Goal: Information Seeking & Learning: Learn about a topic

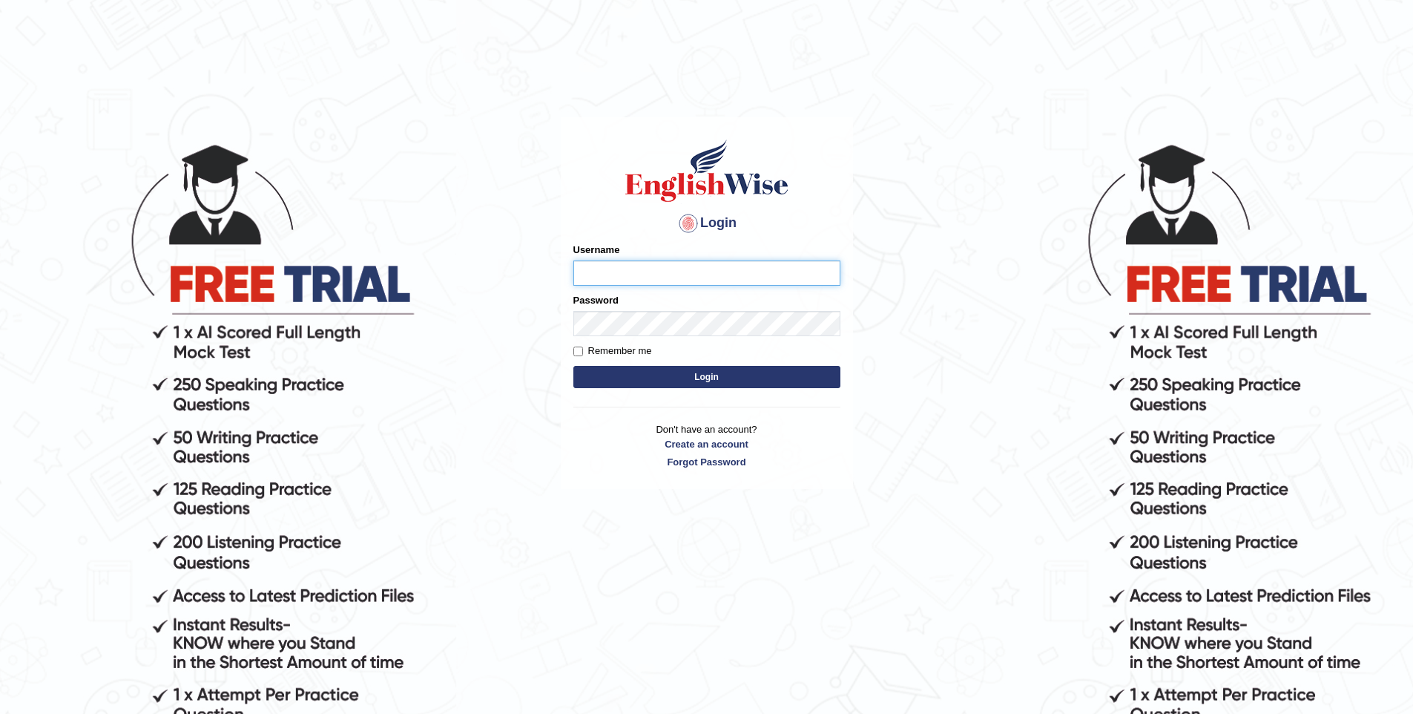
type input "vishwakarmad1999"
click at [731, 380] on button "Login" at bounding box center [706, 377] width 267 height 22
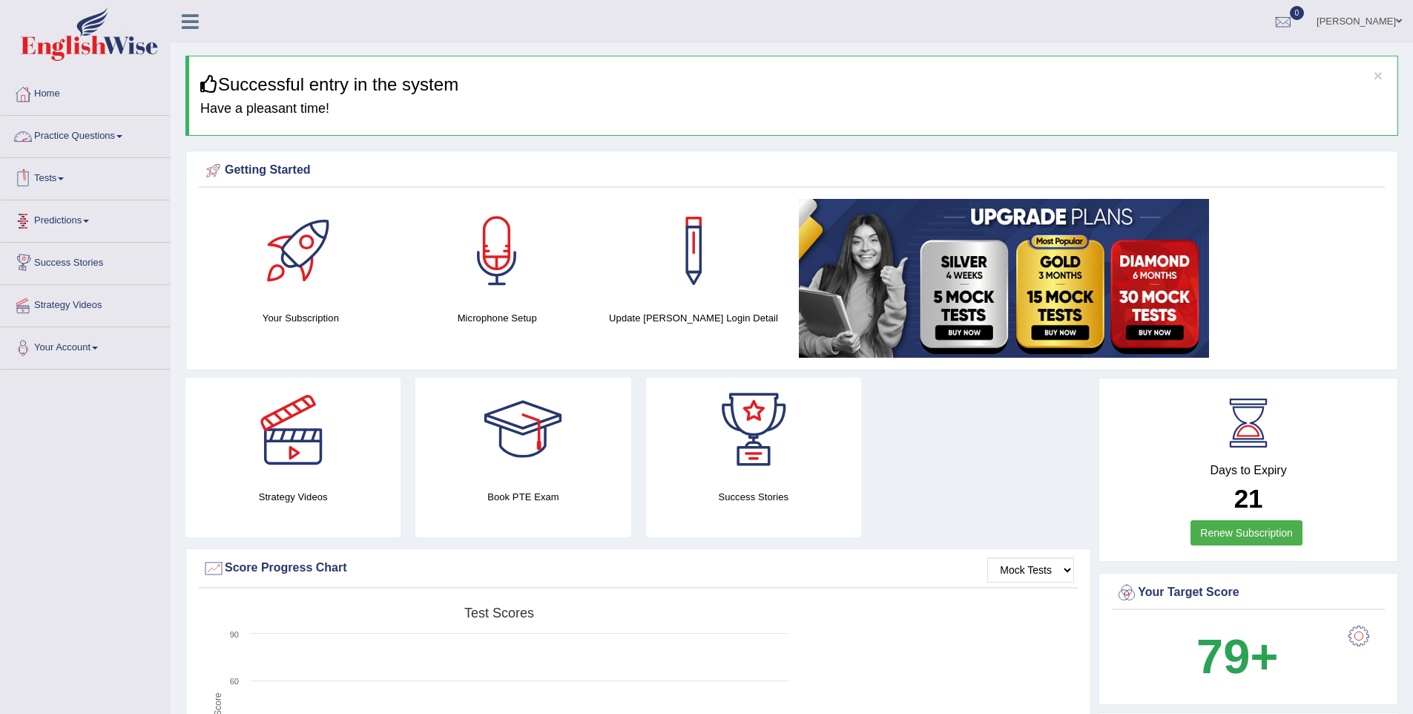
click at [94, 139] on link "Practice Questions" at bounding box center [85, 134] width 169 height 37
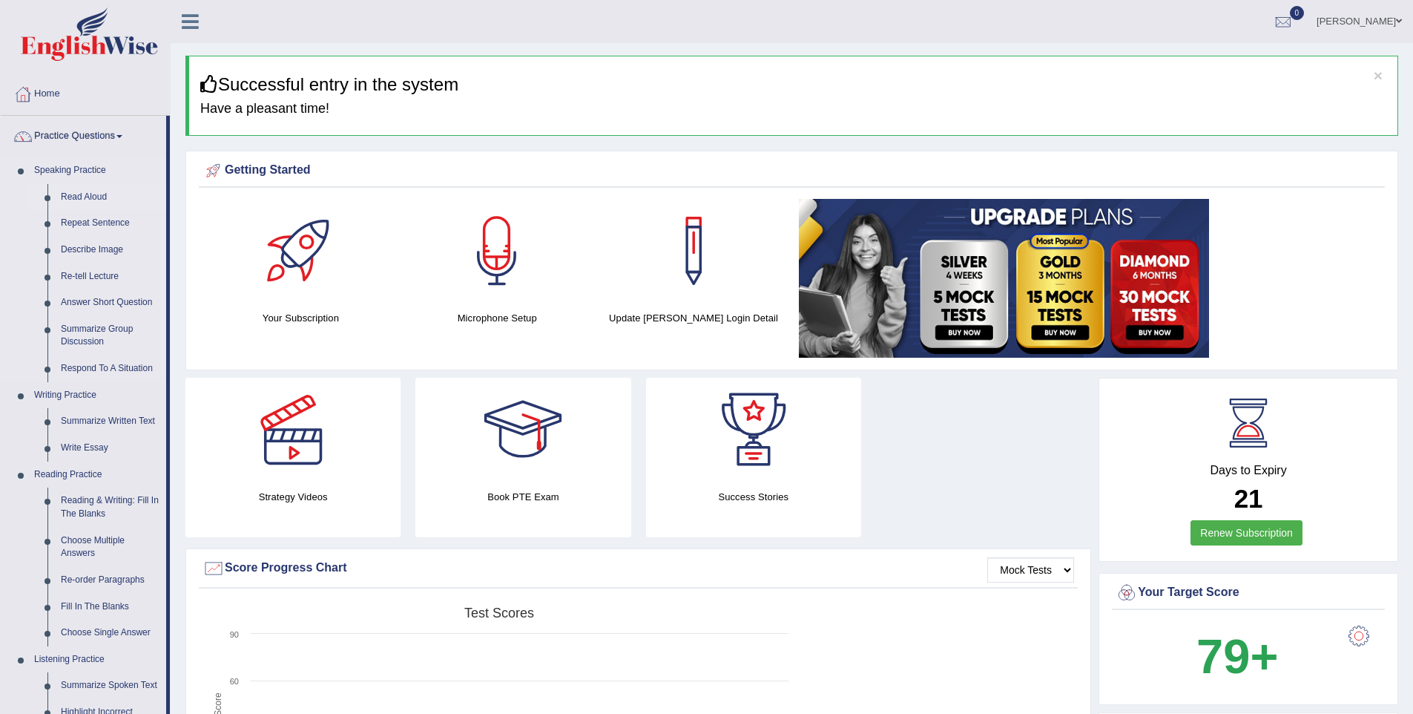
click at [90, 194] on link "Read Aloud" at bounding box center [110, 197] width 112 height 27
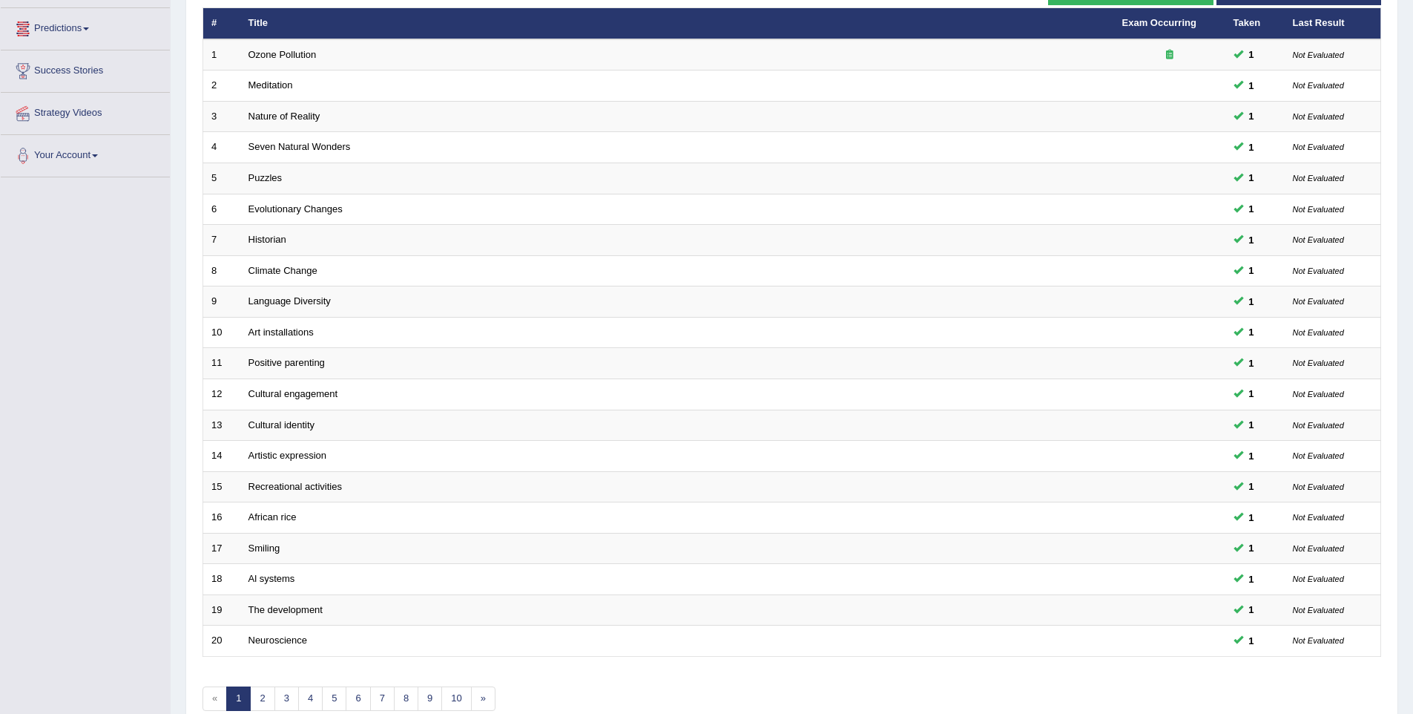
scroll to position [269, 0]
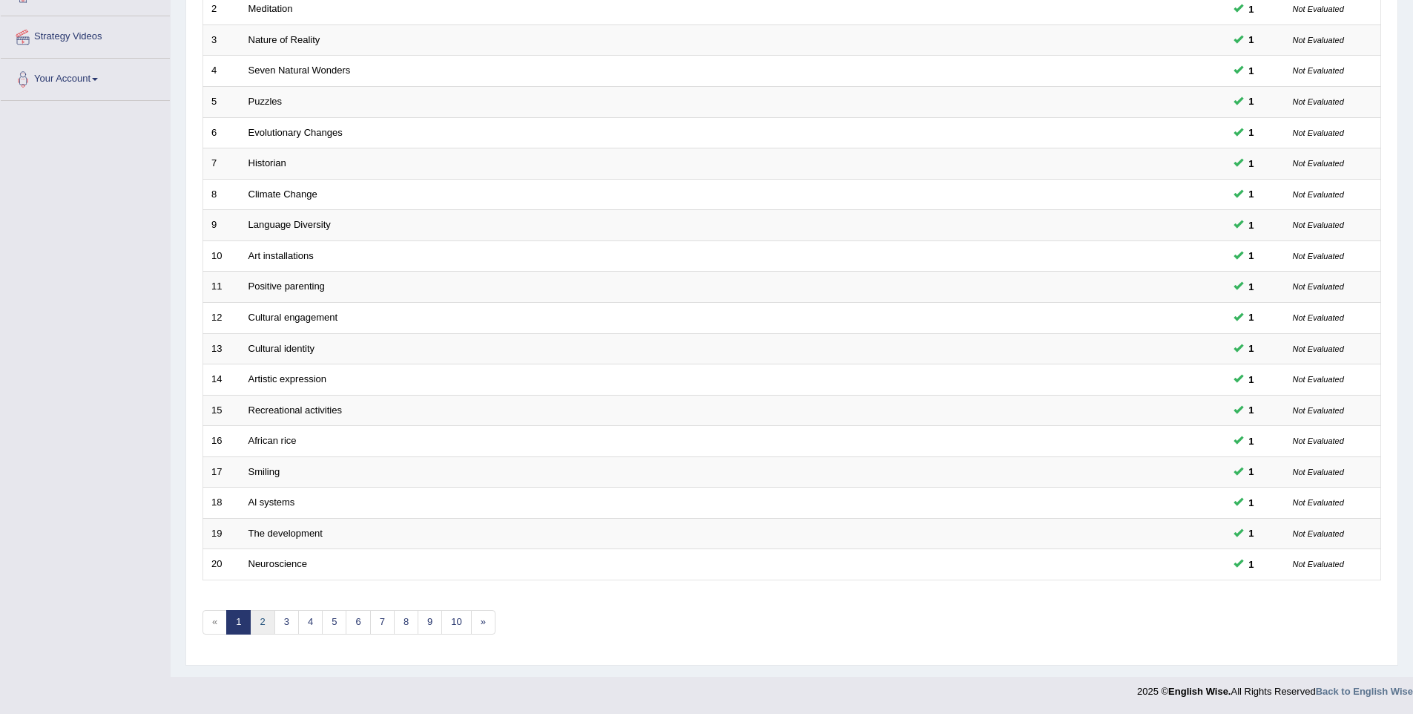
click at [260, 624] on link "2" at bounding box center [262, 622] width 24 height 24
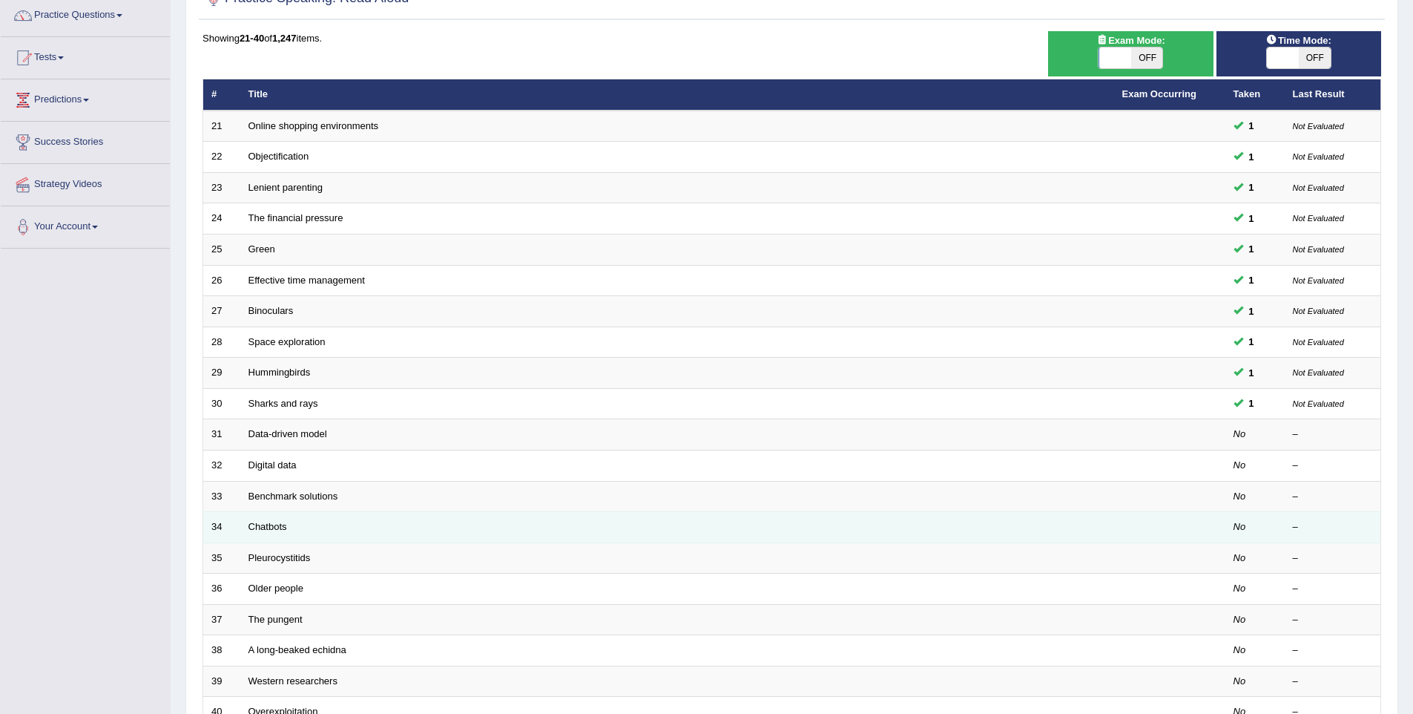
scroll to position [123, 0]
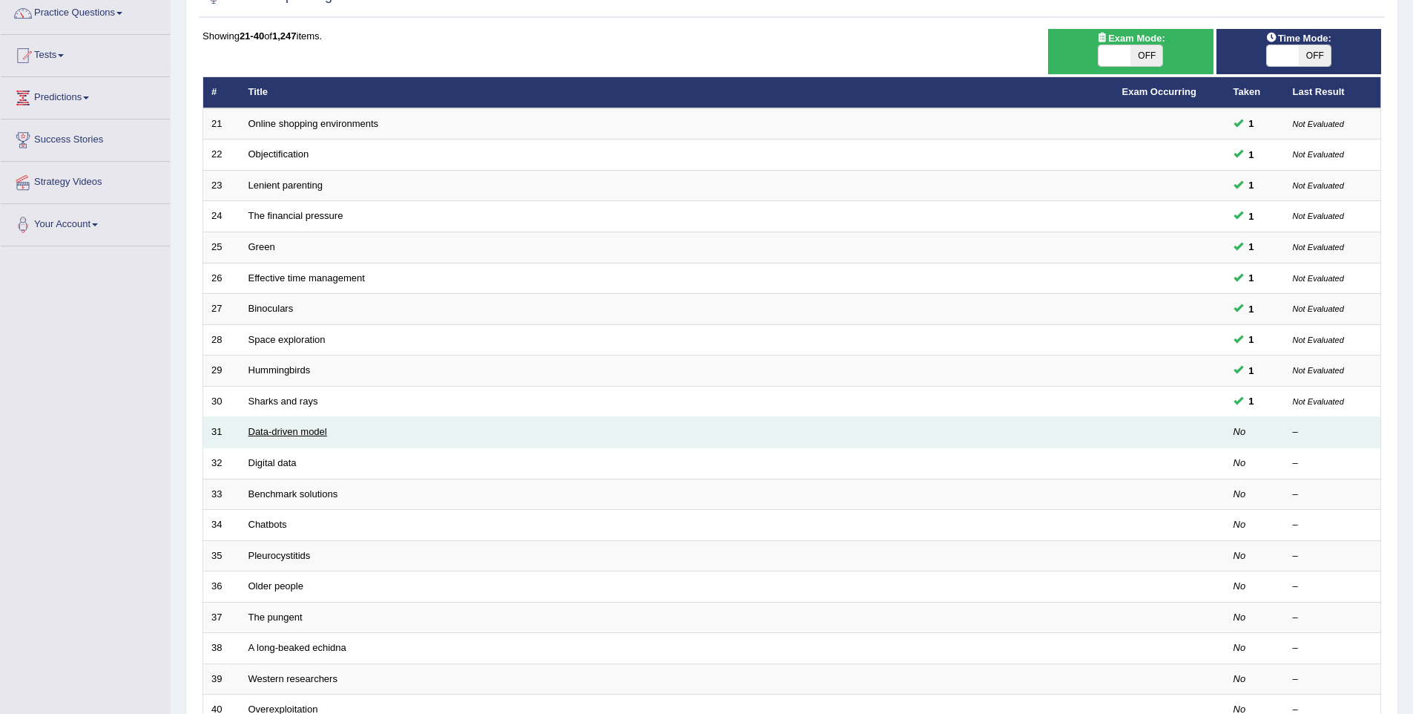
click at [268, 436] on link "Data-driven model" at bounding box center [287, 431] width 79 height 11
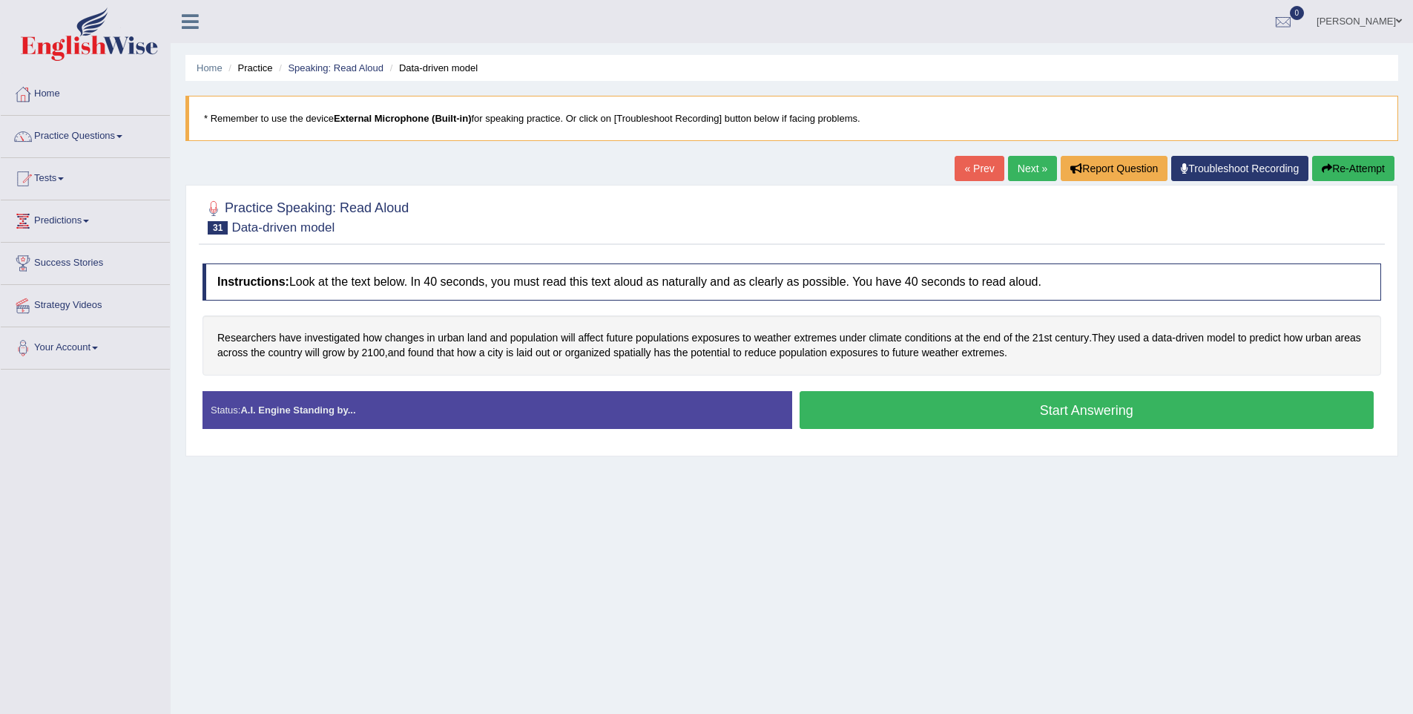
click at [1081, 415] on button "Start Answering" at bounding box center [1087, 410] width 575 height 38
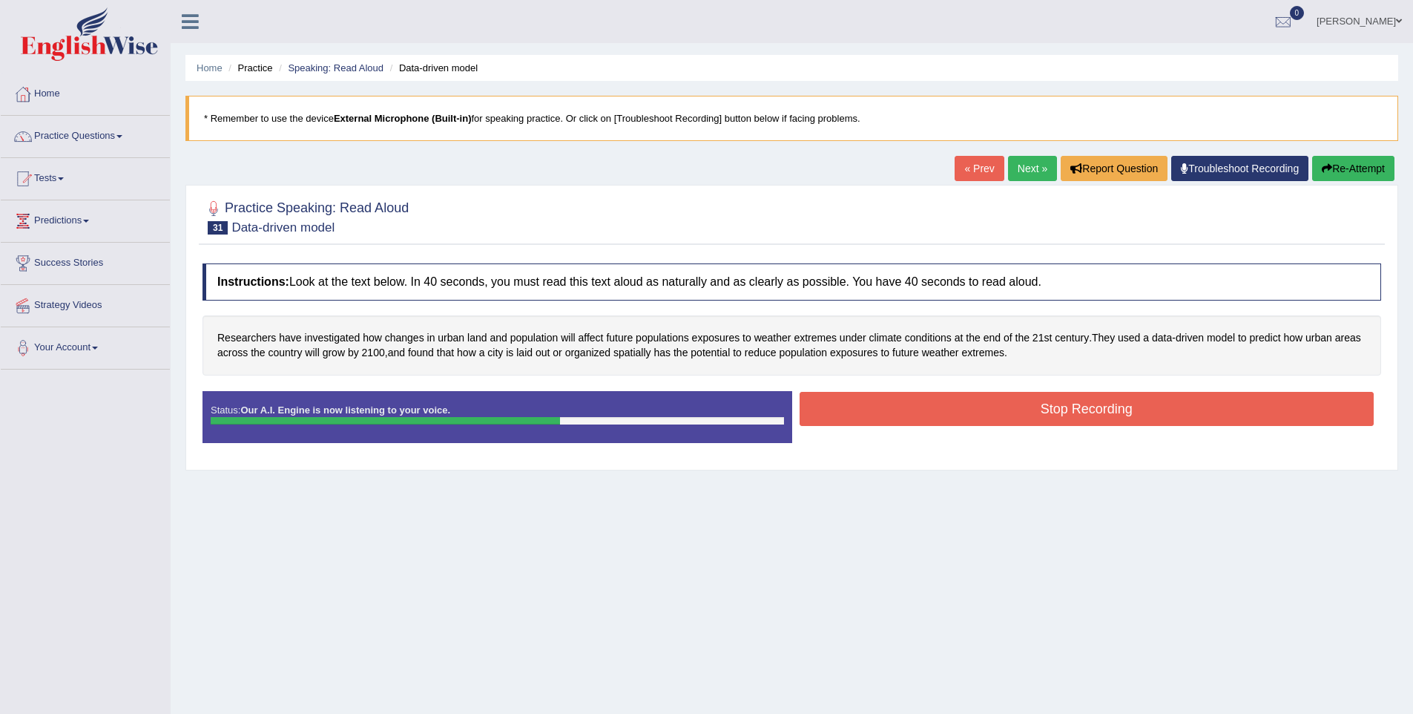
click at [1113, 408] on button "Stop Recording" at bounding box center [1087, 409] width 575 height 34
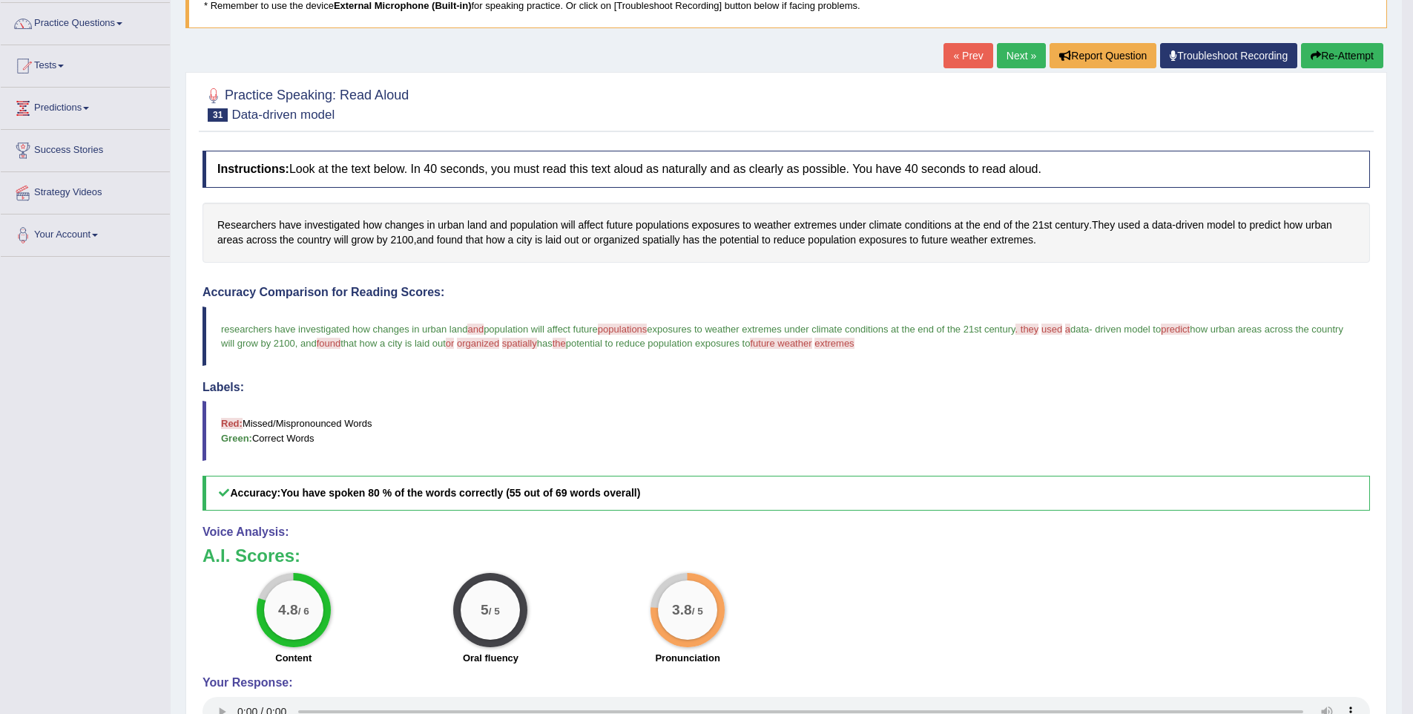
scroll to position [135, 0]
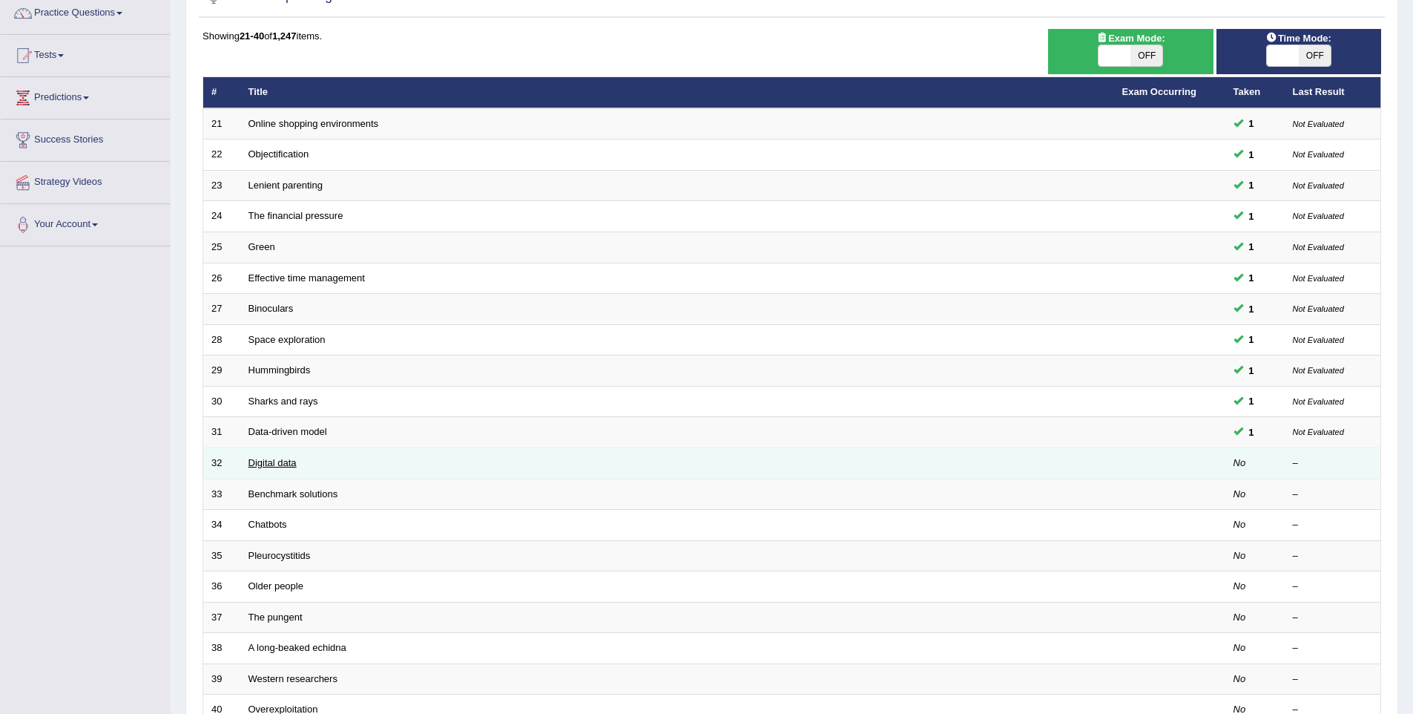
click at [282, 463] on link "Digital data" at bounding box center [272, 462] width 48 height 11
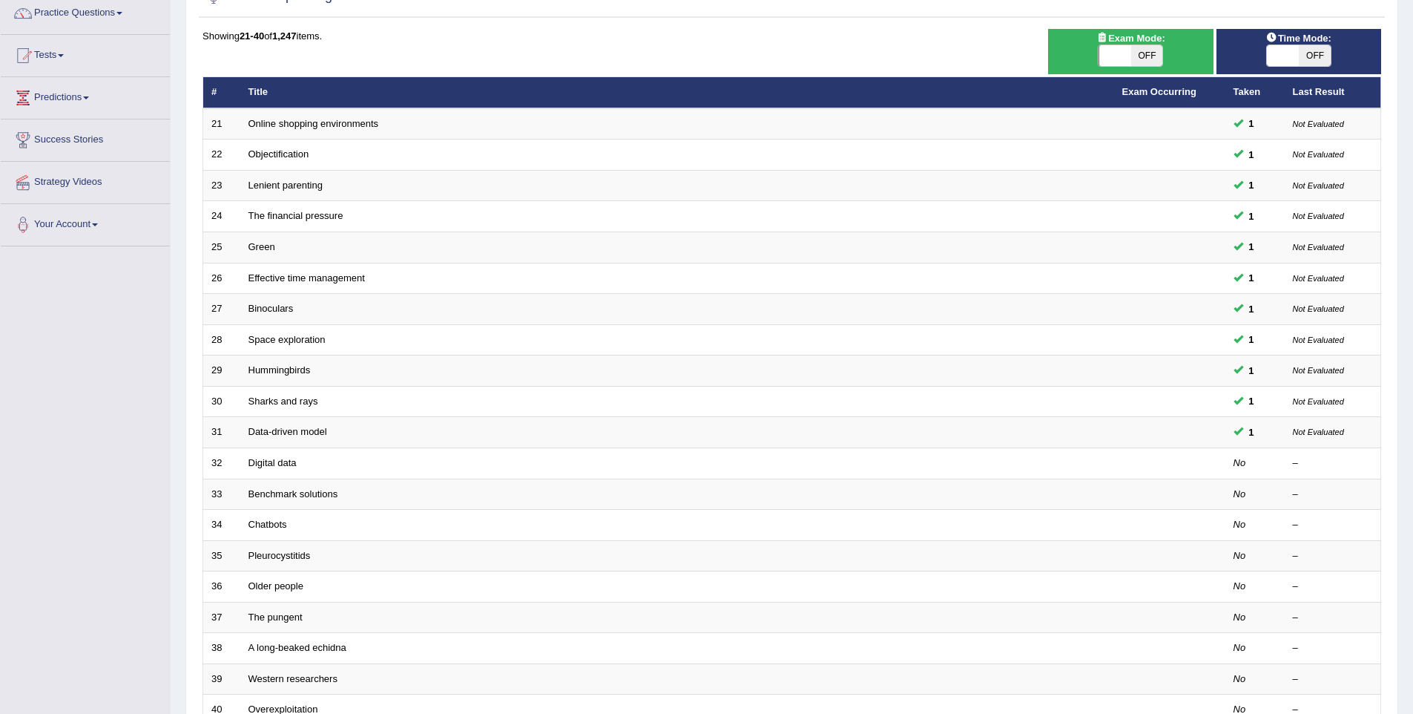
click at [1146, 59] on span "OFF" at bounding box center [1146, 55] width 32 height 21
checkbox input "true"
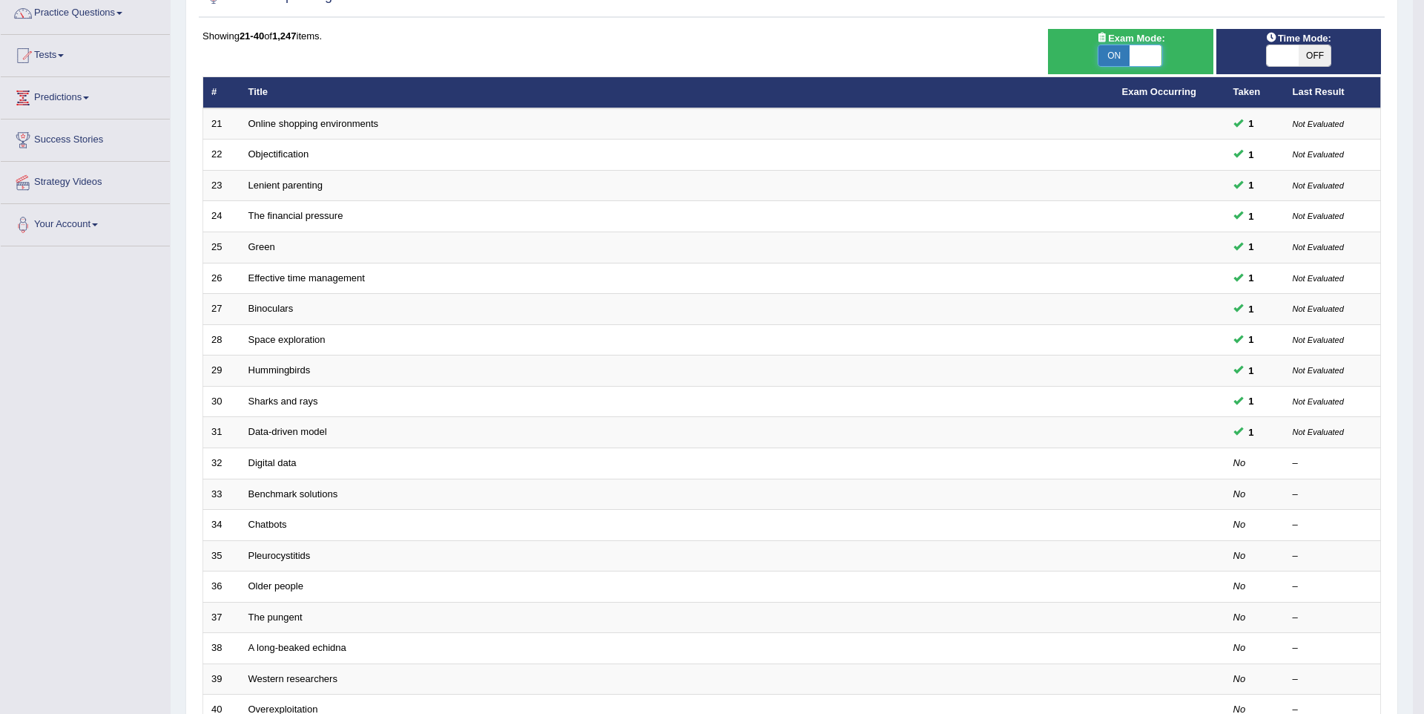
click at [0, 0] on div "Success Exam mode changed OK" at bounding box center [0, 0] width 0 height 0
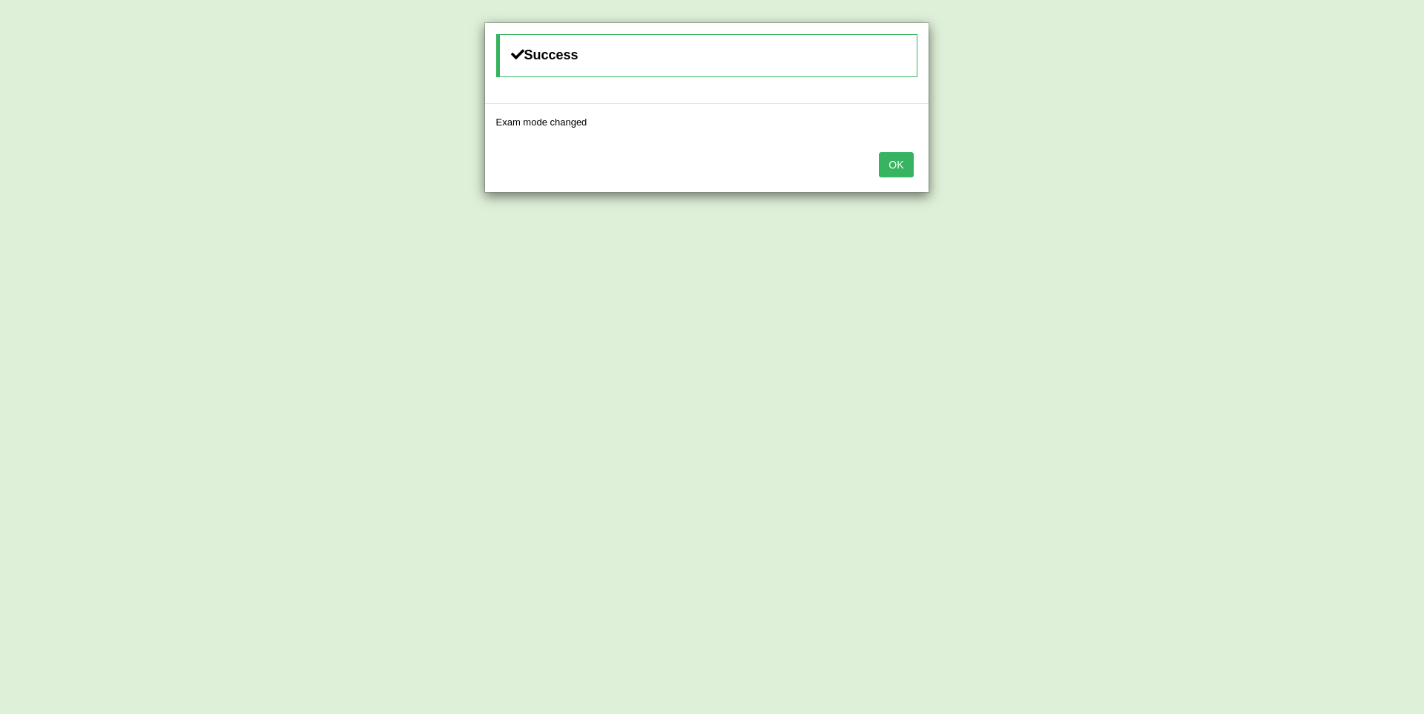
click at [891, 165] on button "OK" at bounding box center [896, 164] width 34 height 25
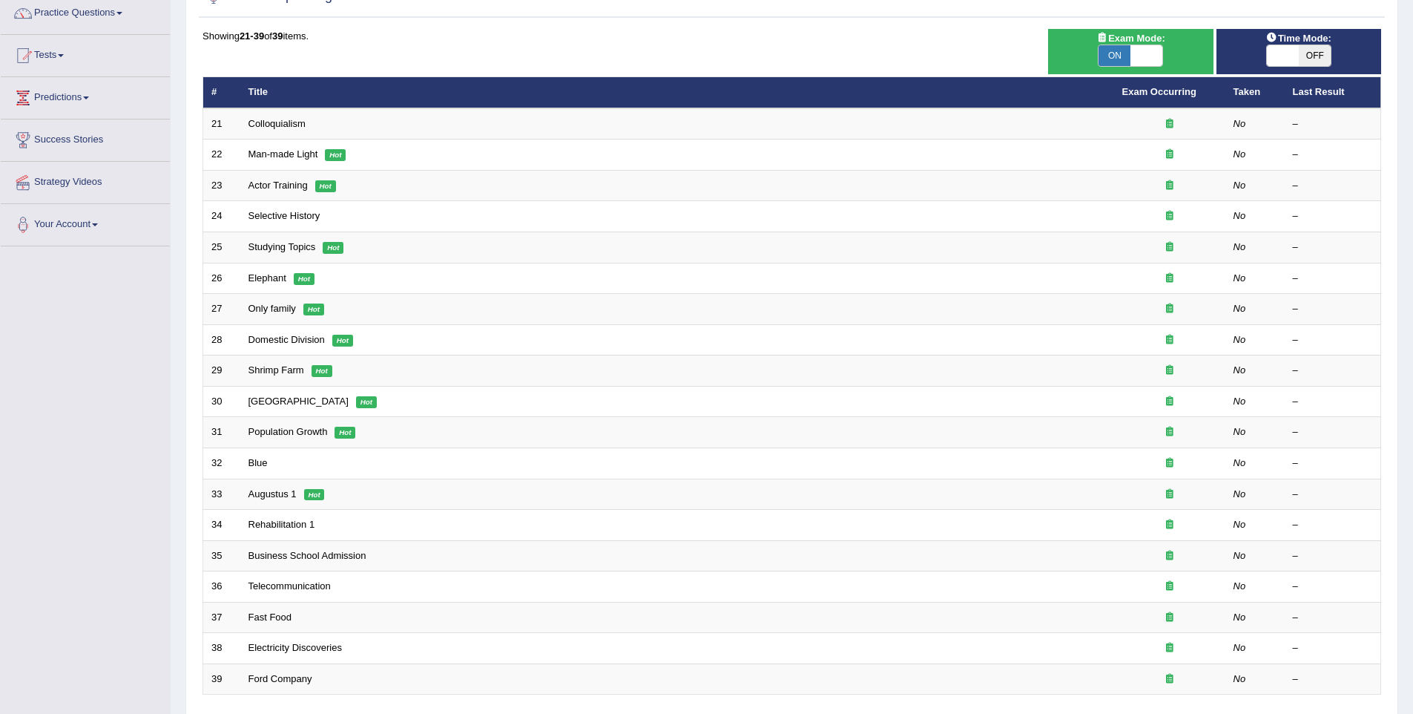
click at [1308, 50] on span "OFF" at bounding box center [1315, 55] width 32 height 21
checkbox input "true"
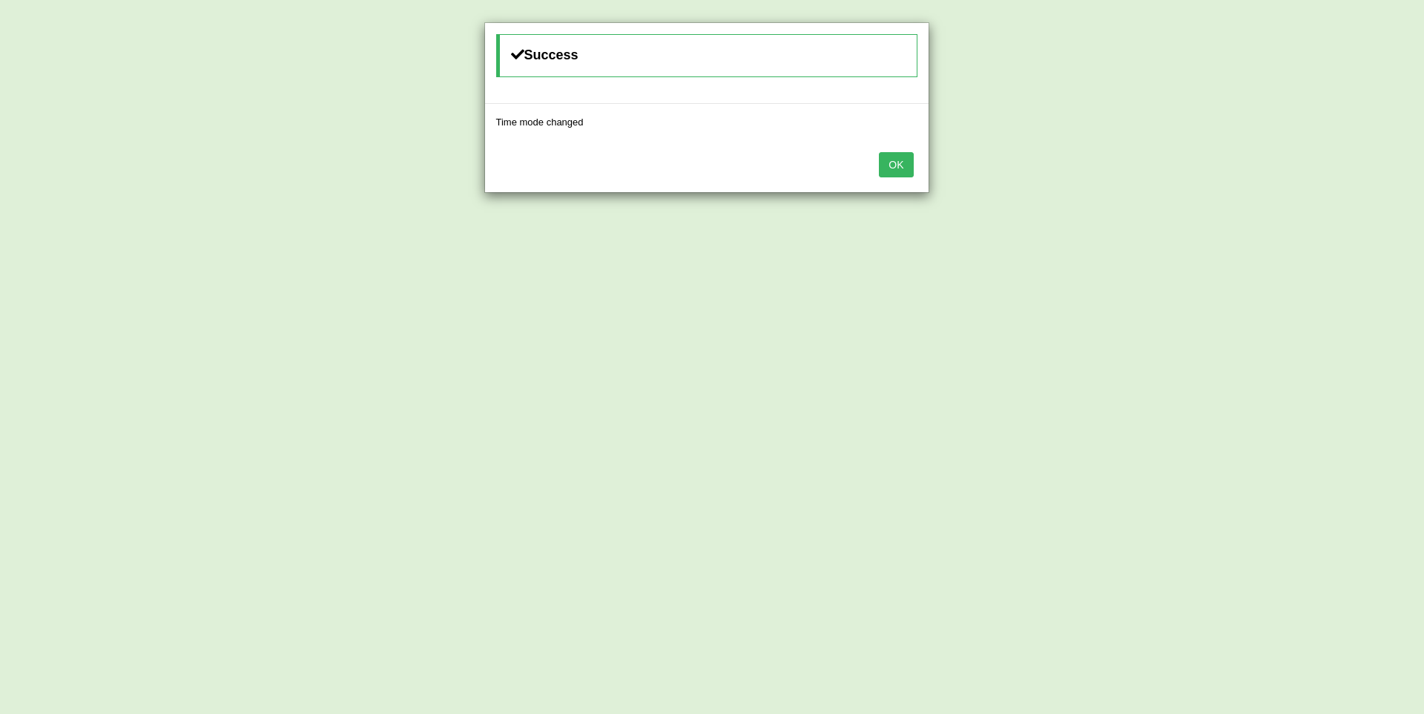
click at [882, 149] on div "OK" at bounding box center [707, 166] width 444 height 52
click at [887, 160] on button "OK" at bounding box center [896, 164] width 34 height 25
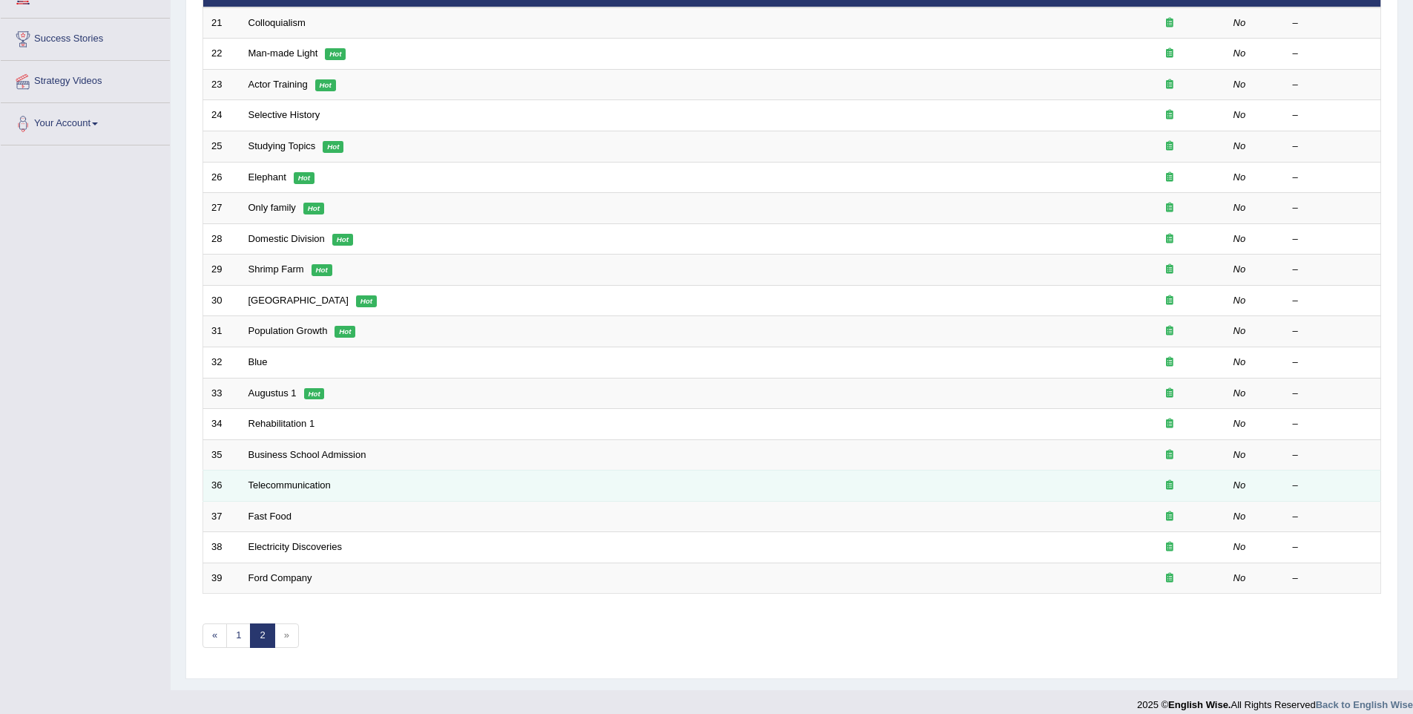
scroll to position [237, 0]
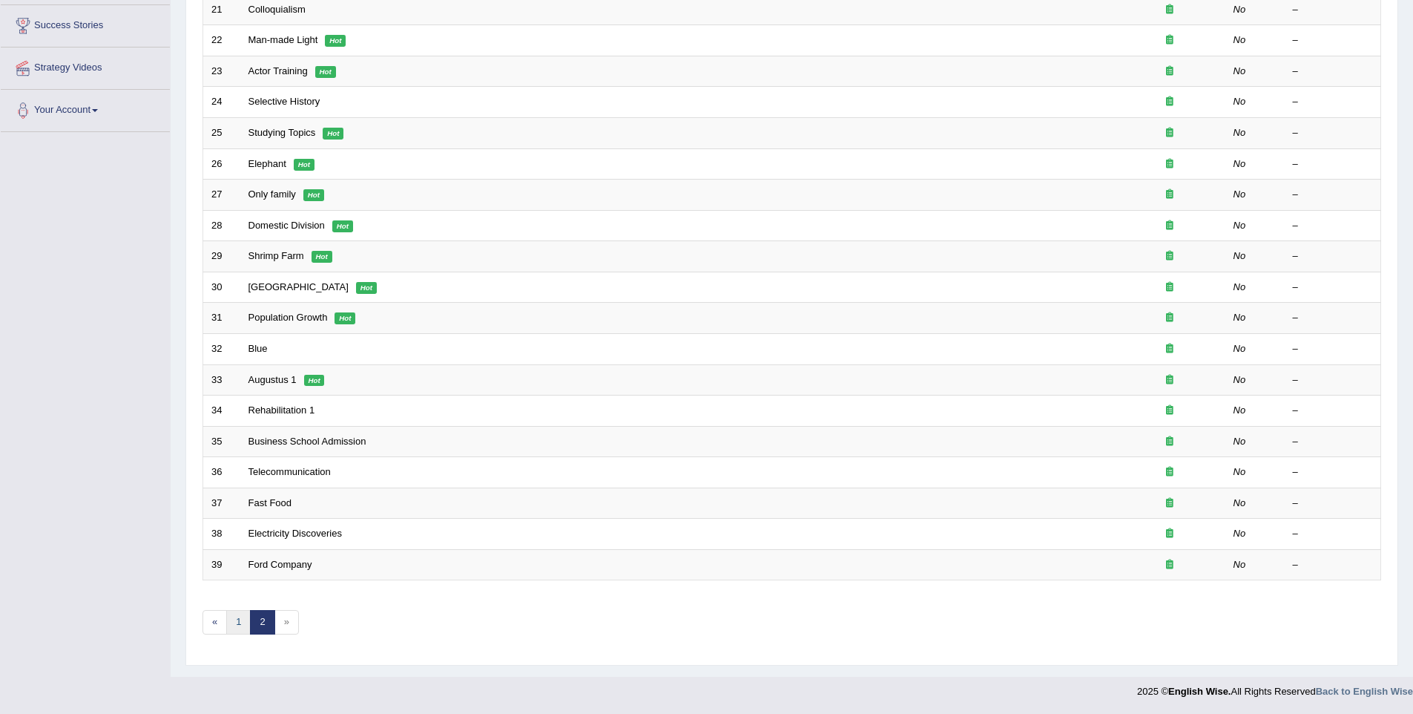
click at [229, 626] on link "1" at bounding box center [238, 622] width 24 height 24
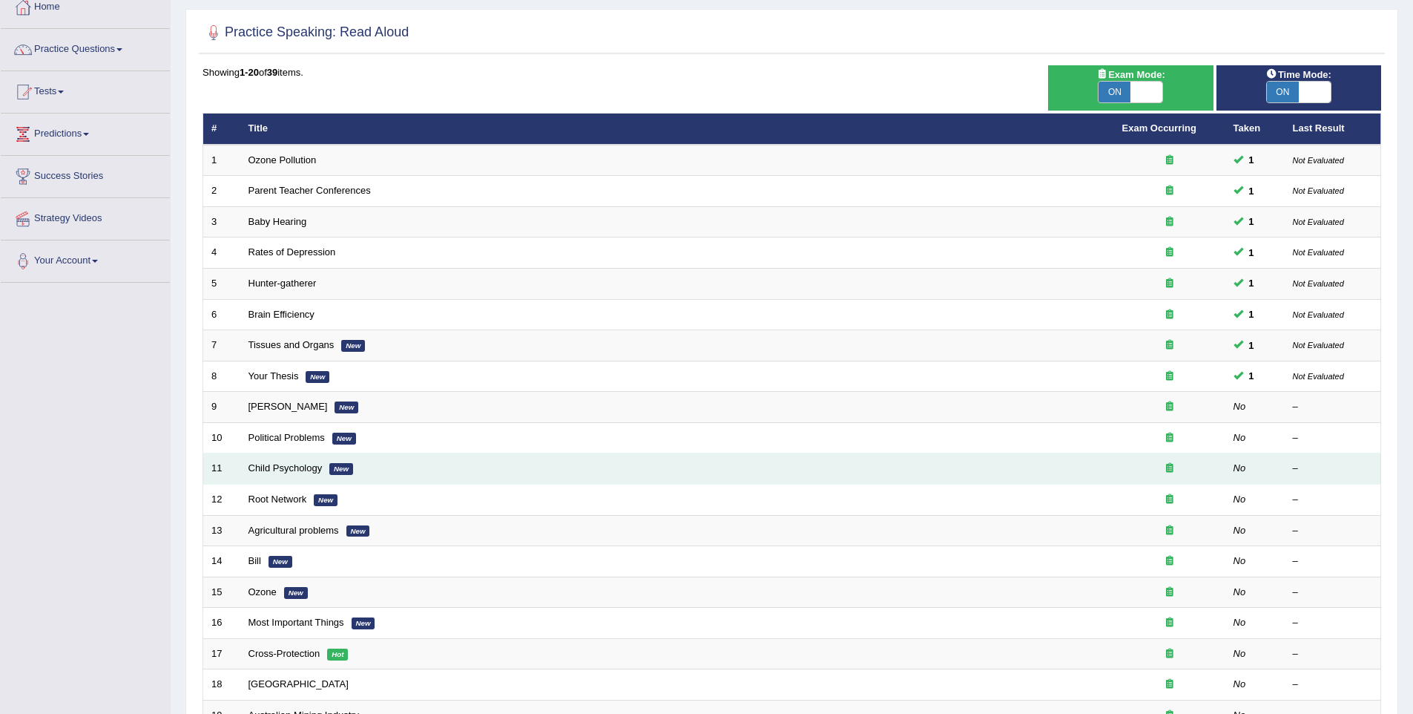
scroll to position [126, 0]
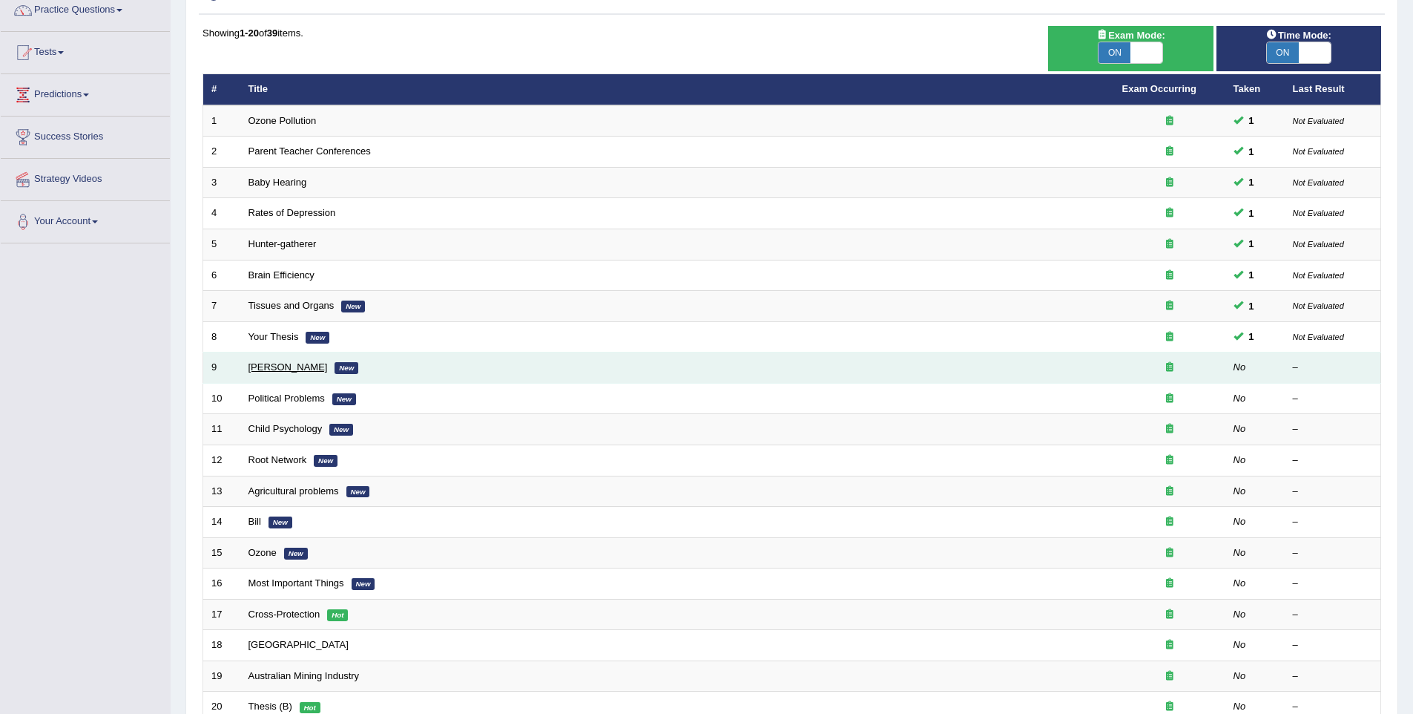
click at [303, 365] on link "[PERSON_NAME]" at bounding box center [287, 366] width 79 height 11
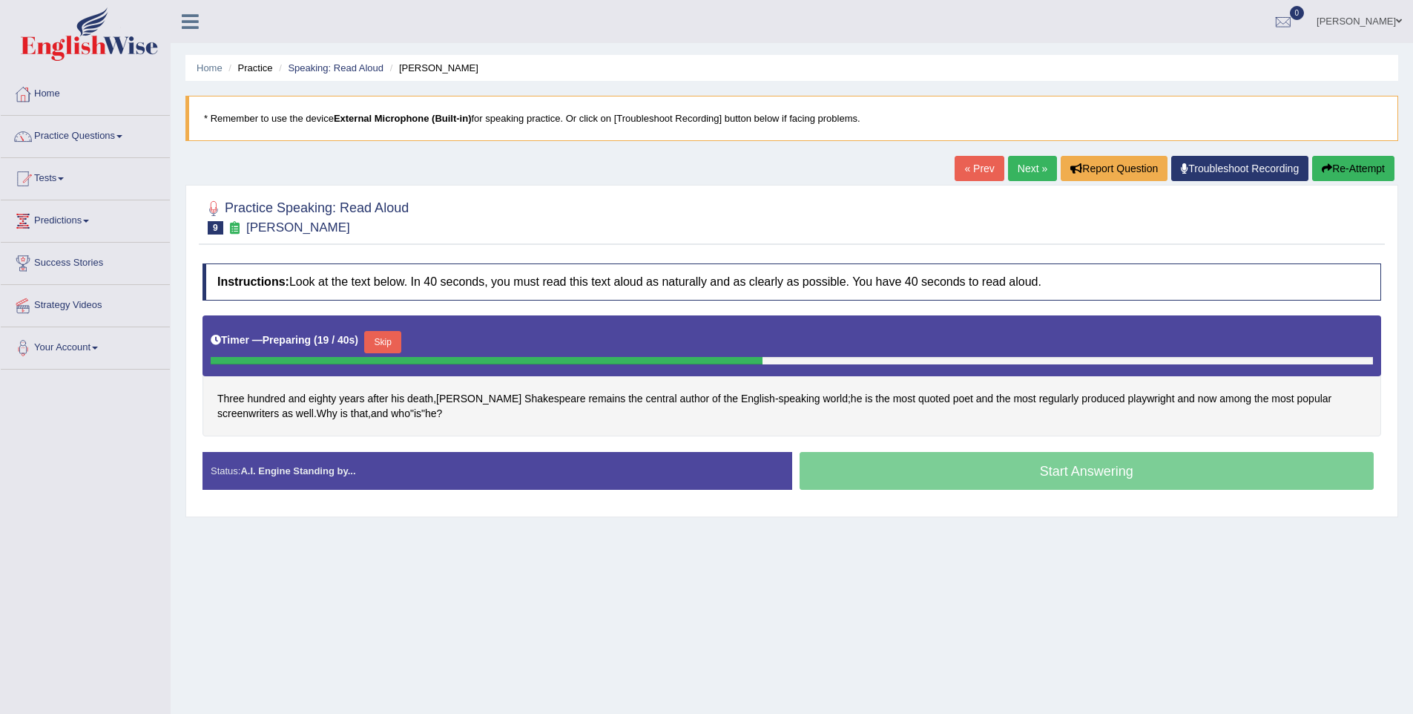
click at [380, 338] on button "Skip" at bounding box center [382, 342] width 37 height 22
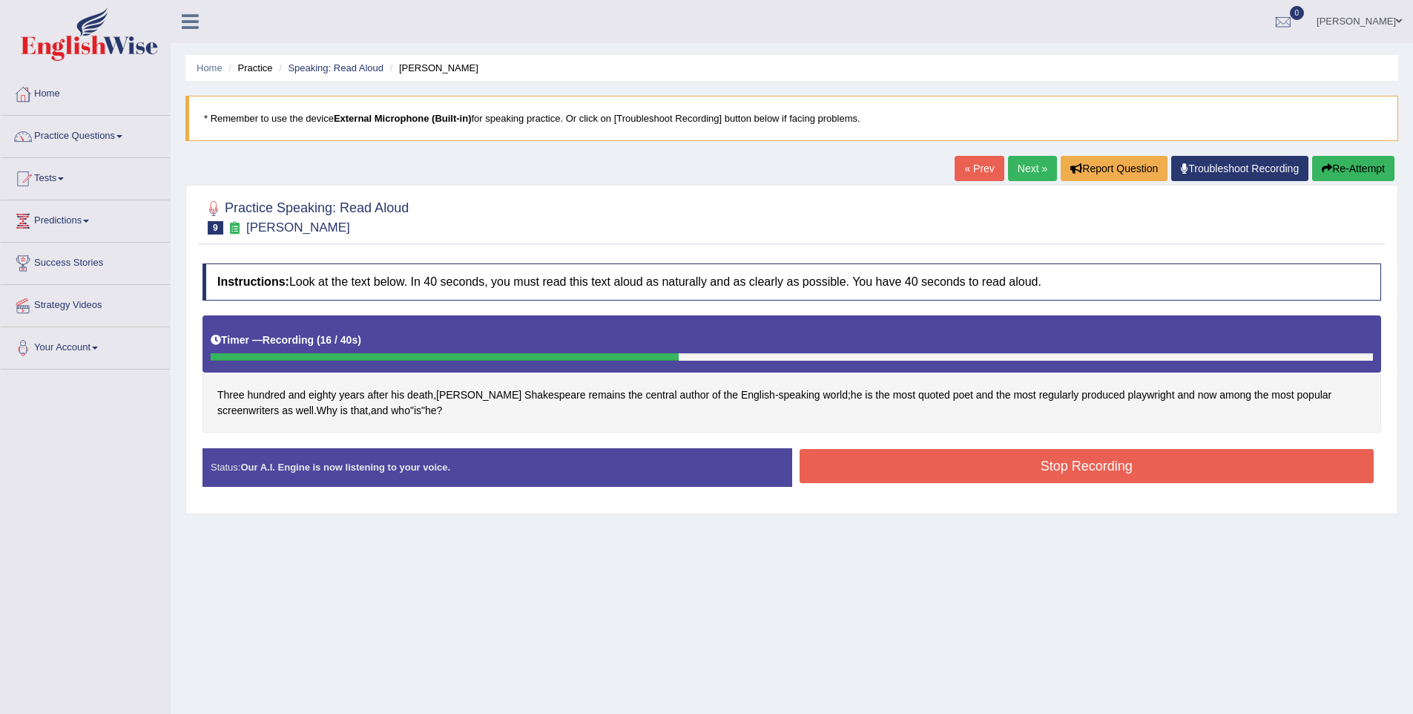
click at [1209, 457] on button "Stop Recording" at bounding box center [1087, 466] width 575 height 34
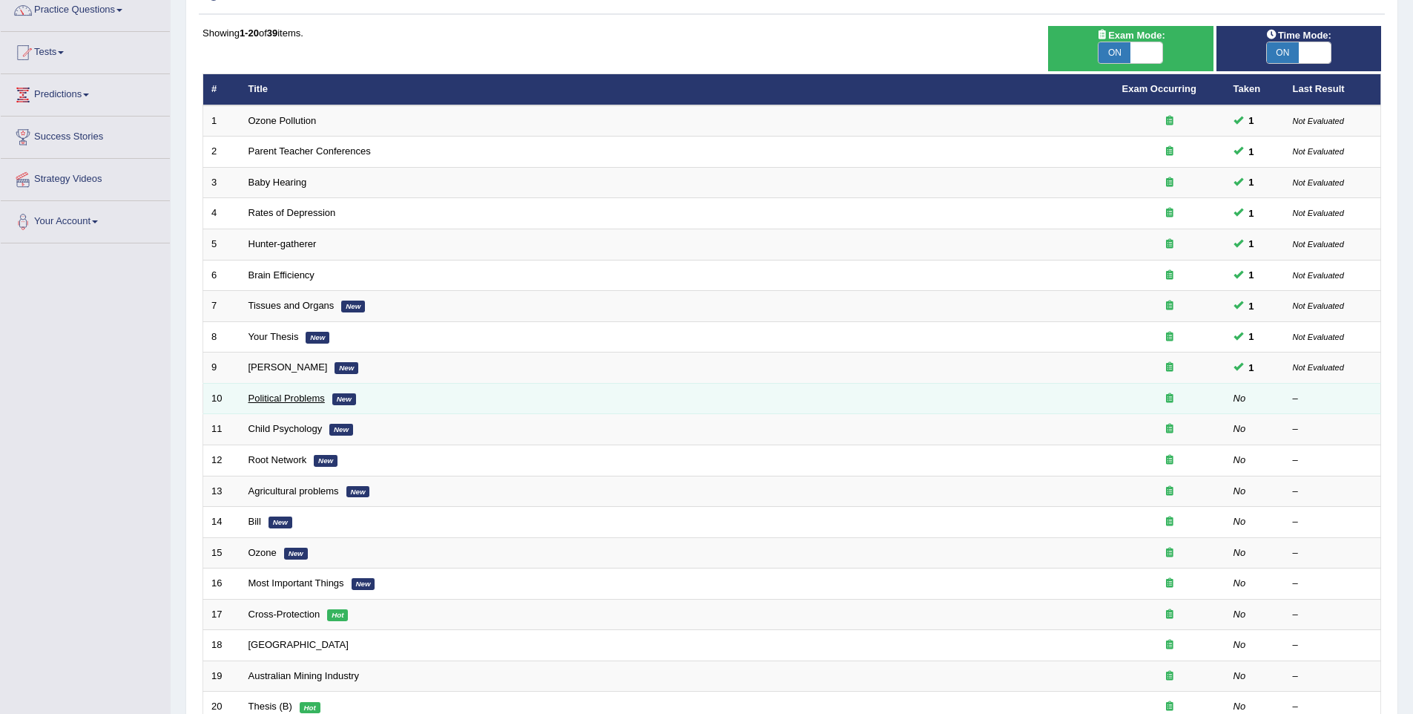
click at [280, 398] on link "Political Problems" at bounding box center [286, 397] width 76 height 11
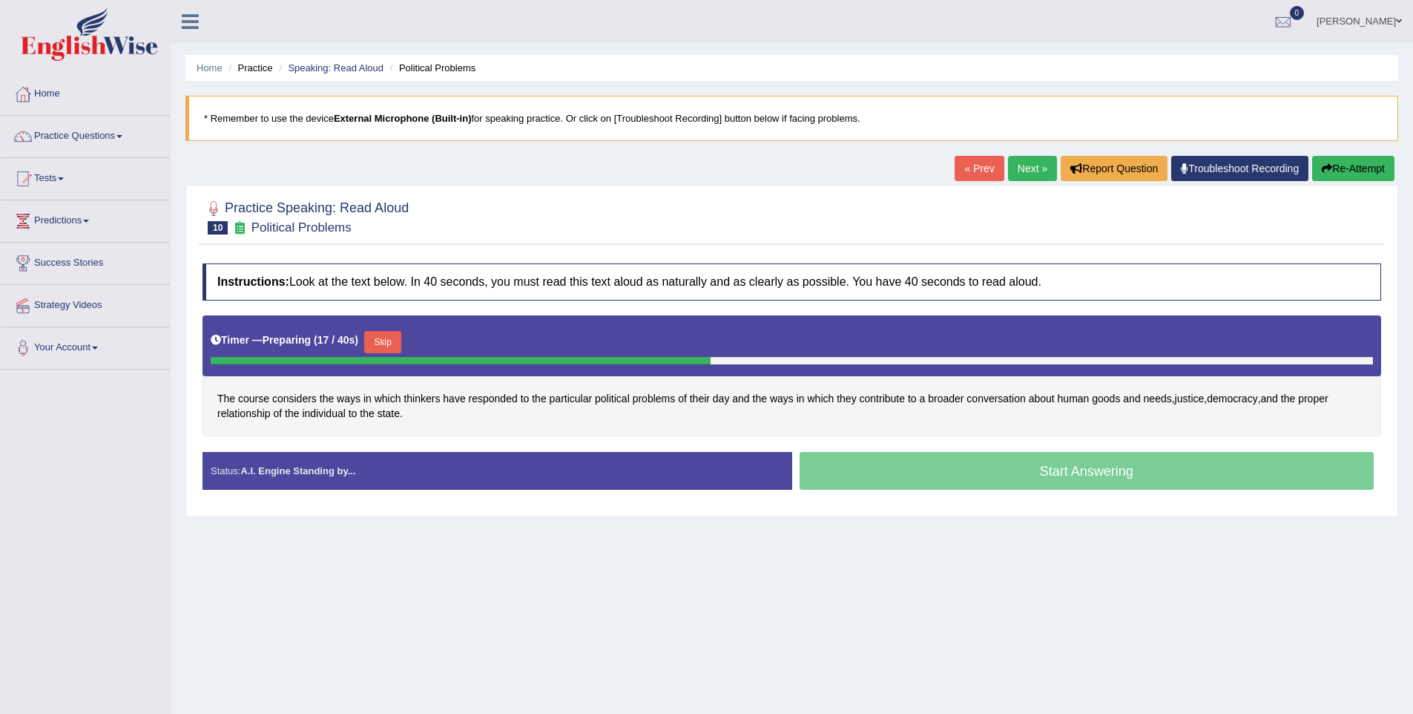
click at [378, 338] on button "Skip" at bounding box center [382, 342] width 37 height 22
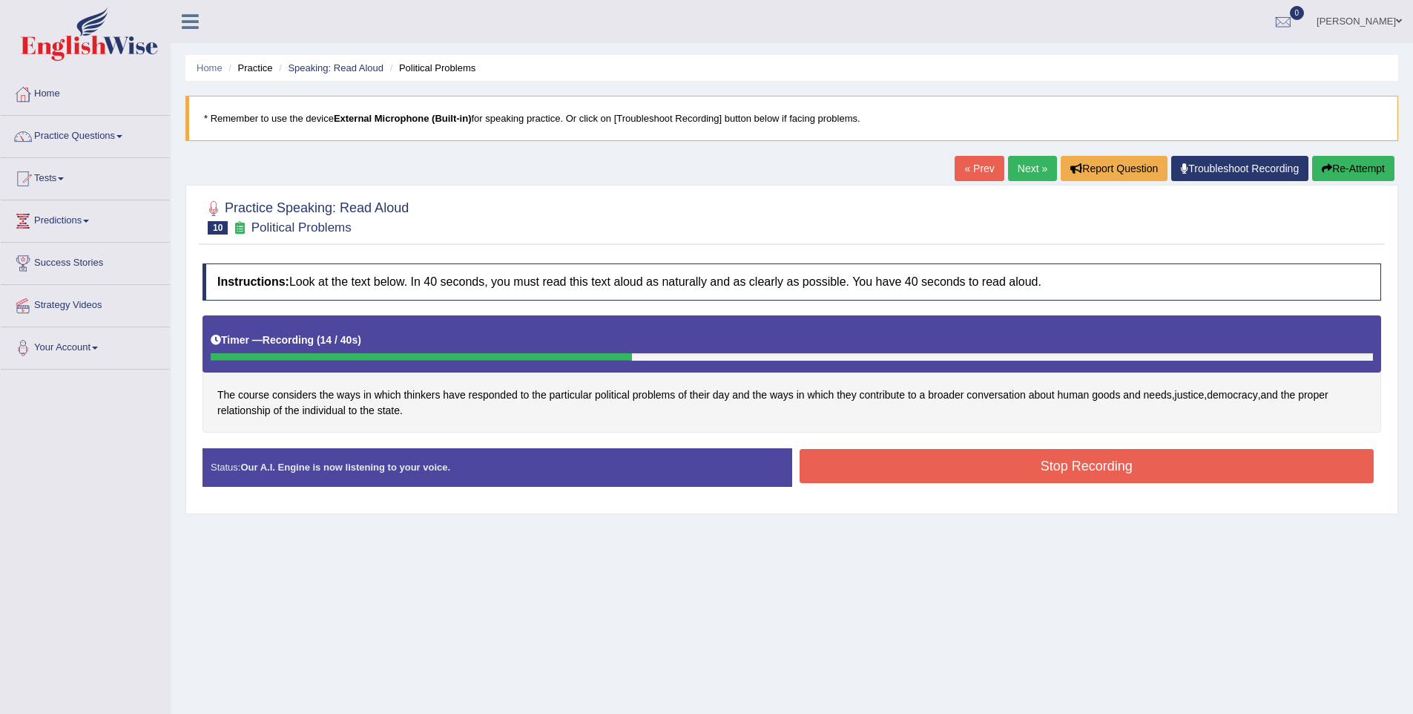
click at [1066, 458] on button "Stop Recording" at bounding box center [1087, 466] width 575 height 34
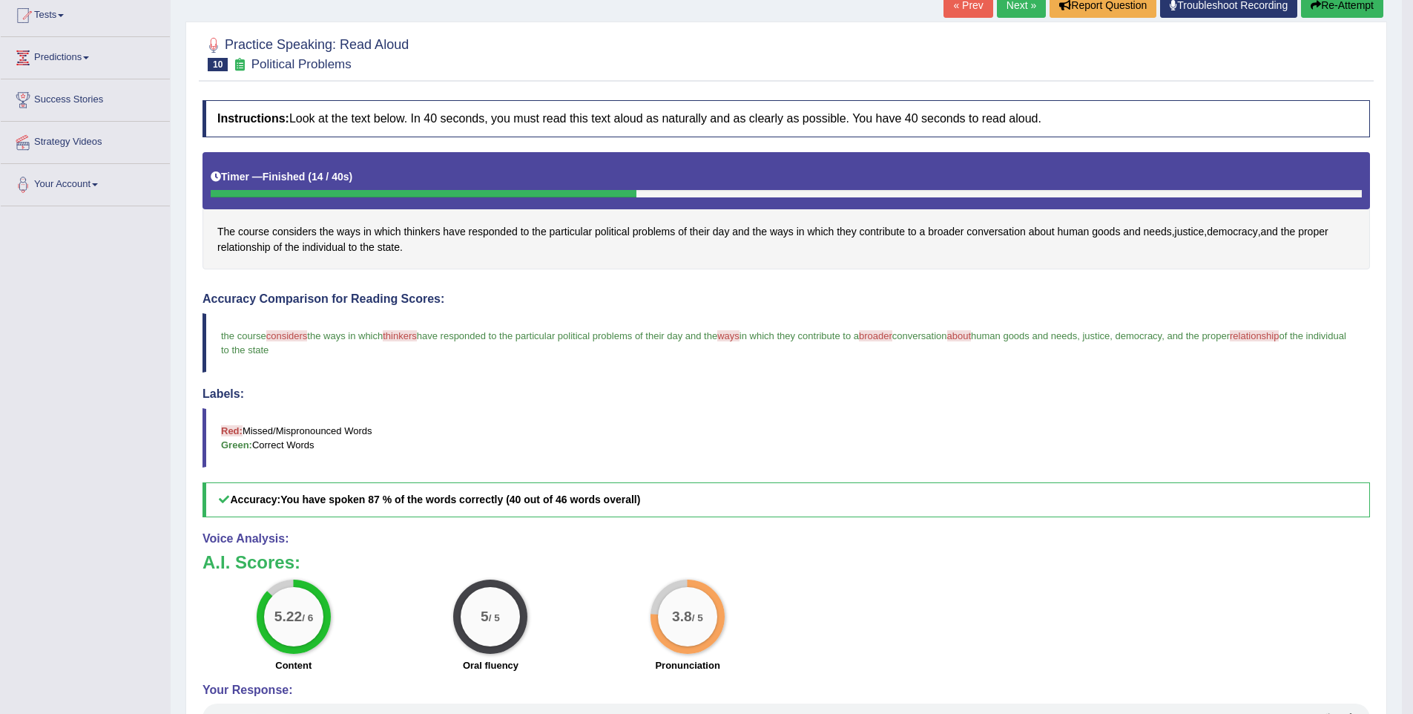
scroll to position [166, 0]
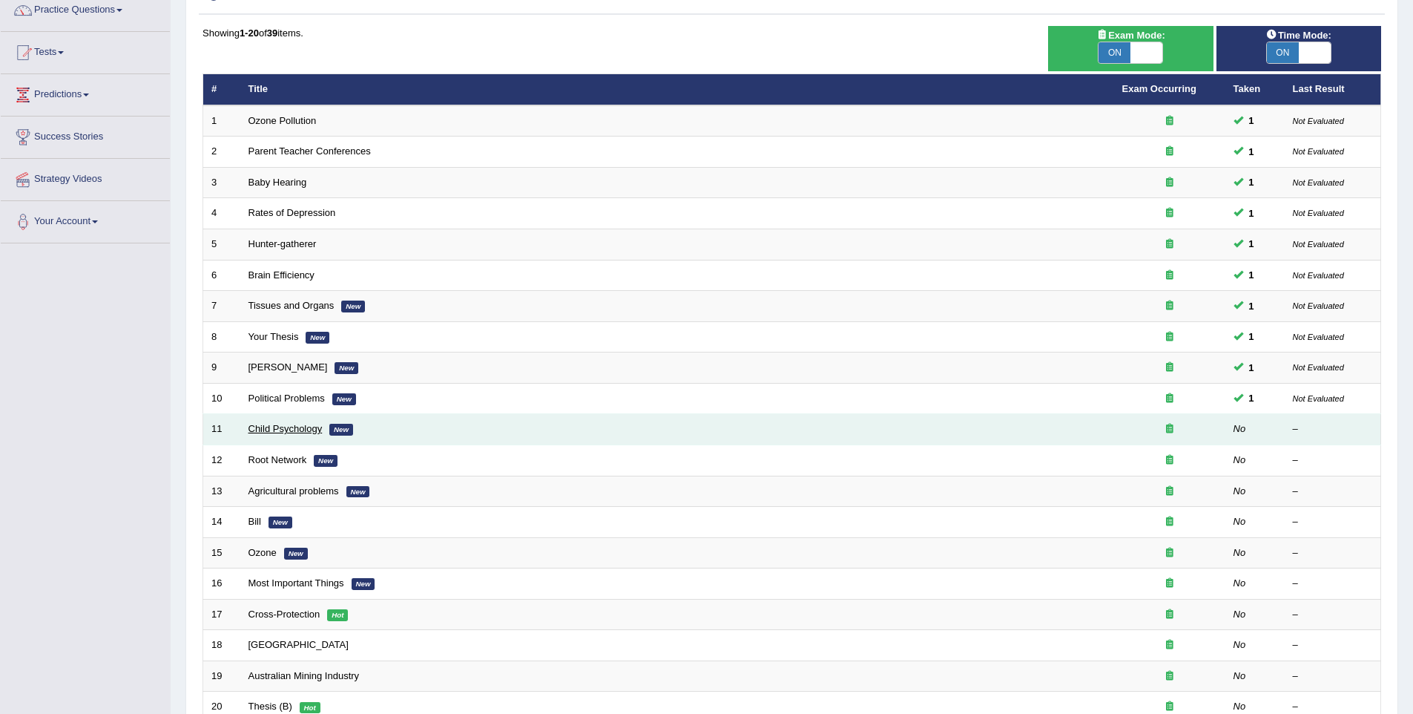
click at [300, 426] on link "Child Psychology" at bounding box center [285, 428] width 74 height 11
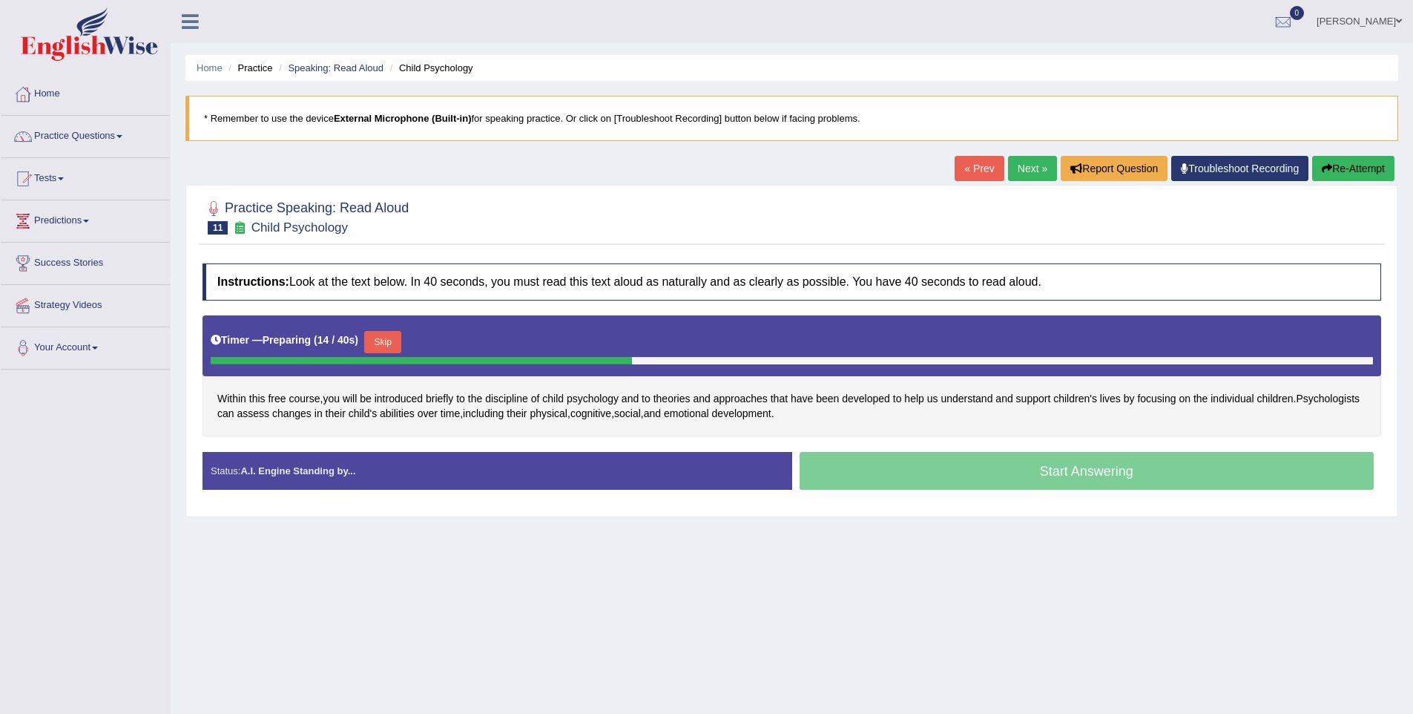
click at [390, 346] on button "Skip" at bounding box center [382, 342] width 37 height 22
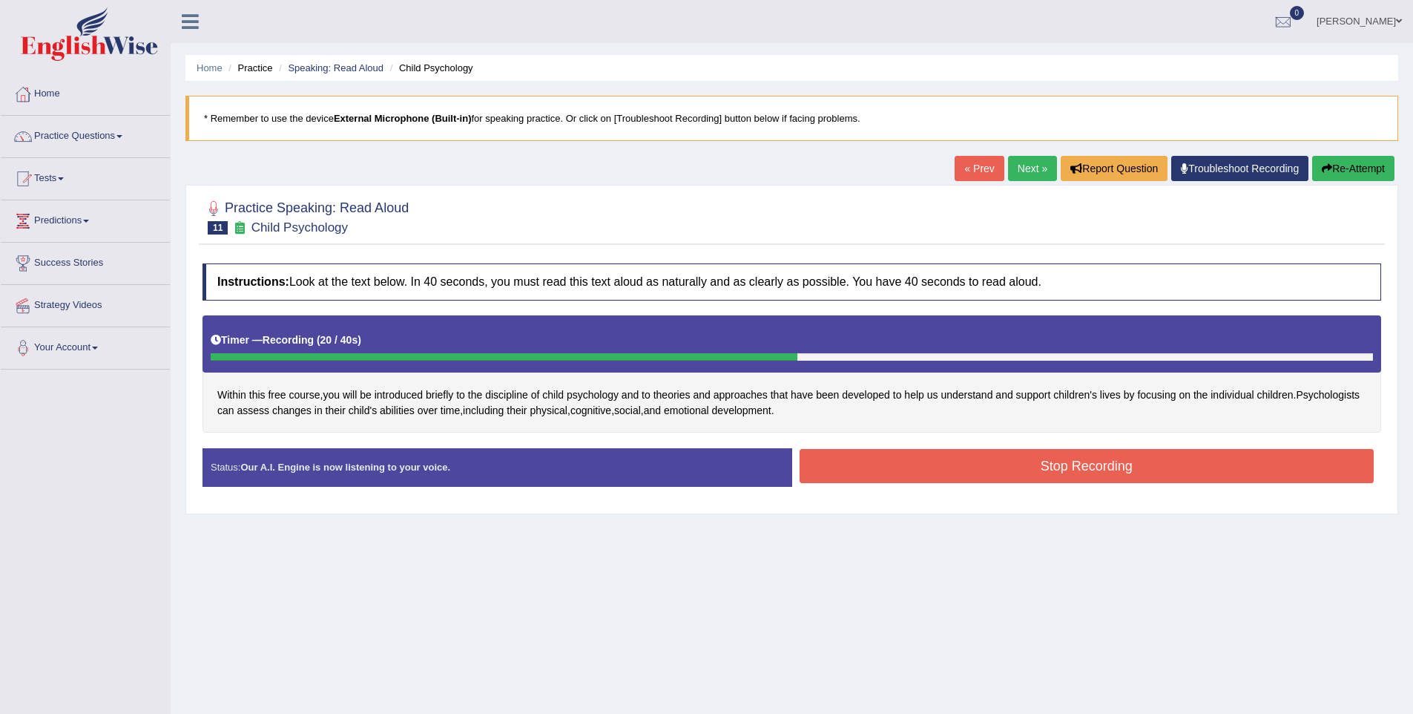
click at [999, 485] on div "Stop Recording" at bounding box center [1087, 468] width 590 height 38
click at [1007, 478] on button "Stop Recording" at bounding box center [1087, 466] width 575 height 34
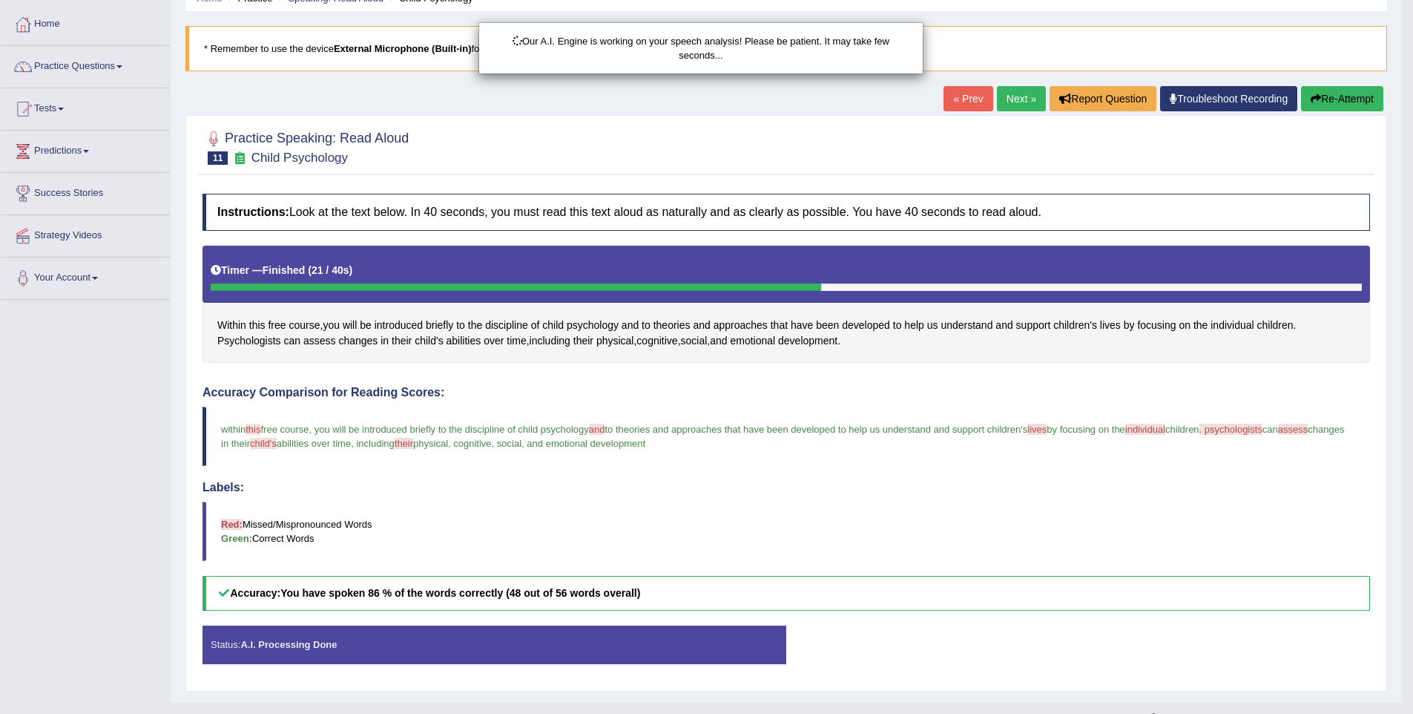
scroll to position [96, 0]
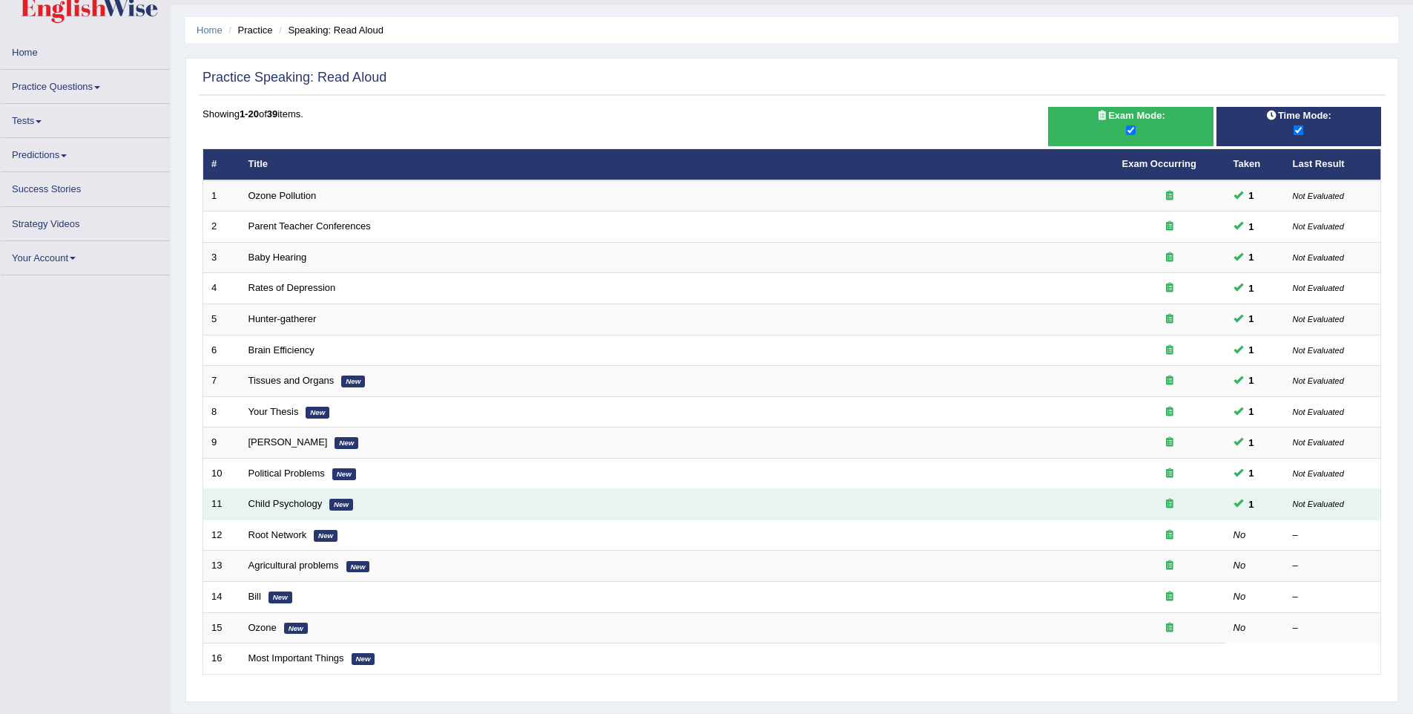
scroll to position [67, 0]
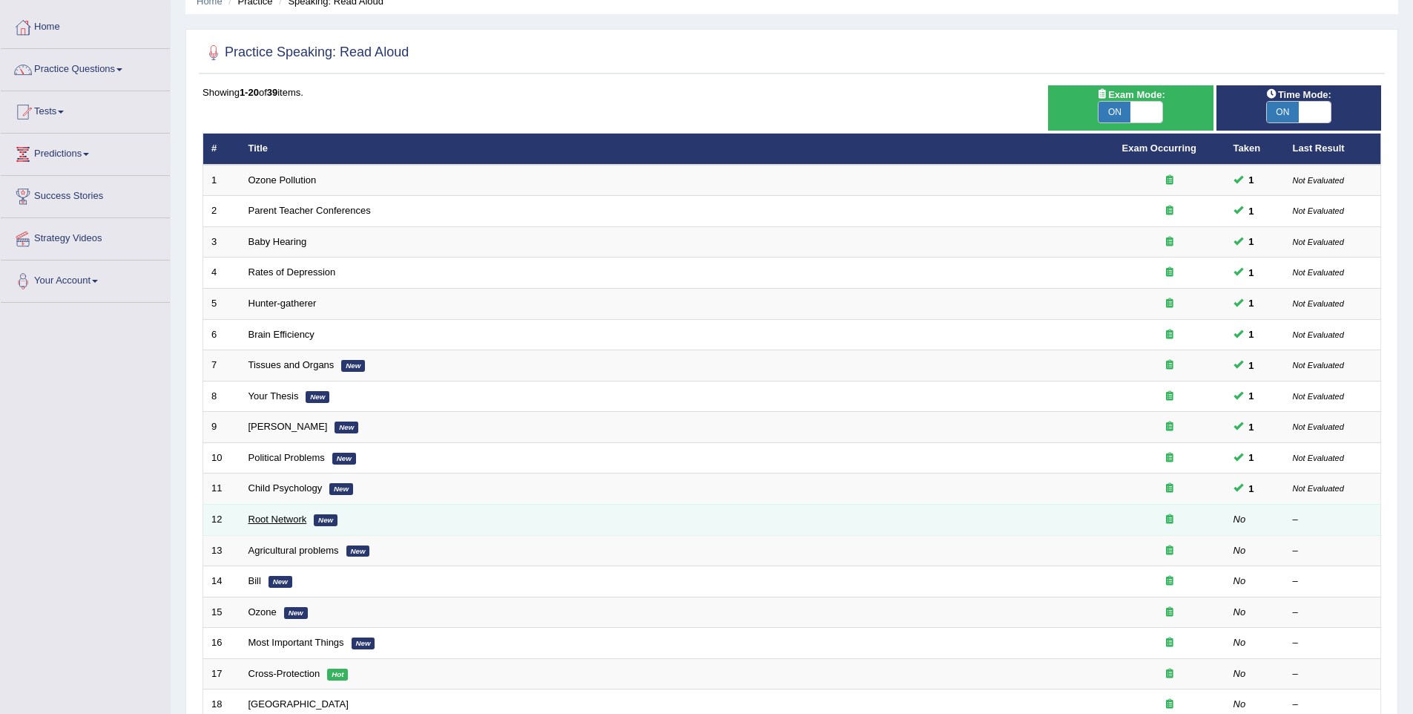
click at [289, 521] on link "Root Network" at bounding box center [277, 518] width 59 height 11
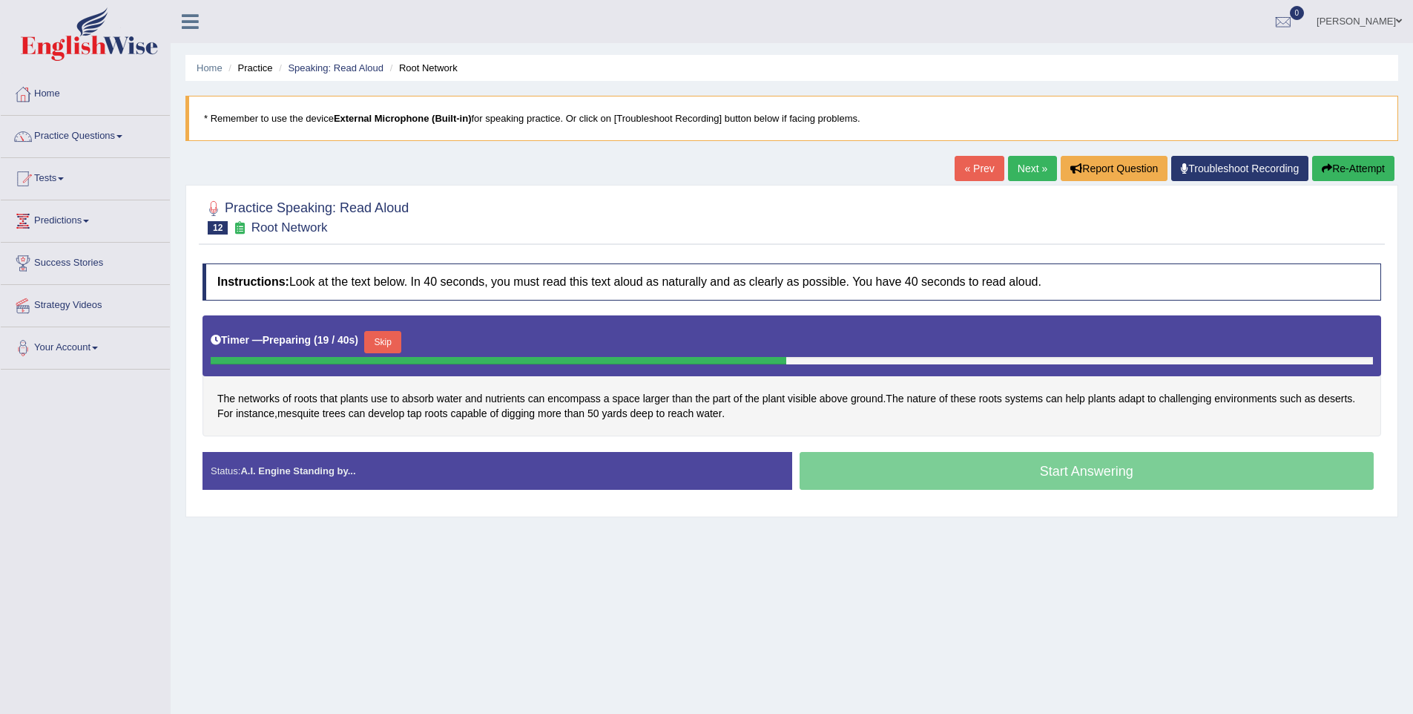
click at [394, 352] on button "Skip" at bounding box center [382, 342] width 37 height 22
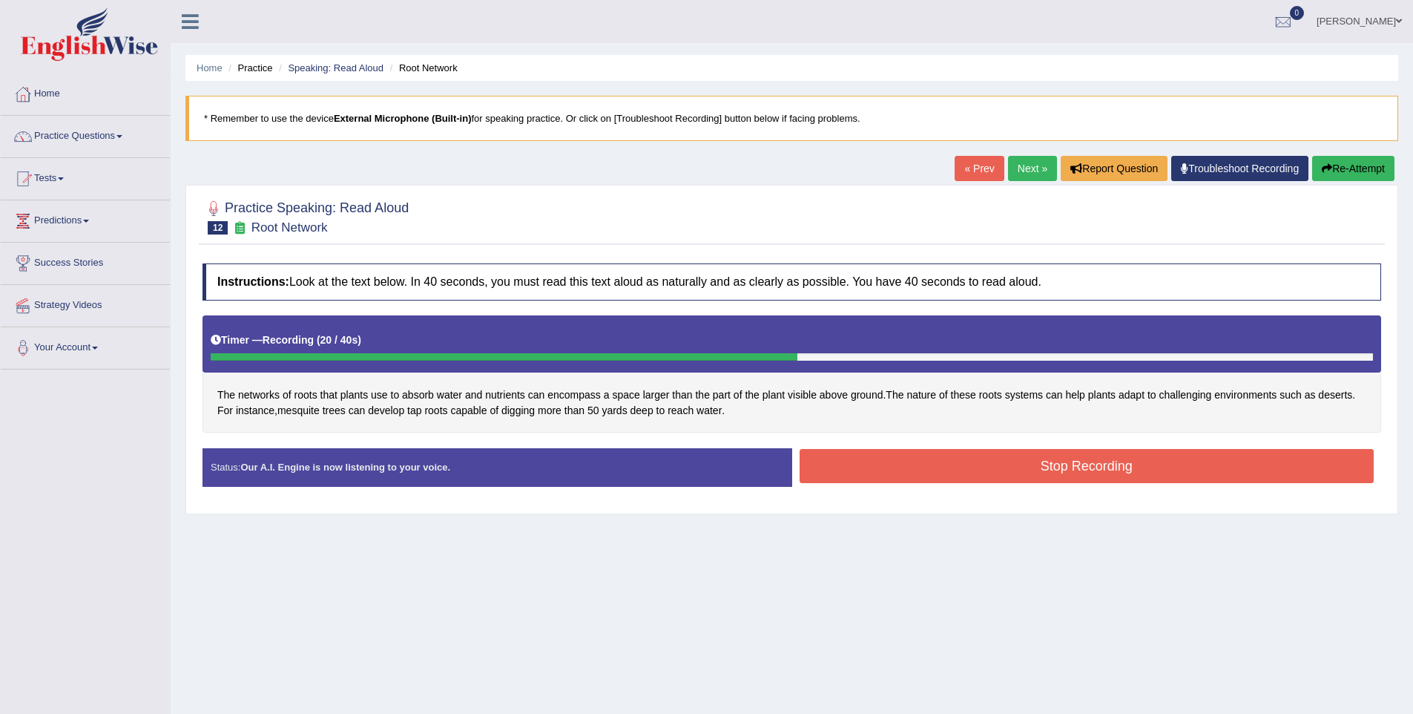
click at [872, 461] on button "Stop Recording" at bounding box center [1087, 466] width 575 height 34
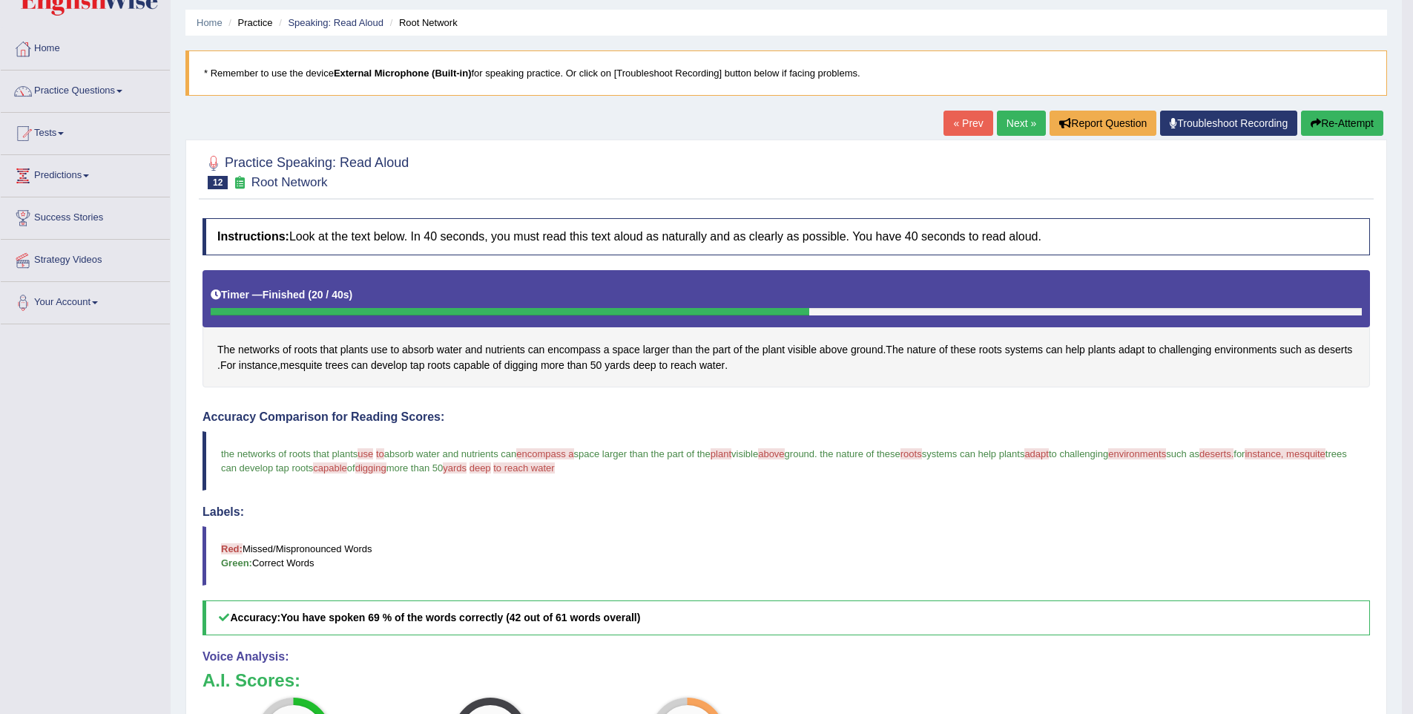
scroll to position [101, 0]
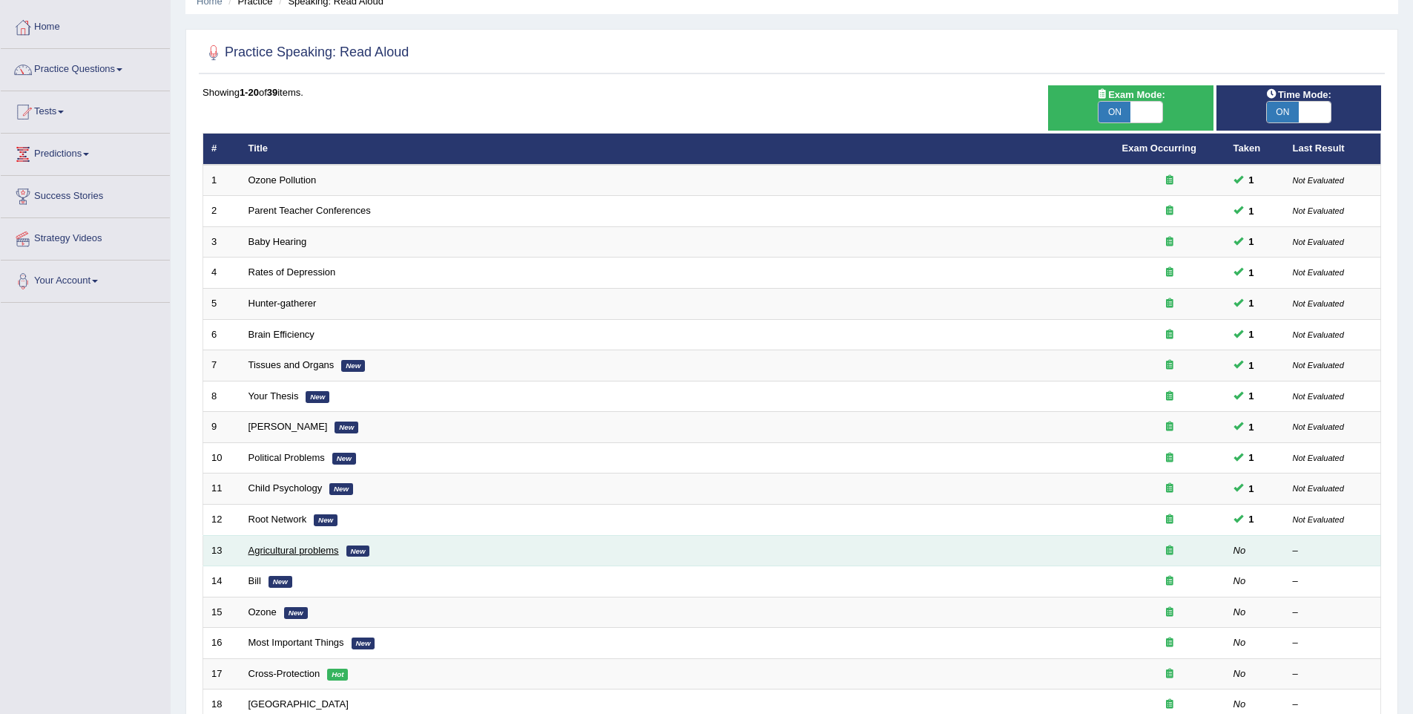
click at [274, 546] on link "Agricultural problems" at bounding box center [293, 549] width 90 height 11
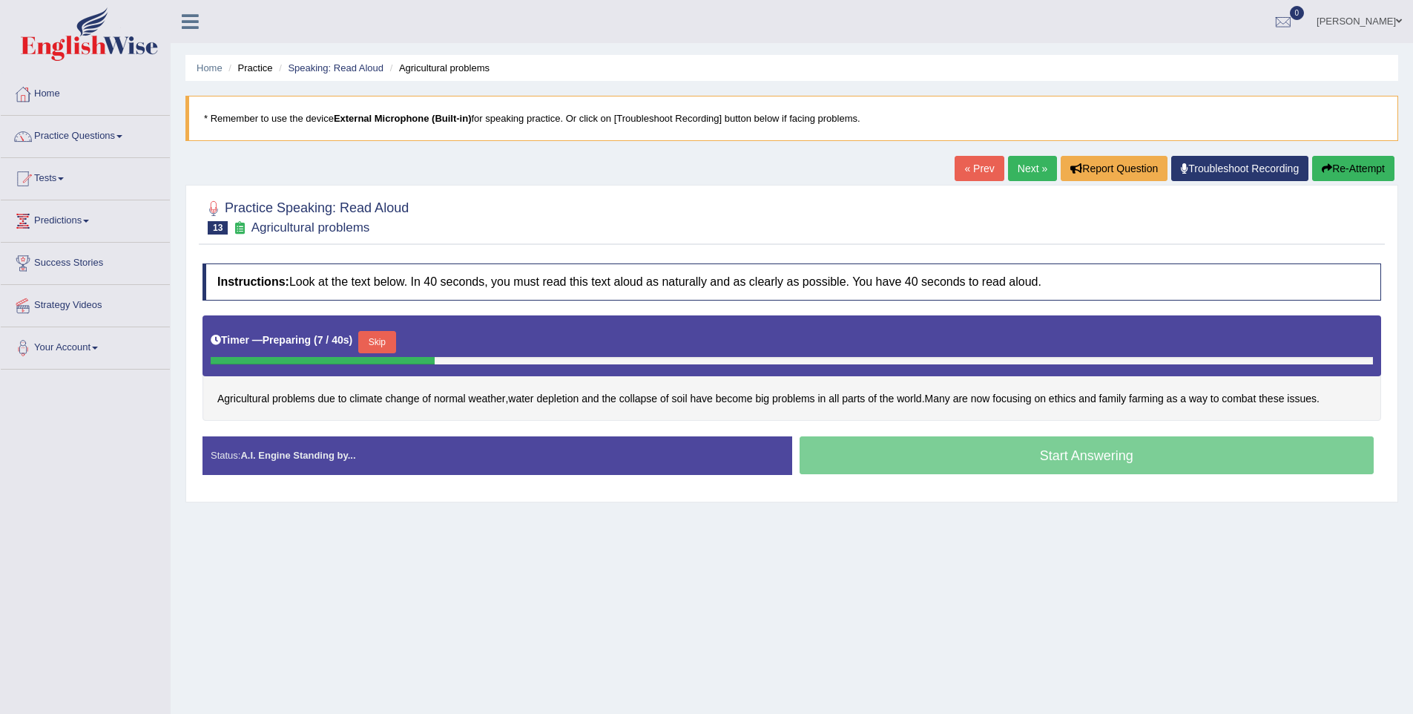
click at [381, 337] on button "Skip" at bounding box center [376, 342] width 37 height 22
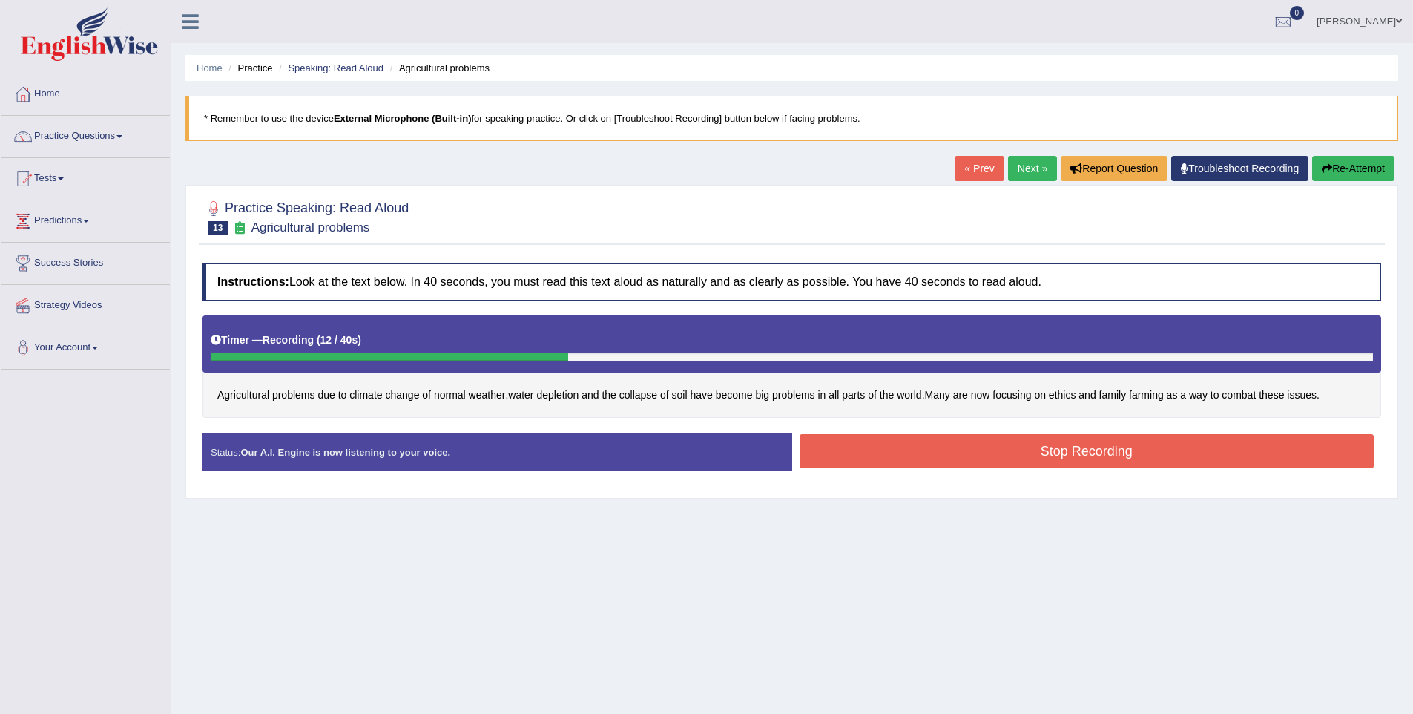
click at [915, 464] on button "Stop Recording" at bounding box center [1087, 451] width 575 height 34
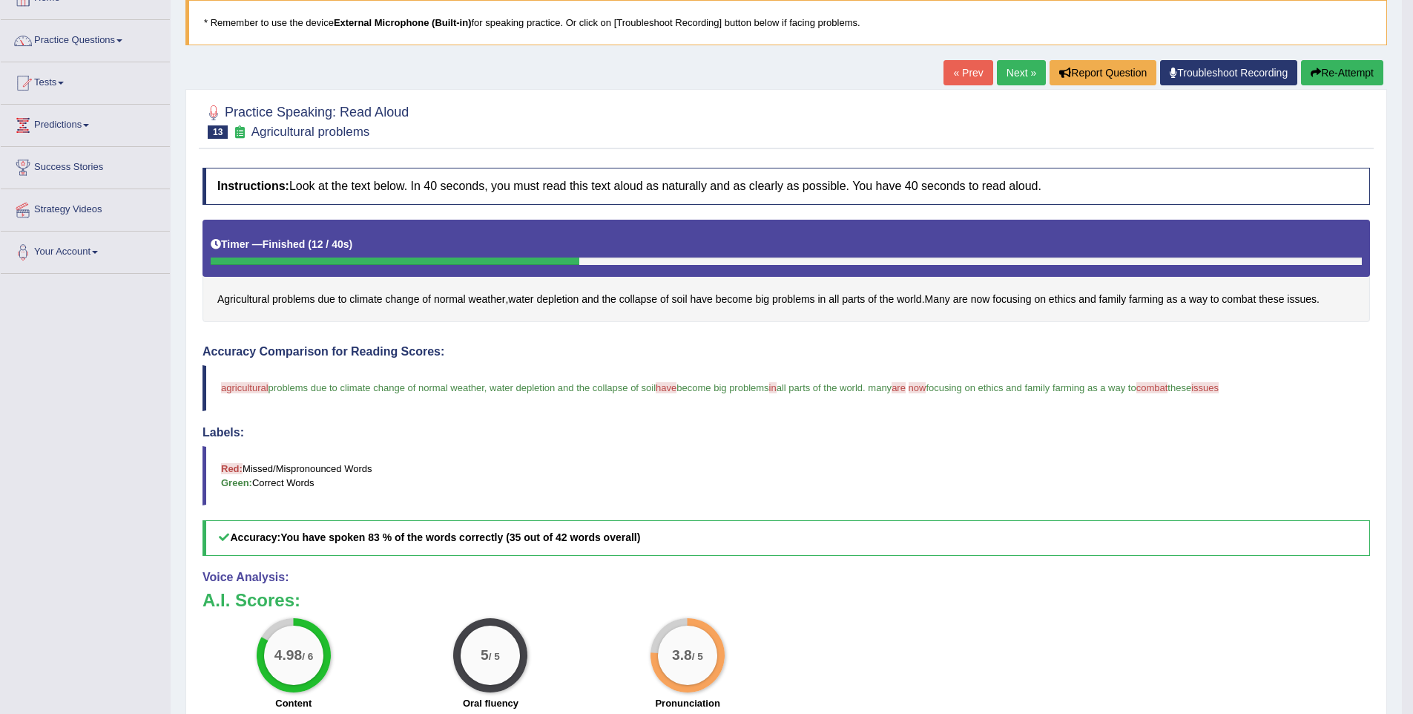
scroll to position [96, 0]
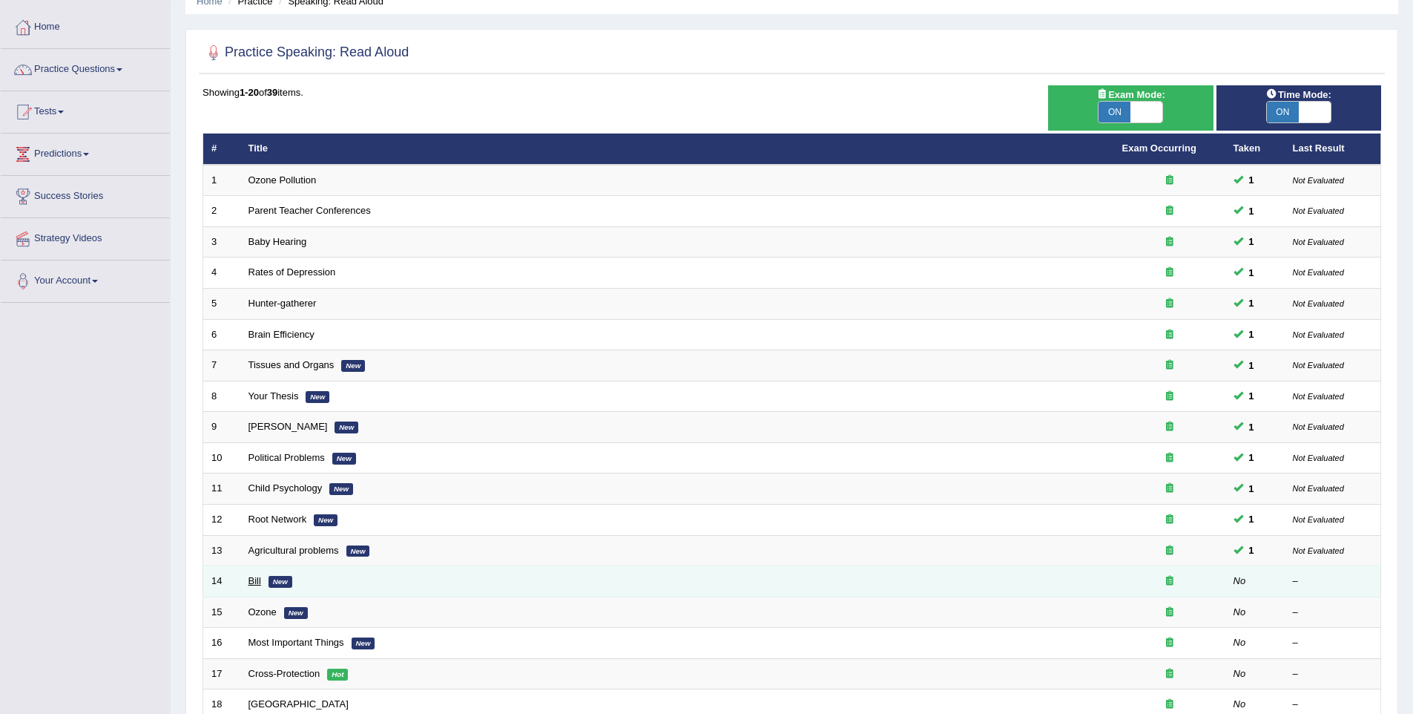
click at [253, 578] on link "Bill" at bounding box center [254, 580] width 13 height 11
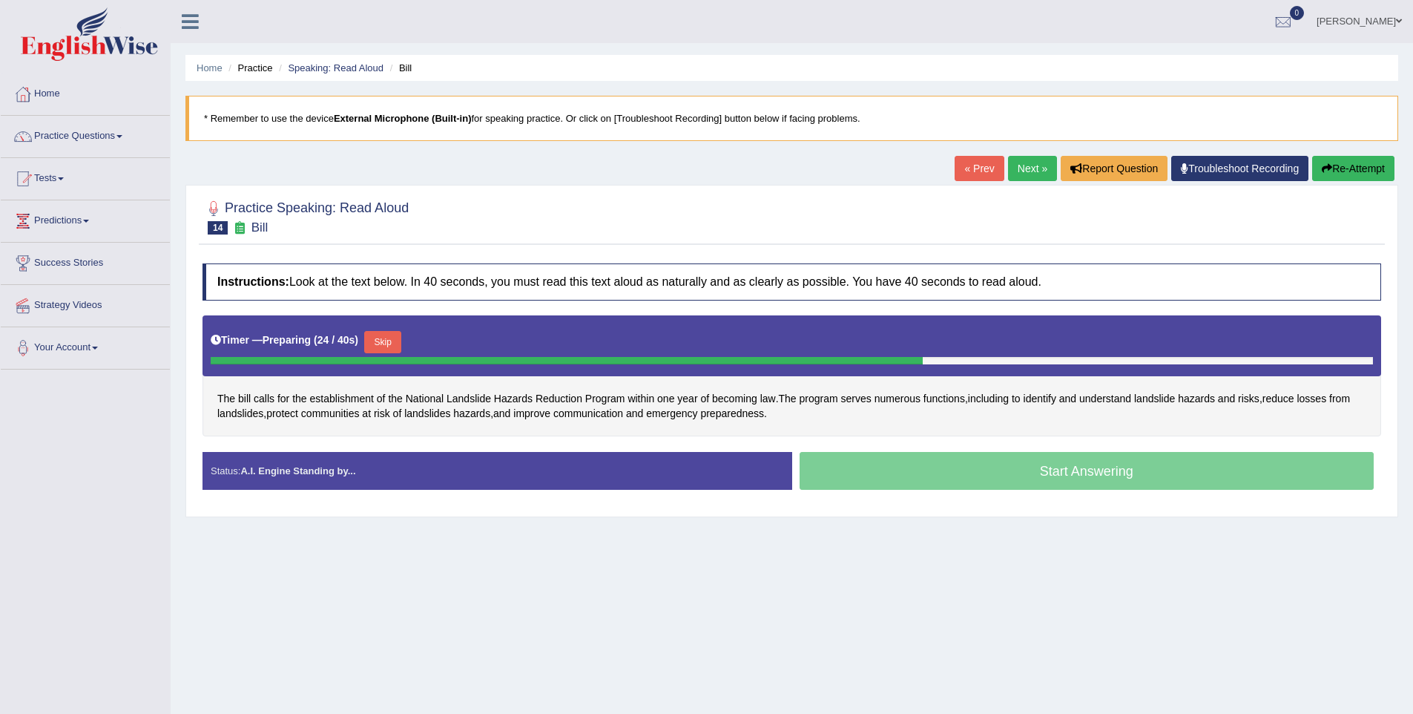
click at [398, 349] on button "Skip" at bounding box center [382, 342] width 37 height 22
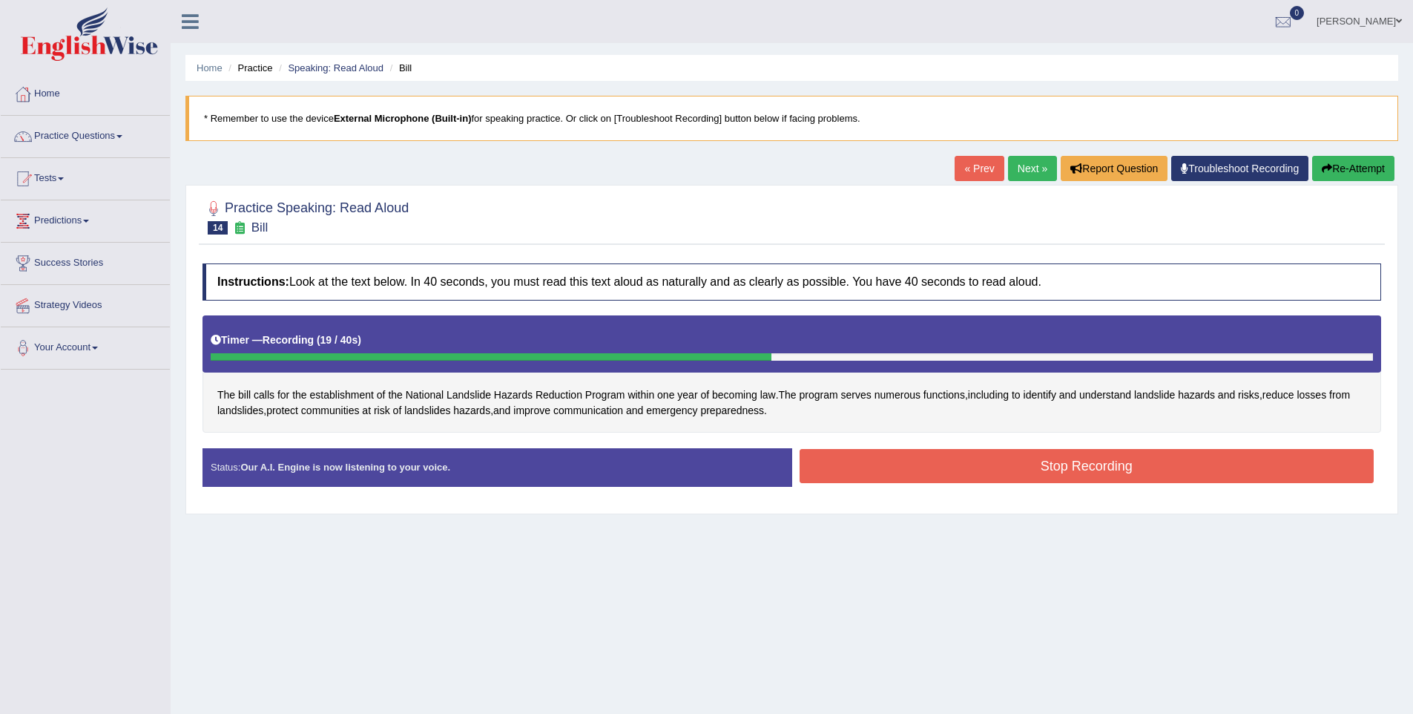
click at [1070, 467] on button "Stop Recording" at bounding box center [1087, 466] width 575 height 34
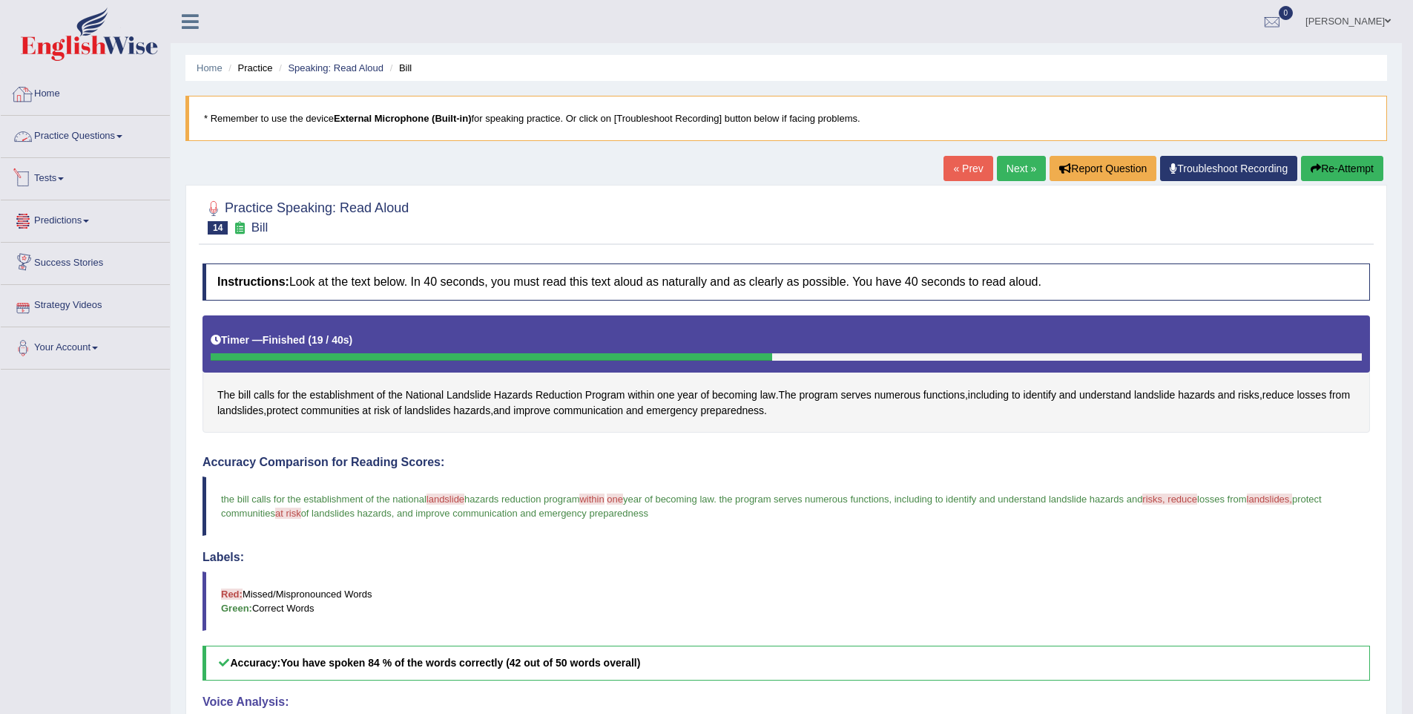
click at [85, 132] on link "Practice Questions" at bounding box center [85, 134] width 169 height 37
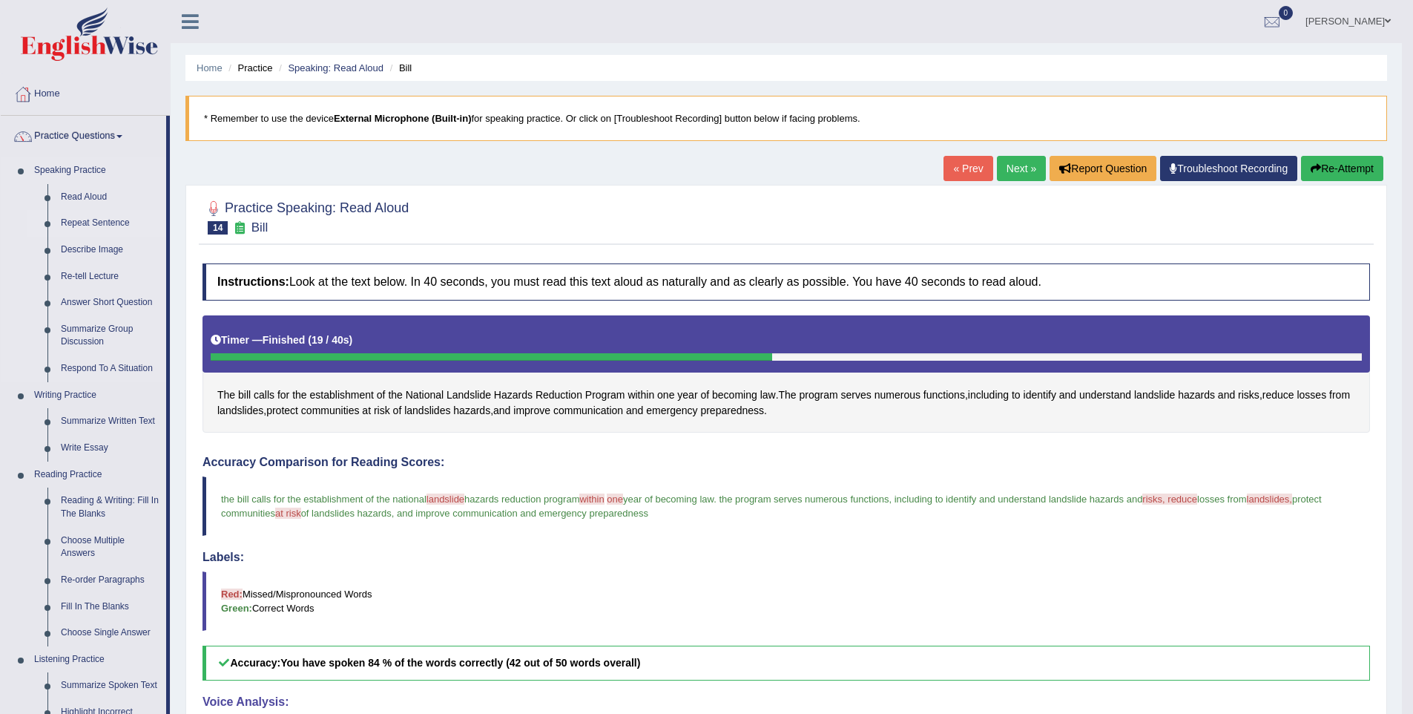
click at [111, 217] on link "Repeat Sentence" at bounding box center [110, 223] width 112 height 27
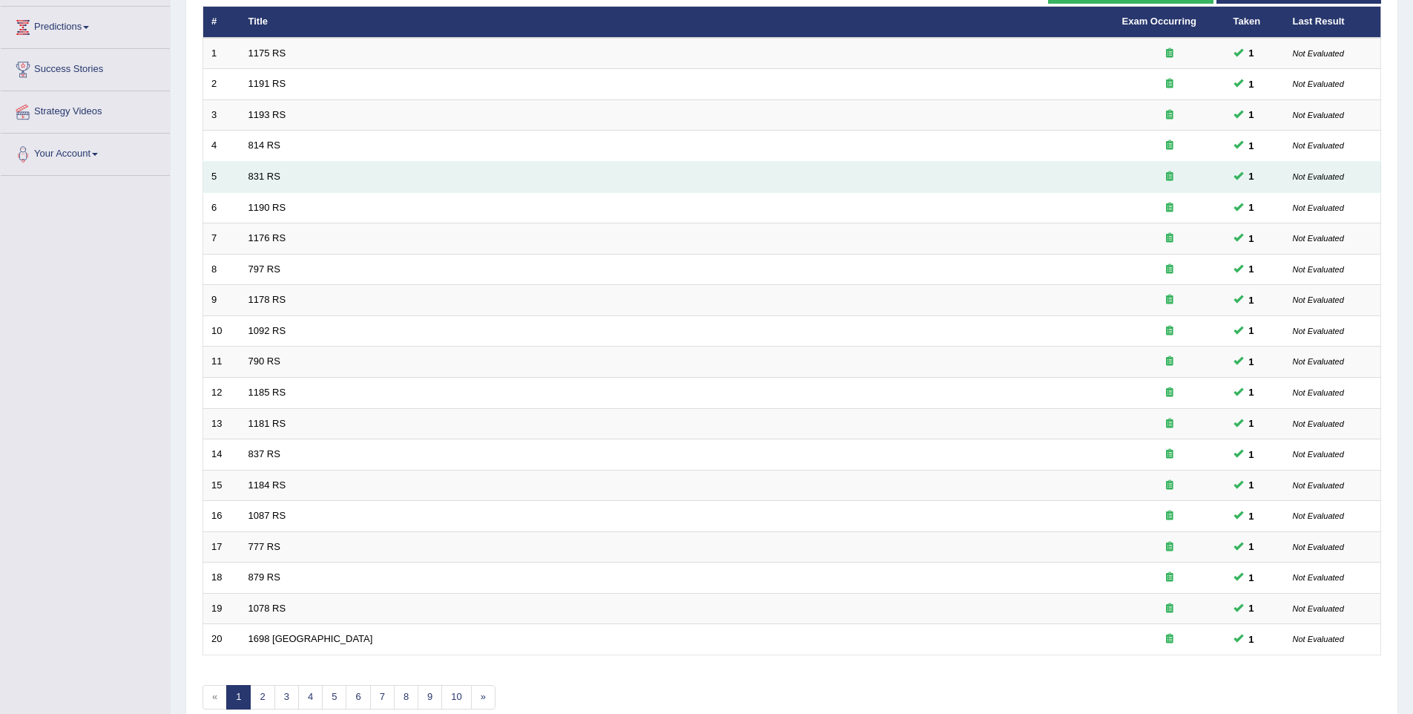
scroll to position [269, 0]
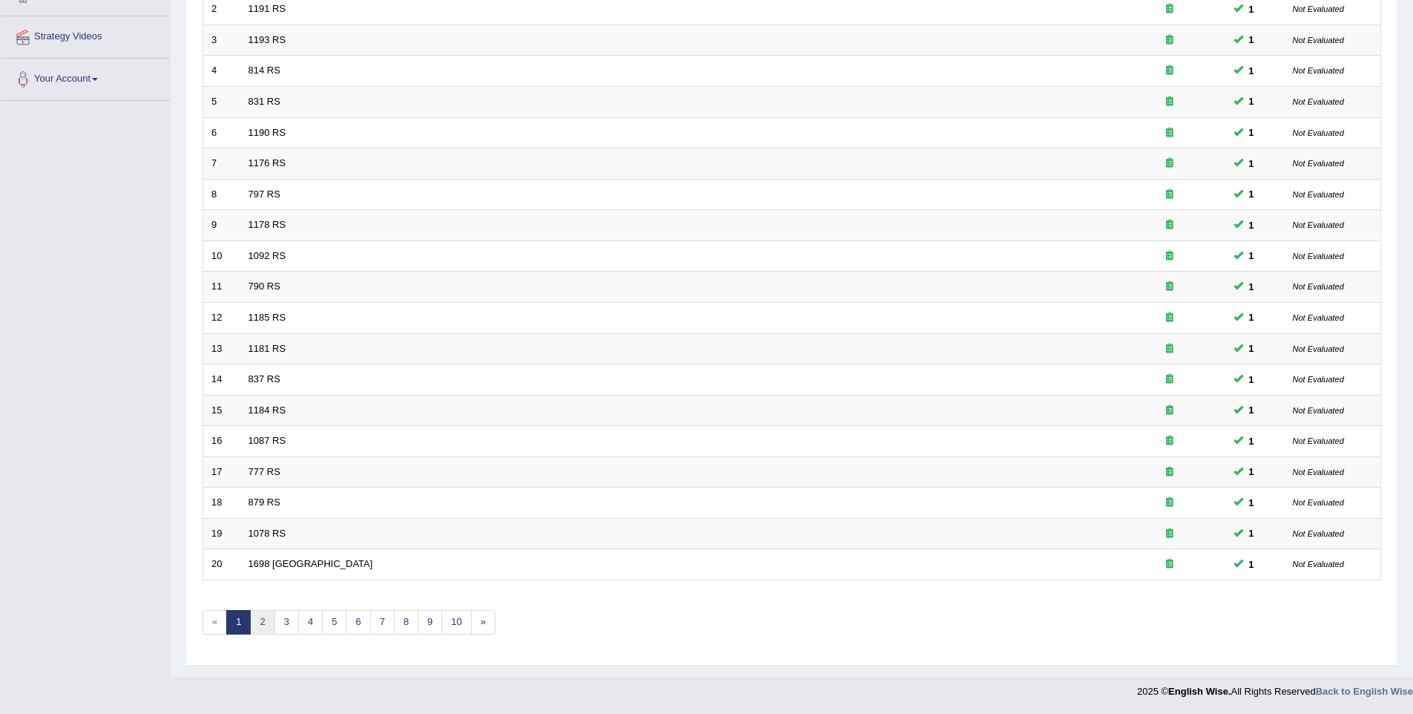
click at [261, 625] on link "2" at bounding box center [262, 622] width 24 height 24
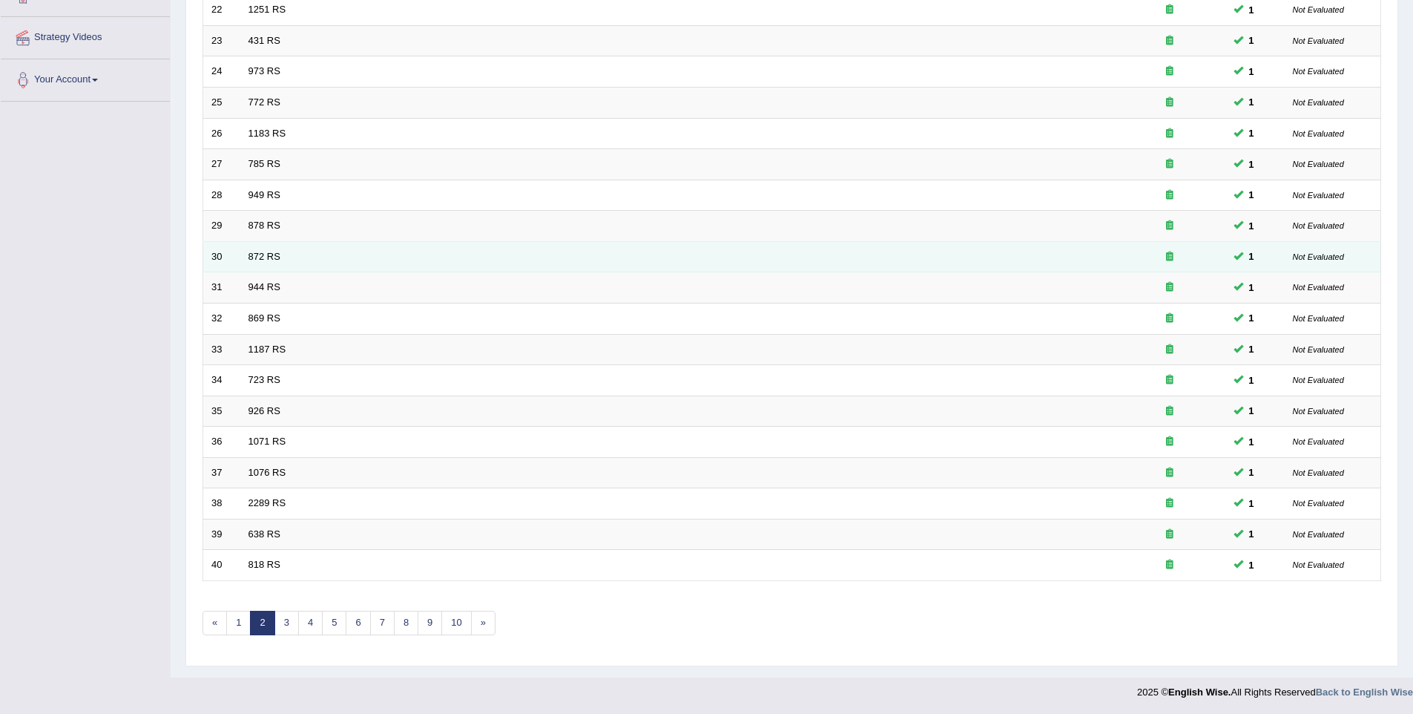
scroll to position [269, 0]
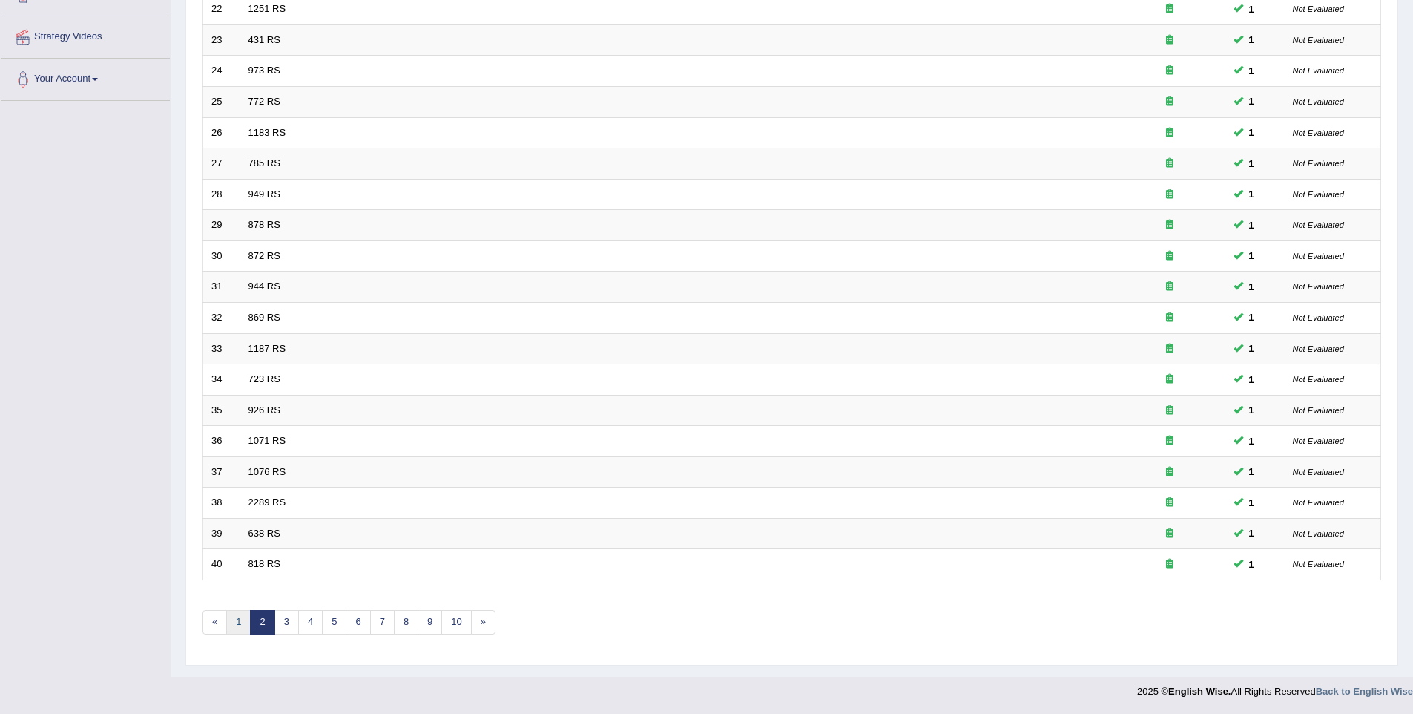
click at [234, 622] on link "1" at bounding box center [238, 622] width 24 height 24
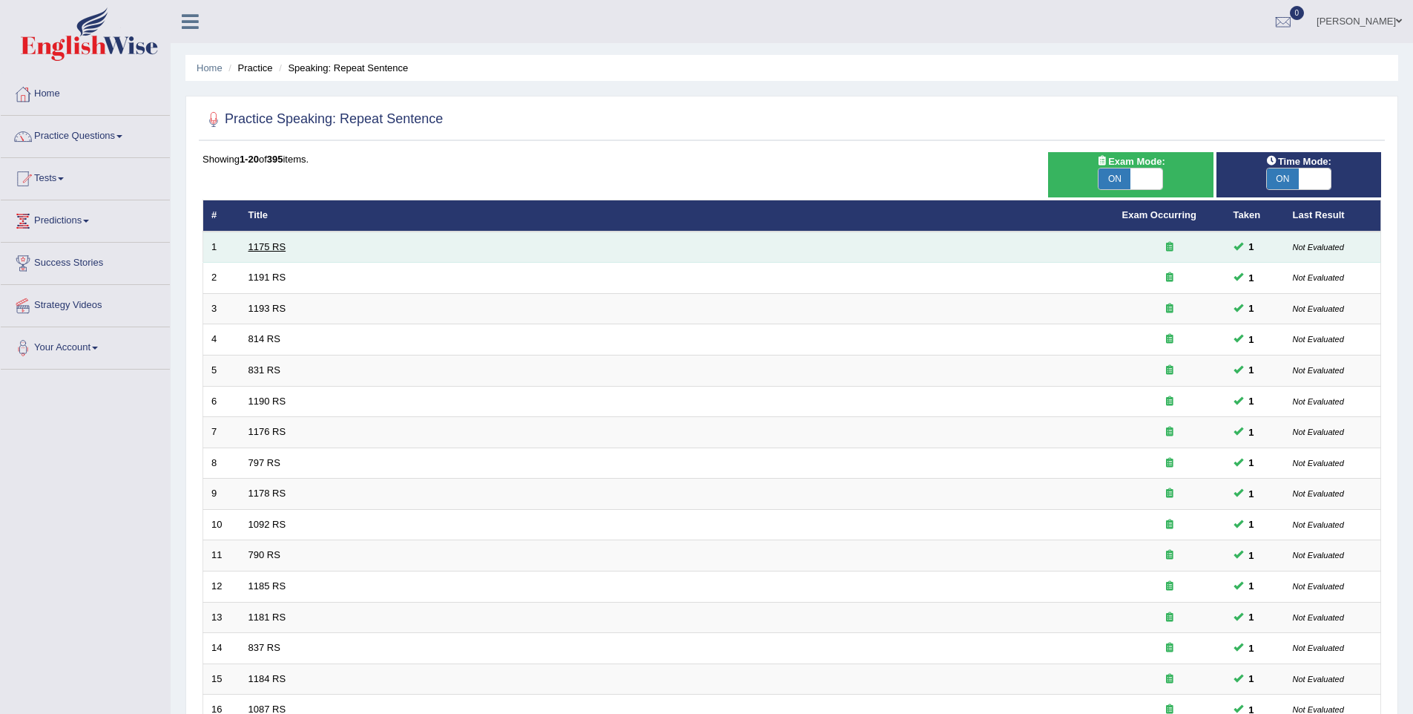
click at [283, 248] on link "1175 RS" at bounding box center [267, 246] width 38 height 11
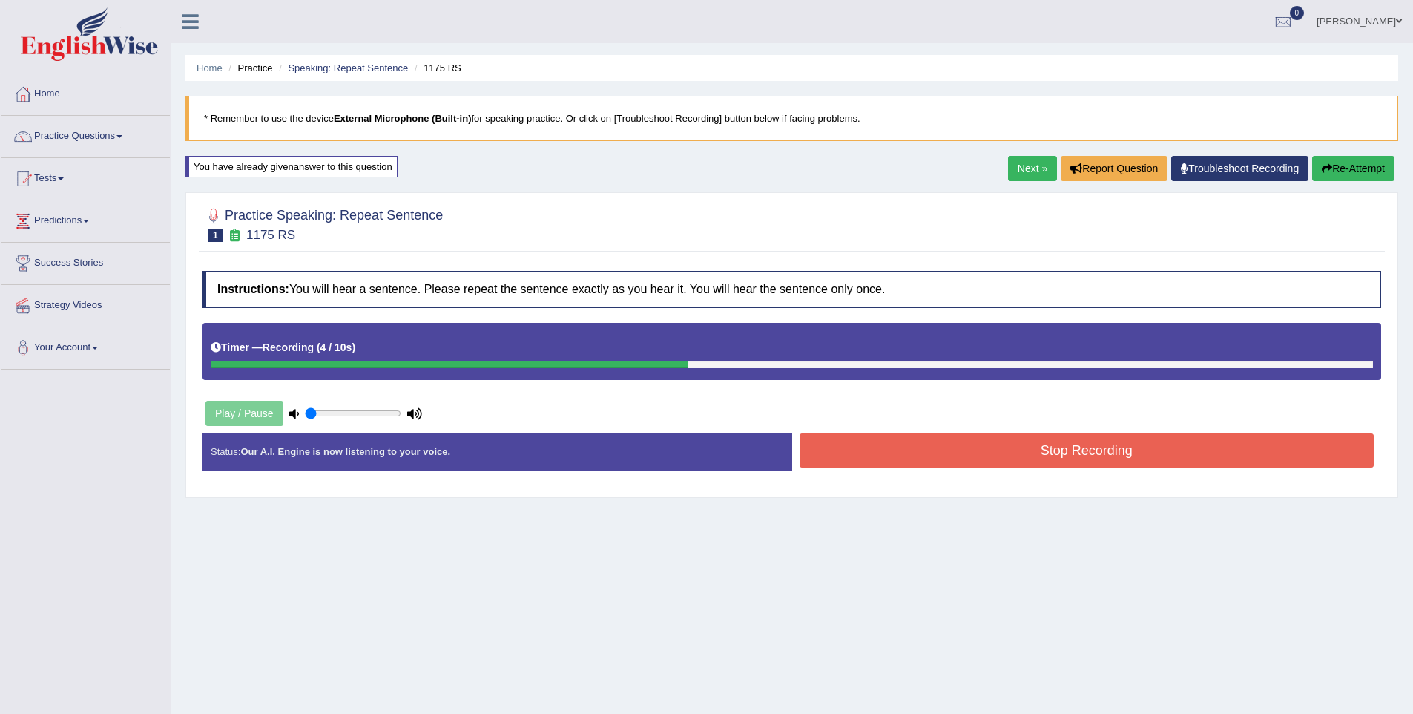
click at [1138, 446] on button "Stop Recording" at bounding box center [1087, 450] width 575 height 34
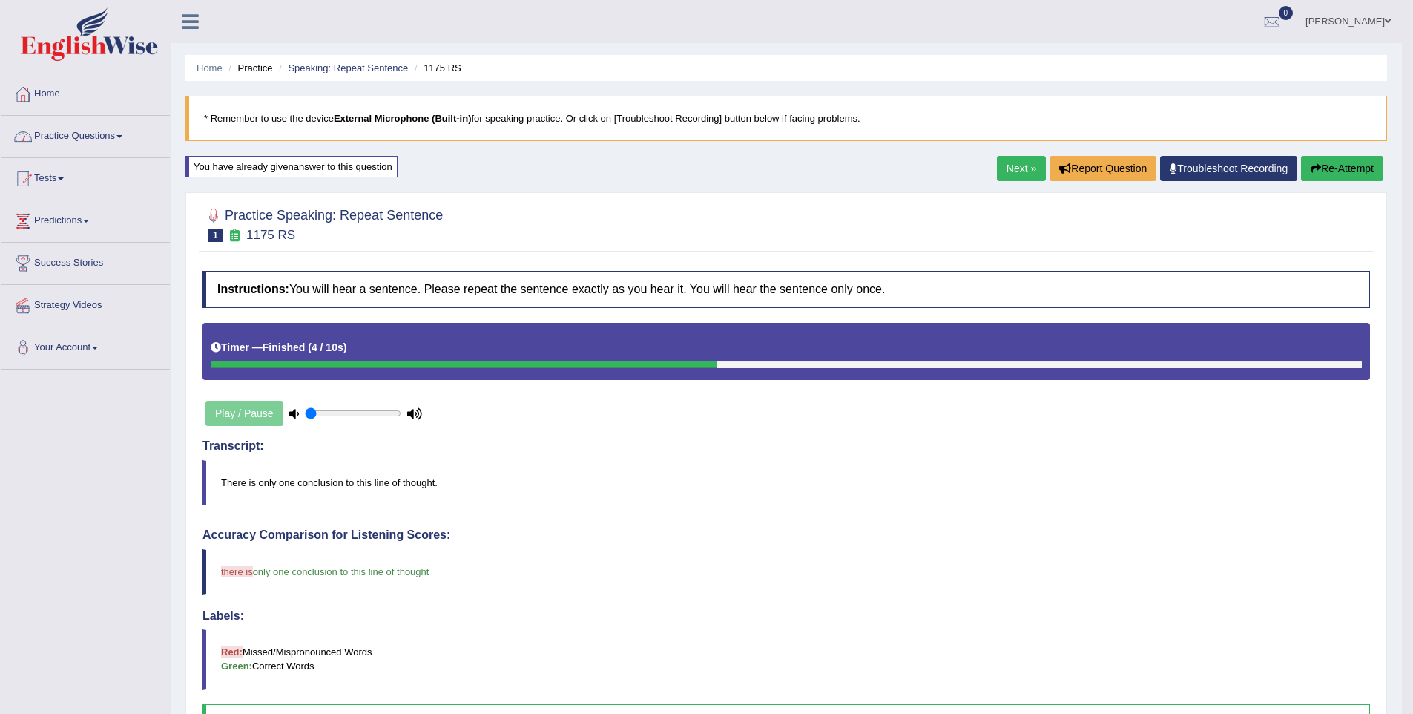
click at [1015, 162] on link "Next »" at bounding box center [1021, 168] width 49 height 25
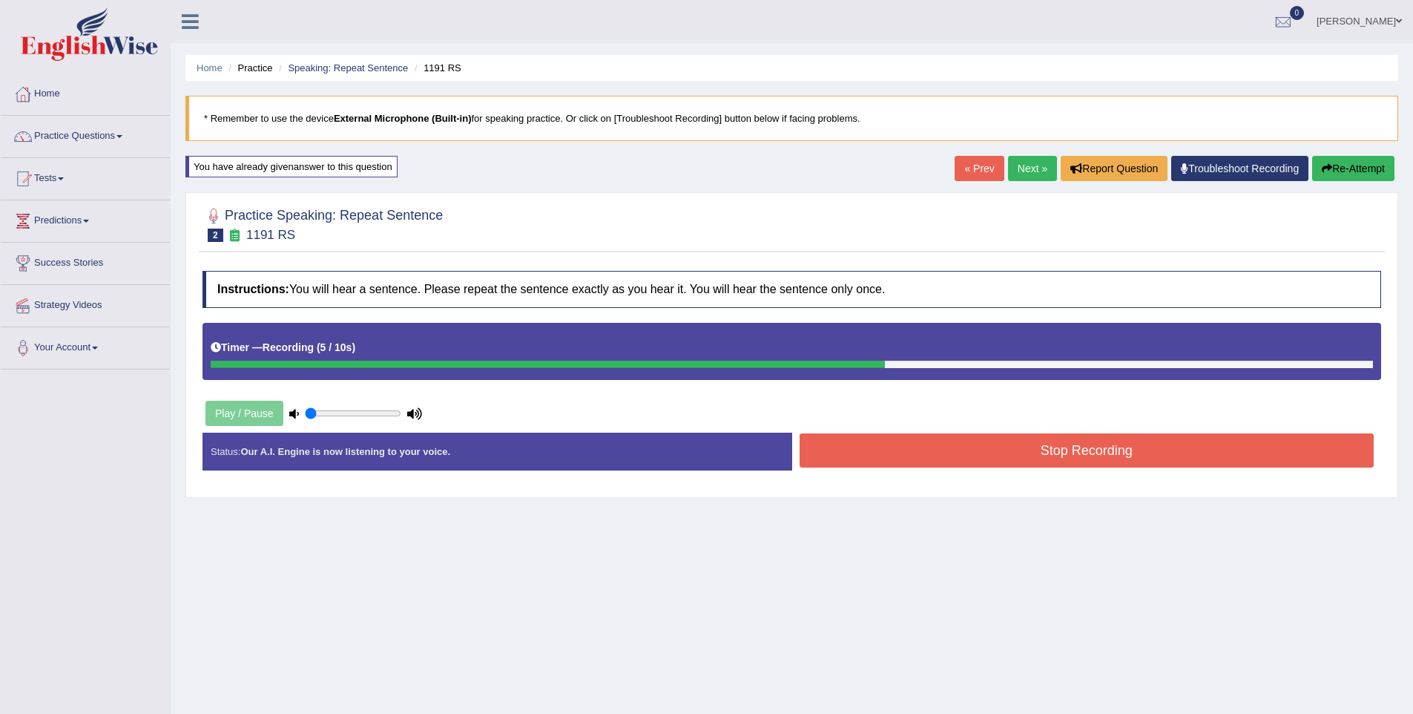
click at [1125, 460] on button "Stop Recording" at bounding box center [1087, 450] width 575 height 34
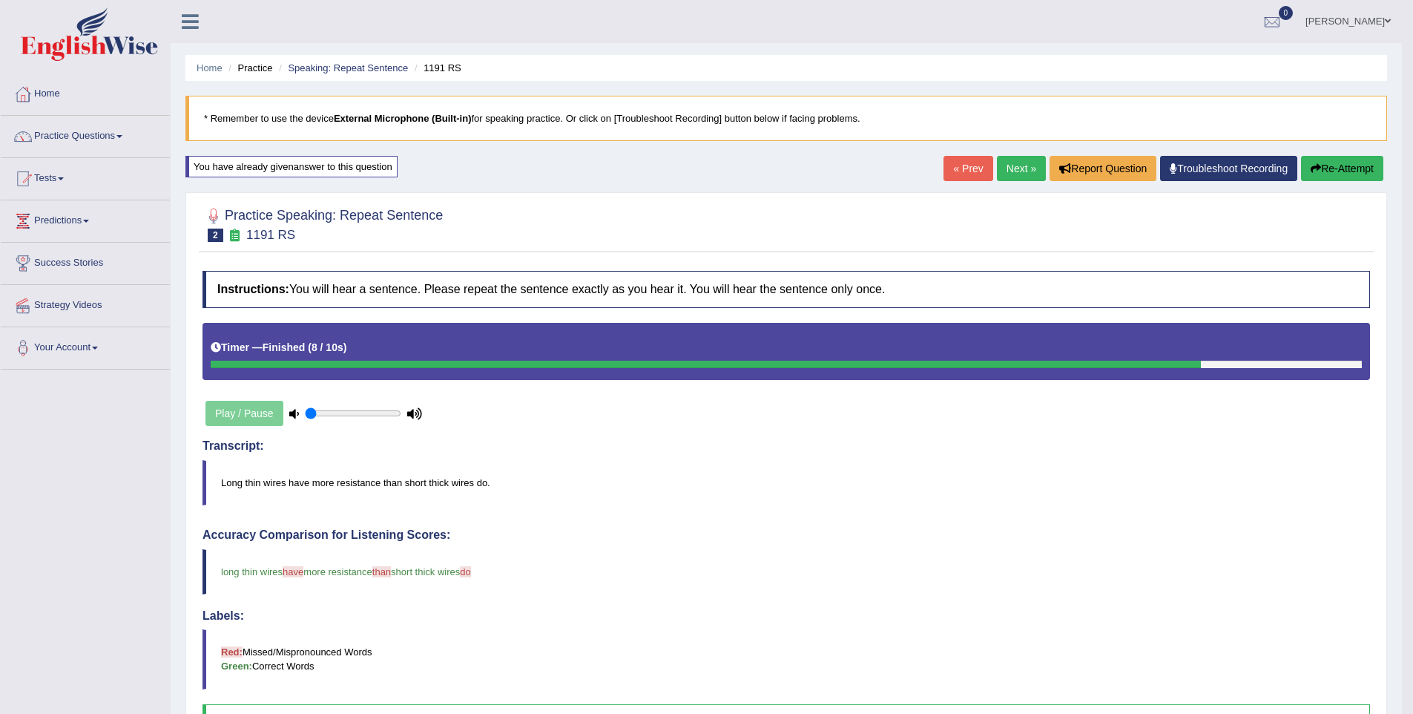
click at [1009, 174] on link "Next »" at bounding box center [1021, 168] width 49 height 25
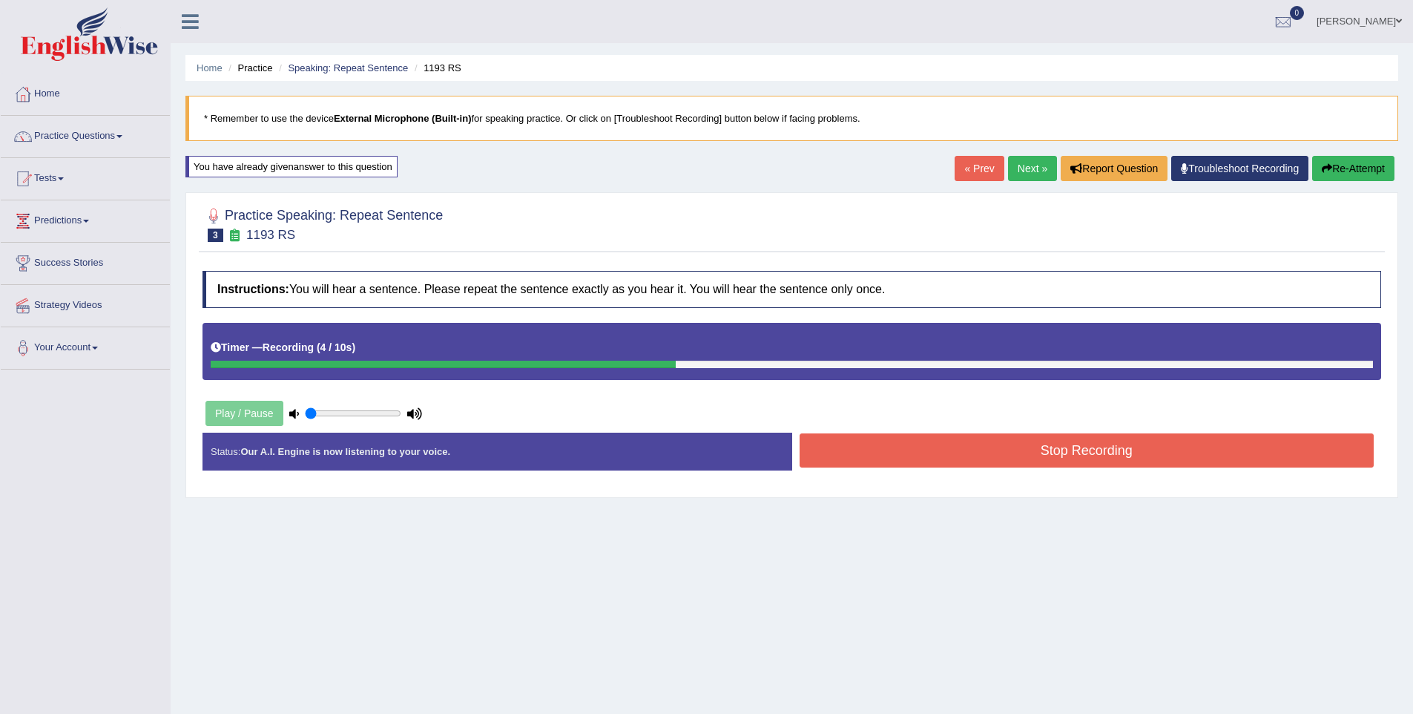
click at [1165, 456] on button "Stop Recording" at bounding box center [1087, 450] width 575 height 34
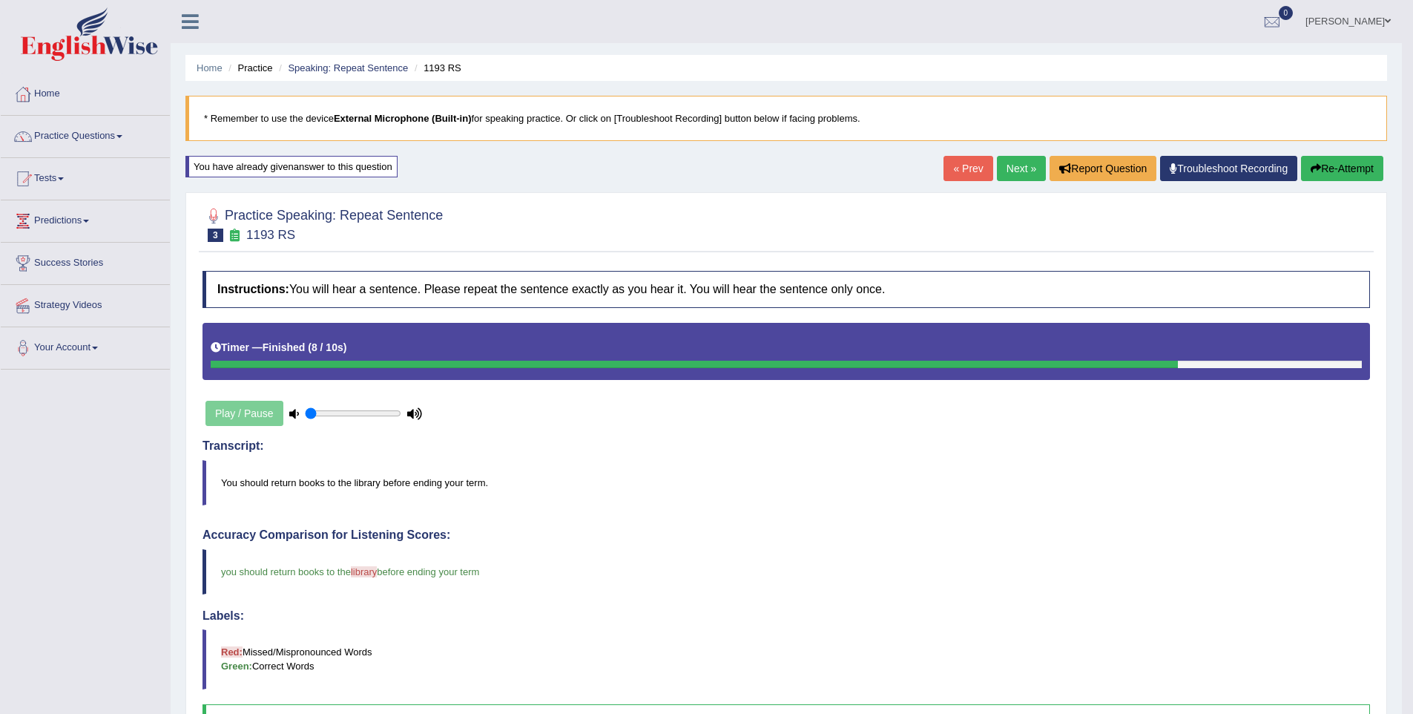
click at [1311, 168] on icon "button" at bounding box center [1316, 168] width 10 height 10
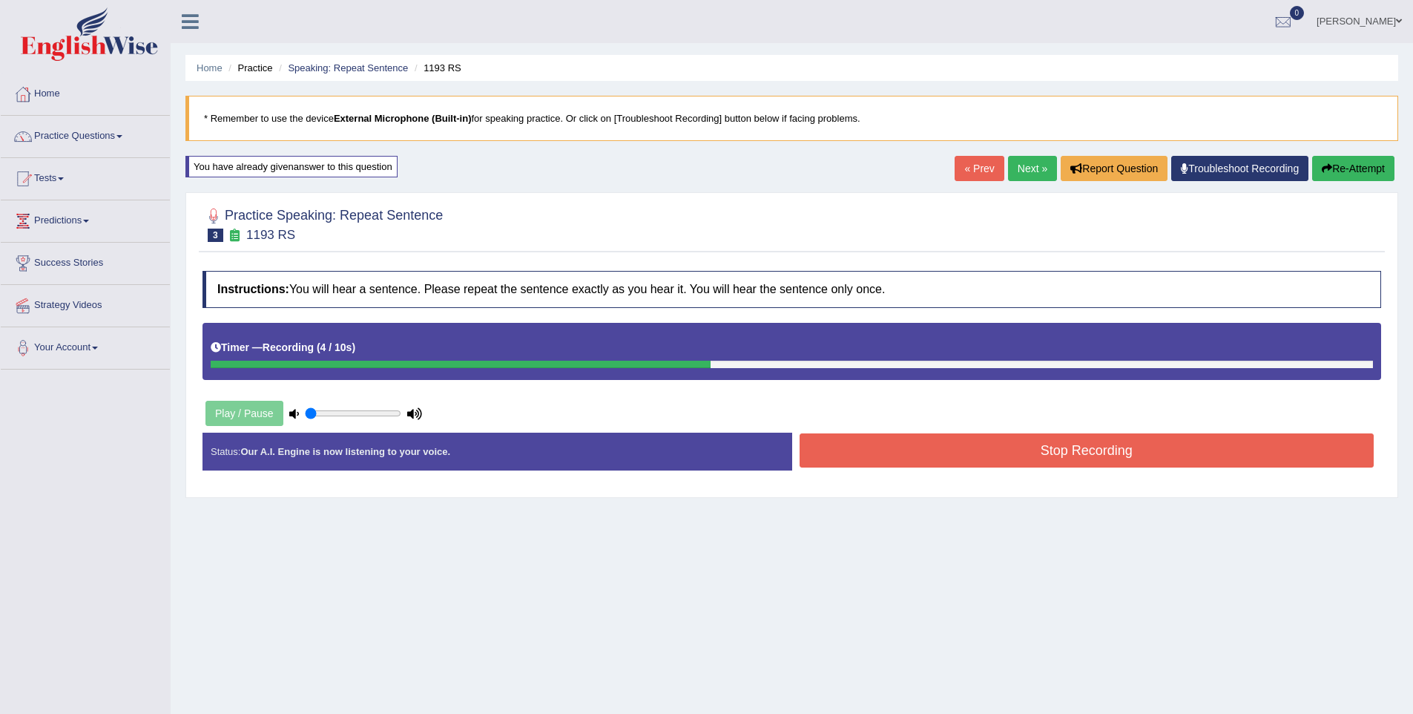
click at [1173, 445] on button "Stop Recording" at bounding box center [1087, 450] width 575 height 34
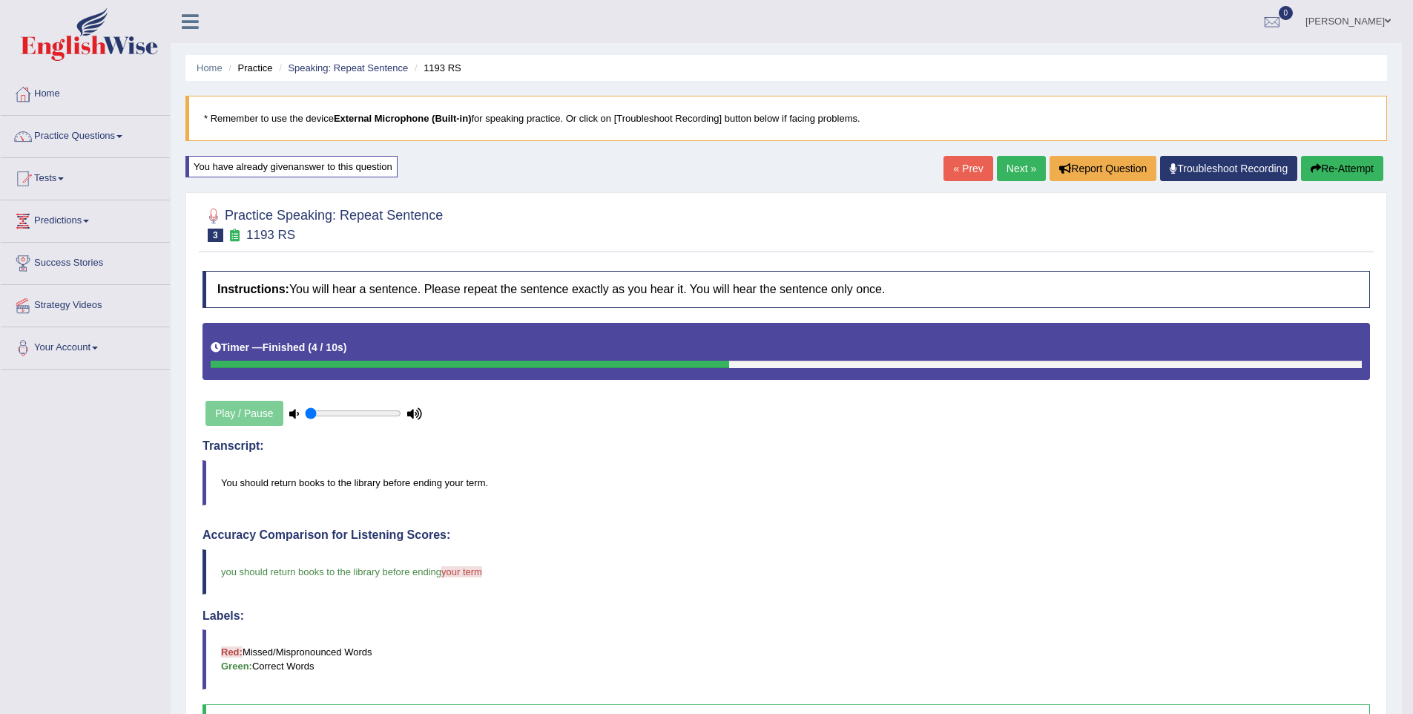
click at [1007, 164] on link "Next »" at bounding box center [1021, 168] width 49 height 25
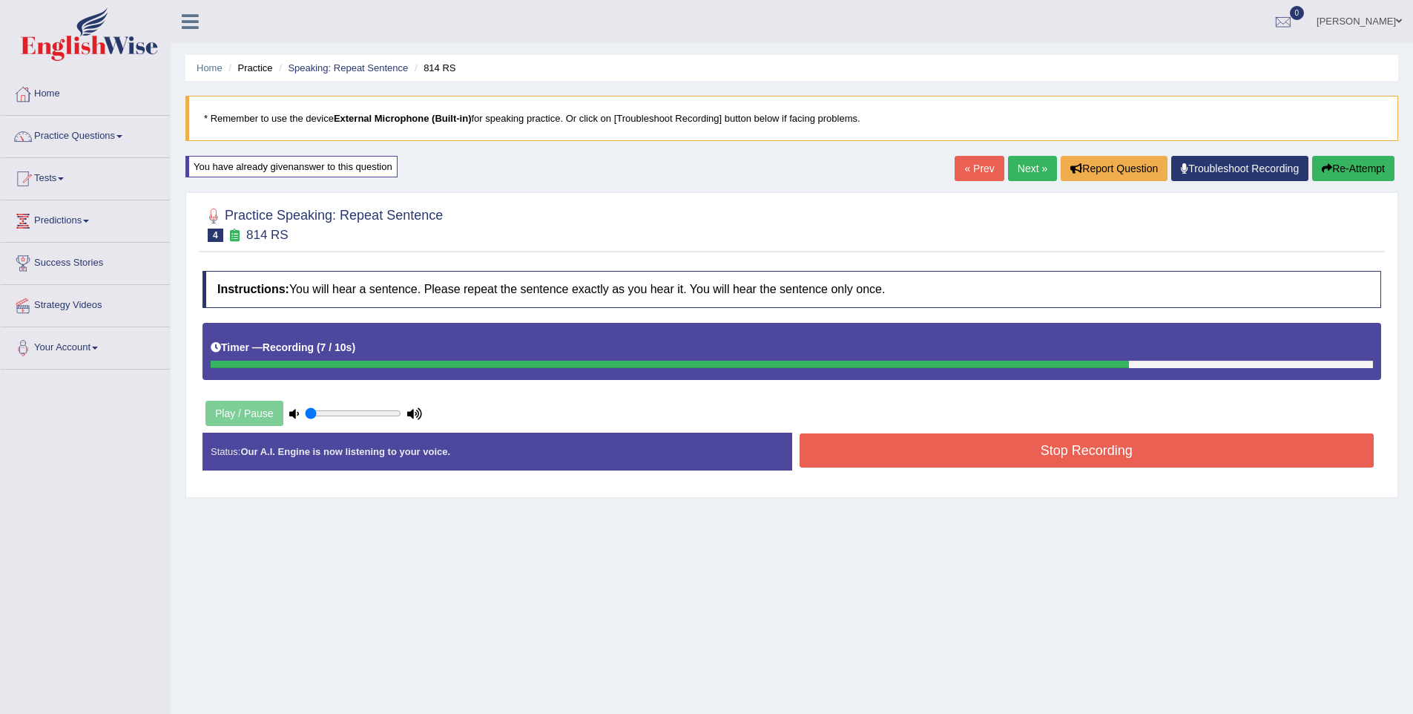
click at [1151, 448] on button "Stop Recording" at bounding box center [1087, 450] width 575 height 34
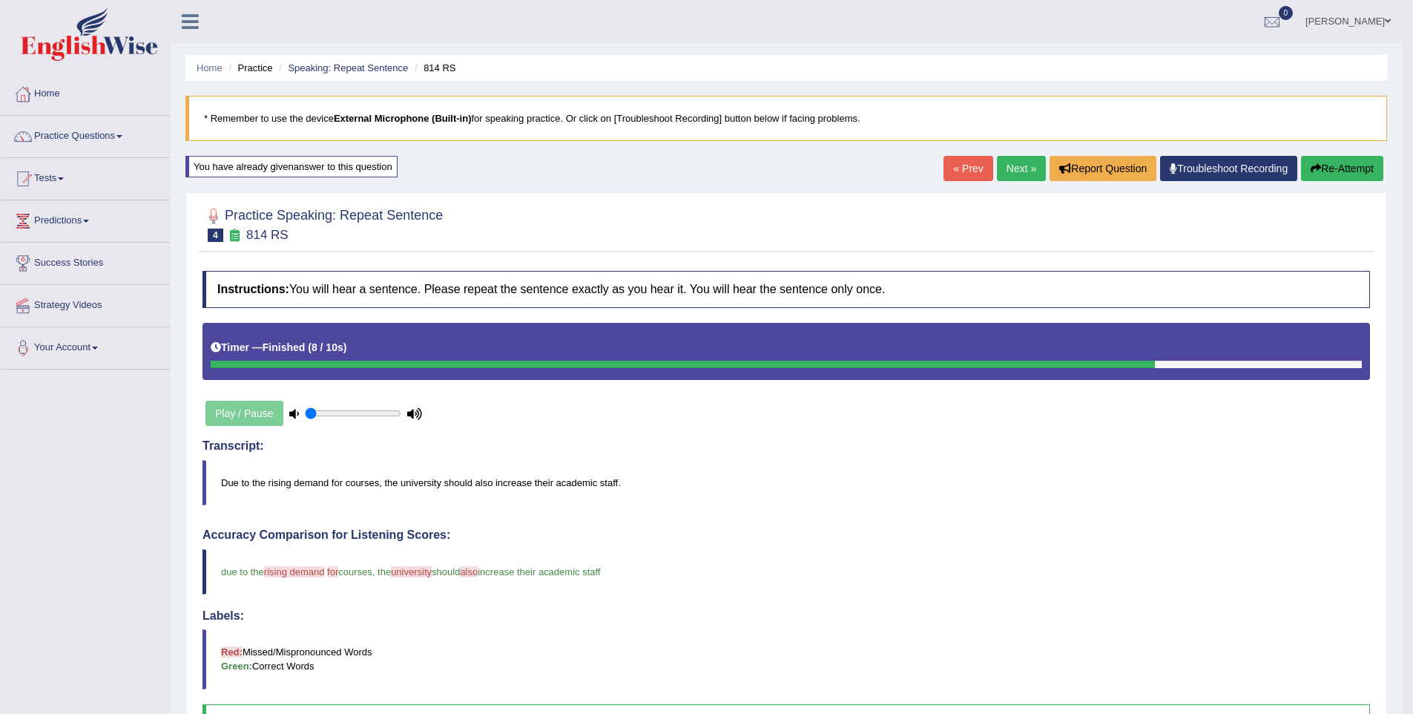
click at [1017, 179] on link "Next »" at bounding box center [1021, 168] width 49 height 25
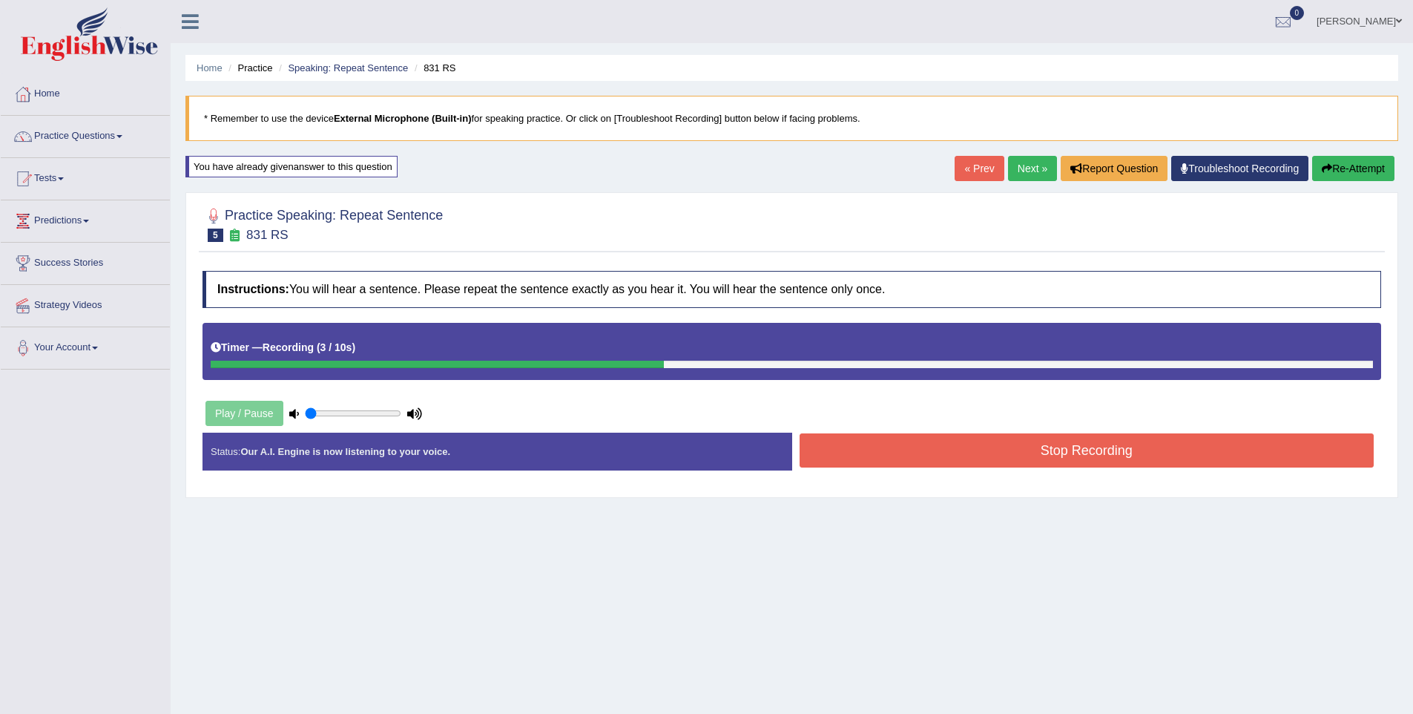
click at [1141, 444] on button "Stop Recording" at bounding box center [1087, 450] width 575 height 34
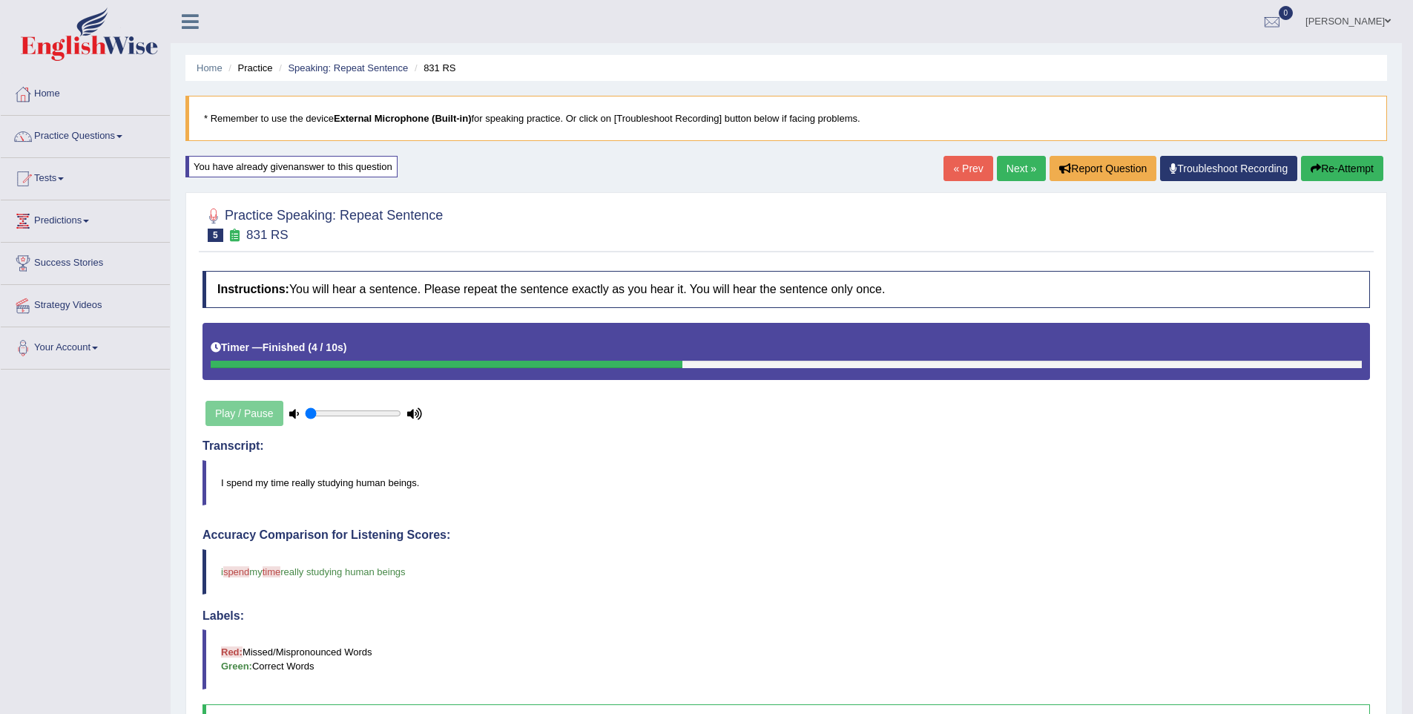
click at [1004, 169] on link "Next »" at bounding box center [1021, 168] width 49 height 25
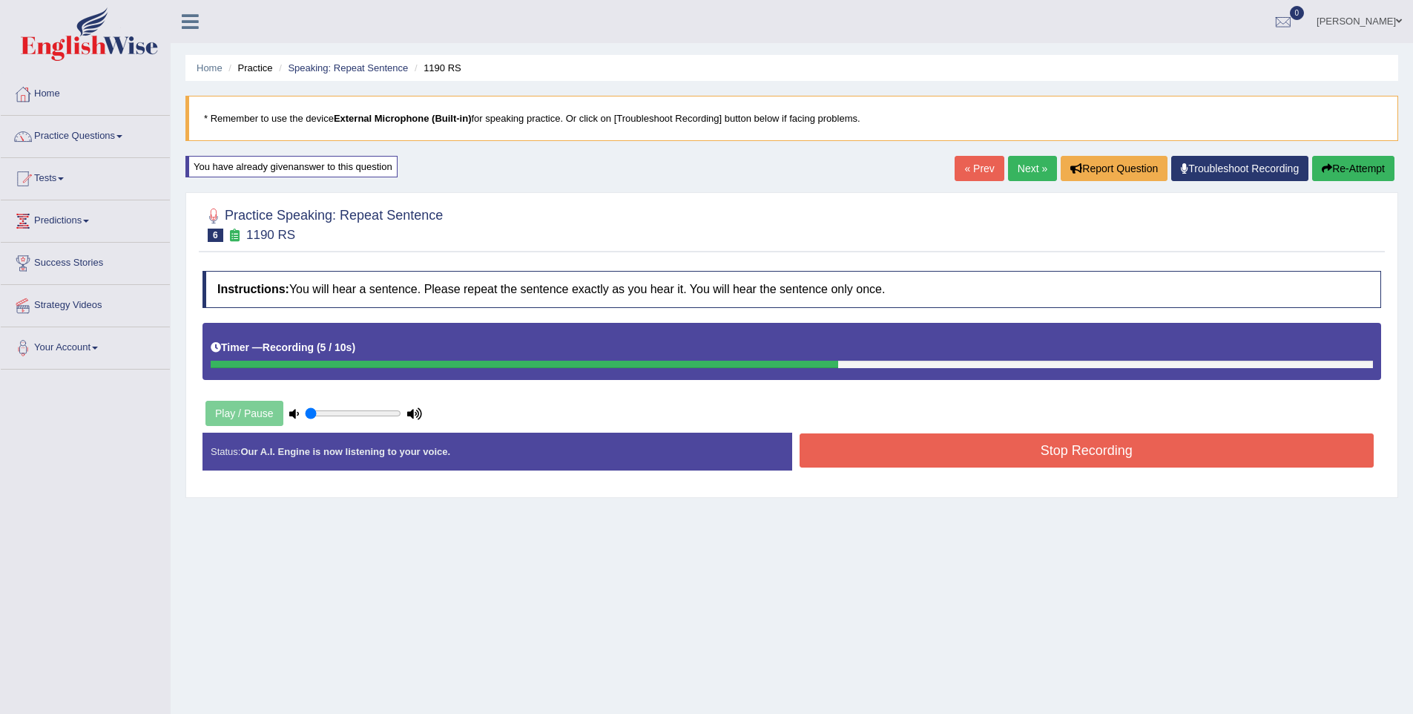
click at [1222, 447] on button "Stop Recording" at bounding box center [1087, 450] width 575 height 34
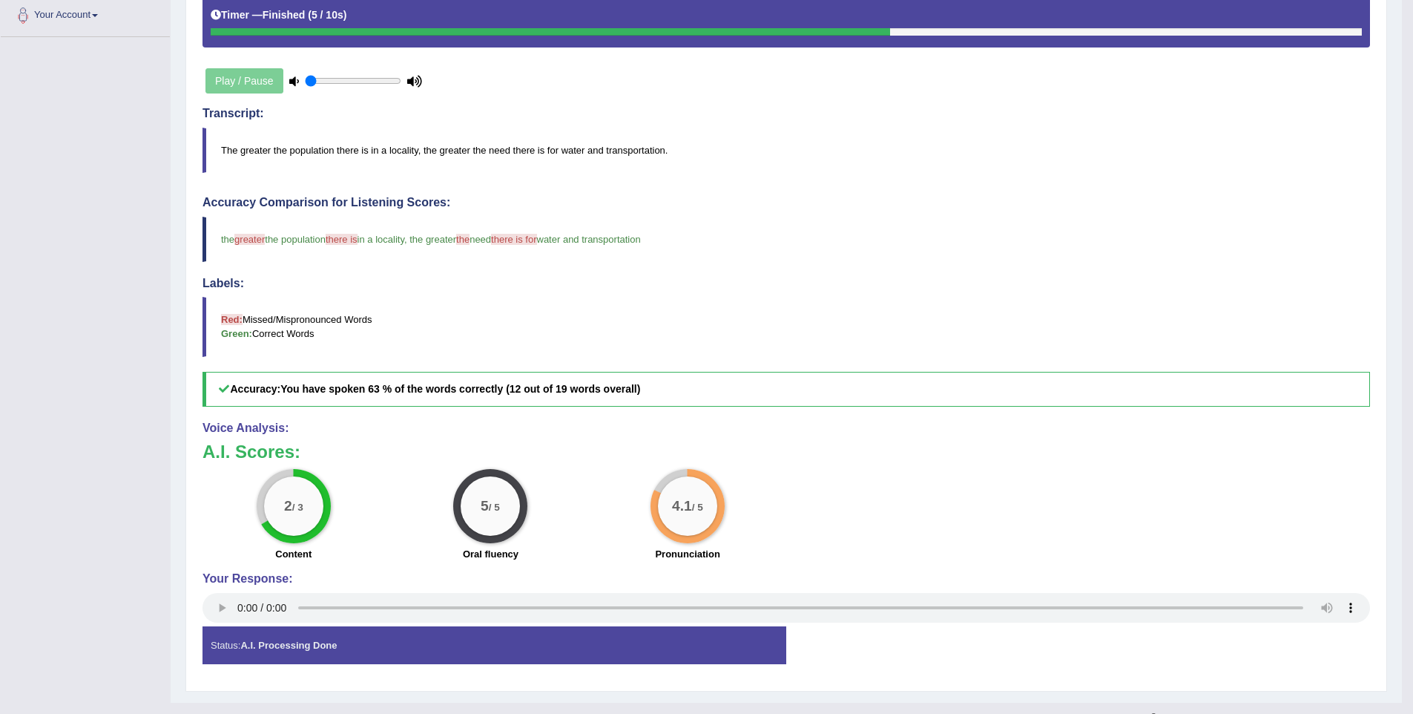
scroll to position [21, 0]
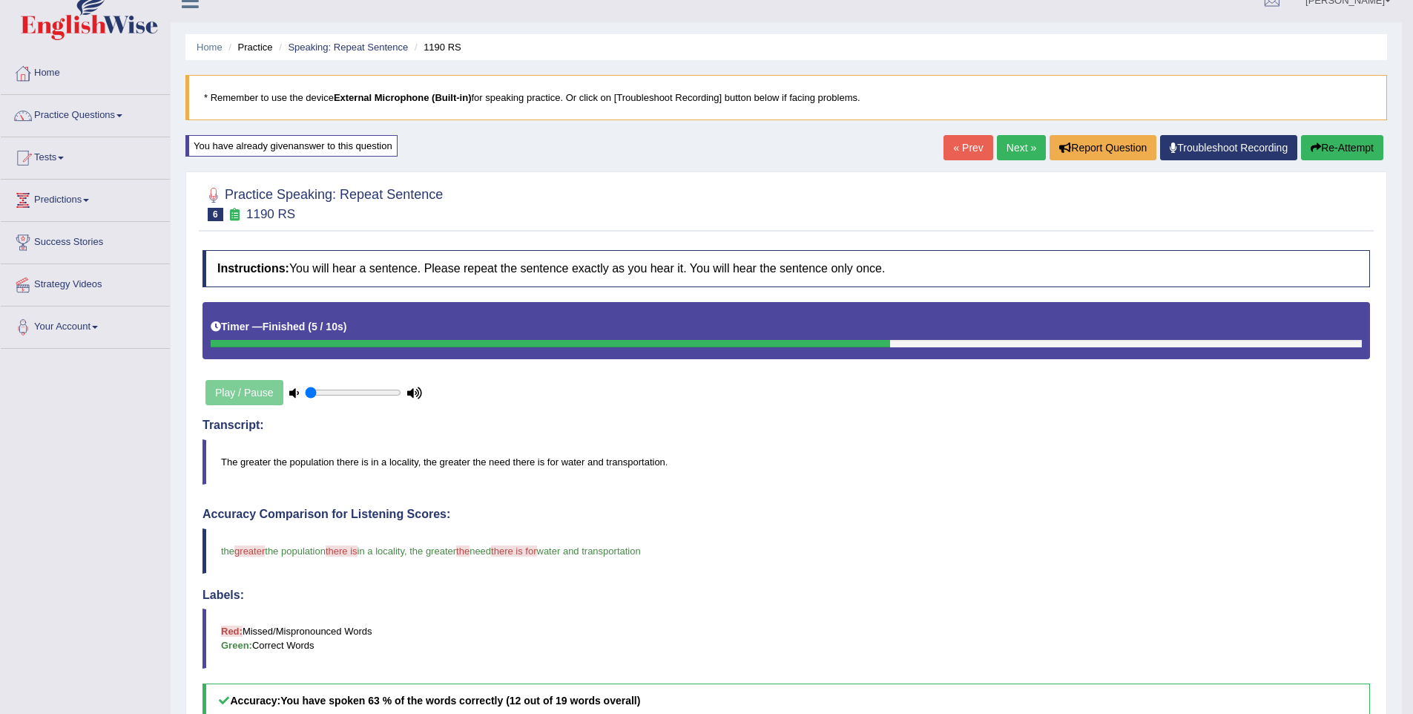
click at [1000, 151] on link "Next »" at bounding box center [1021, 147] width 49 height 25
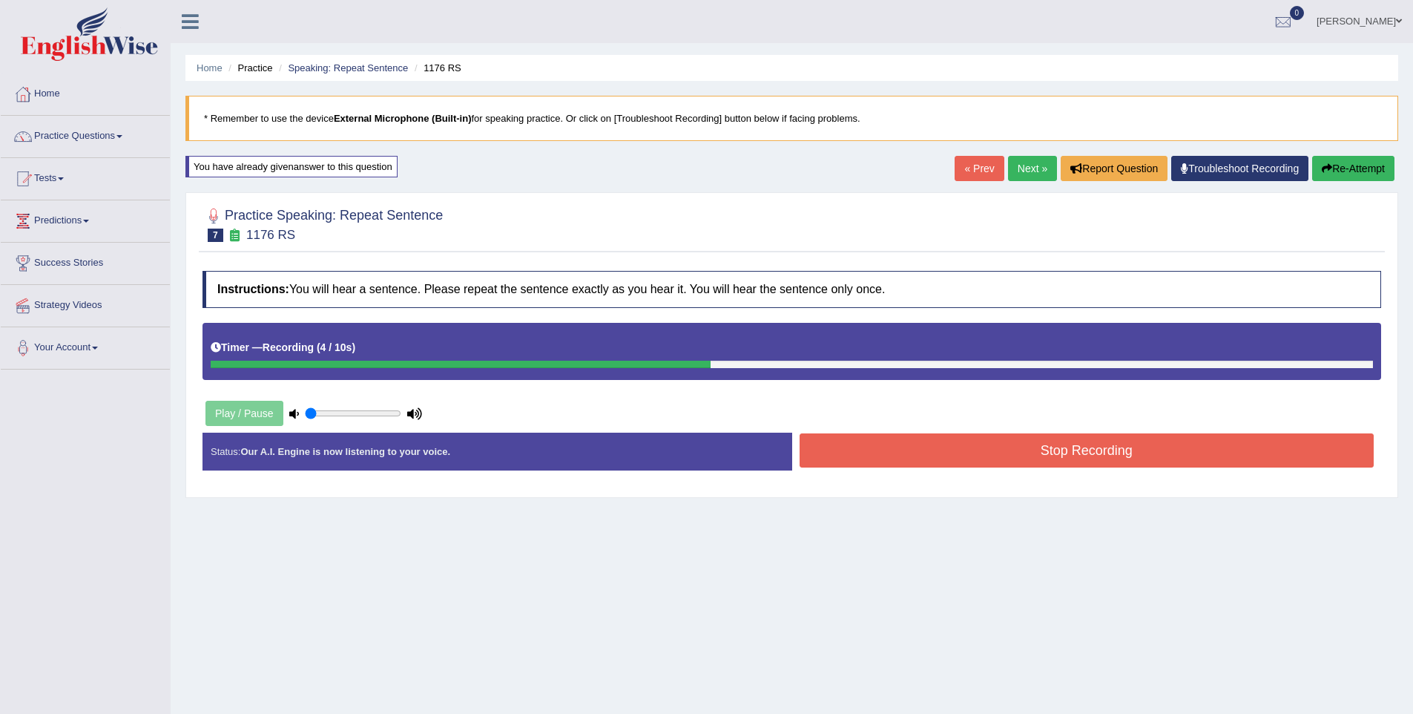
click at [1178, 462] on button "Stop Recording" at bounding box center [1087, 450] width 575 height 34
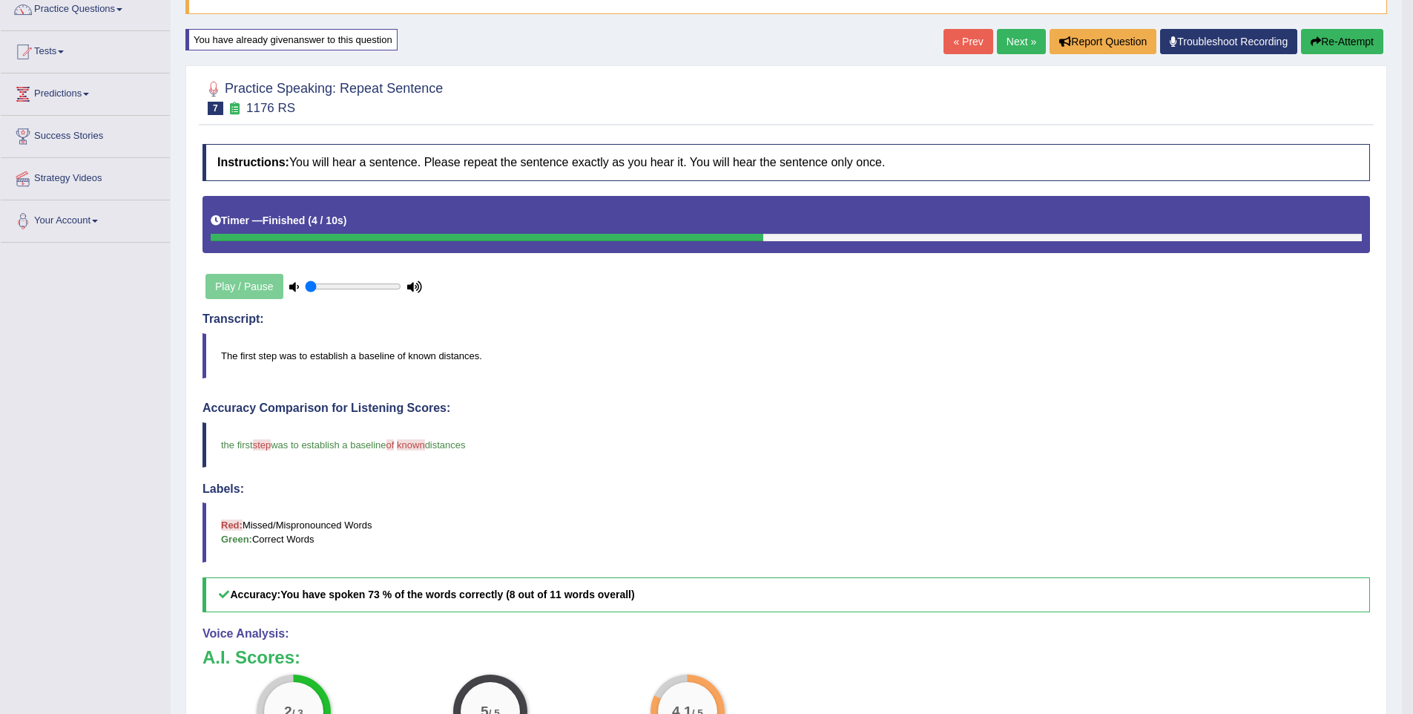
scroll to position [35, 0]
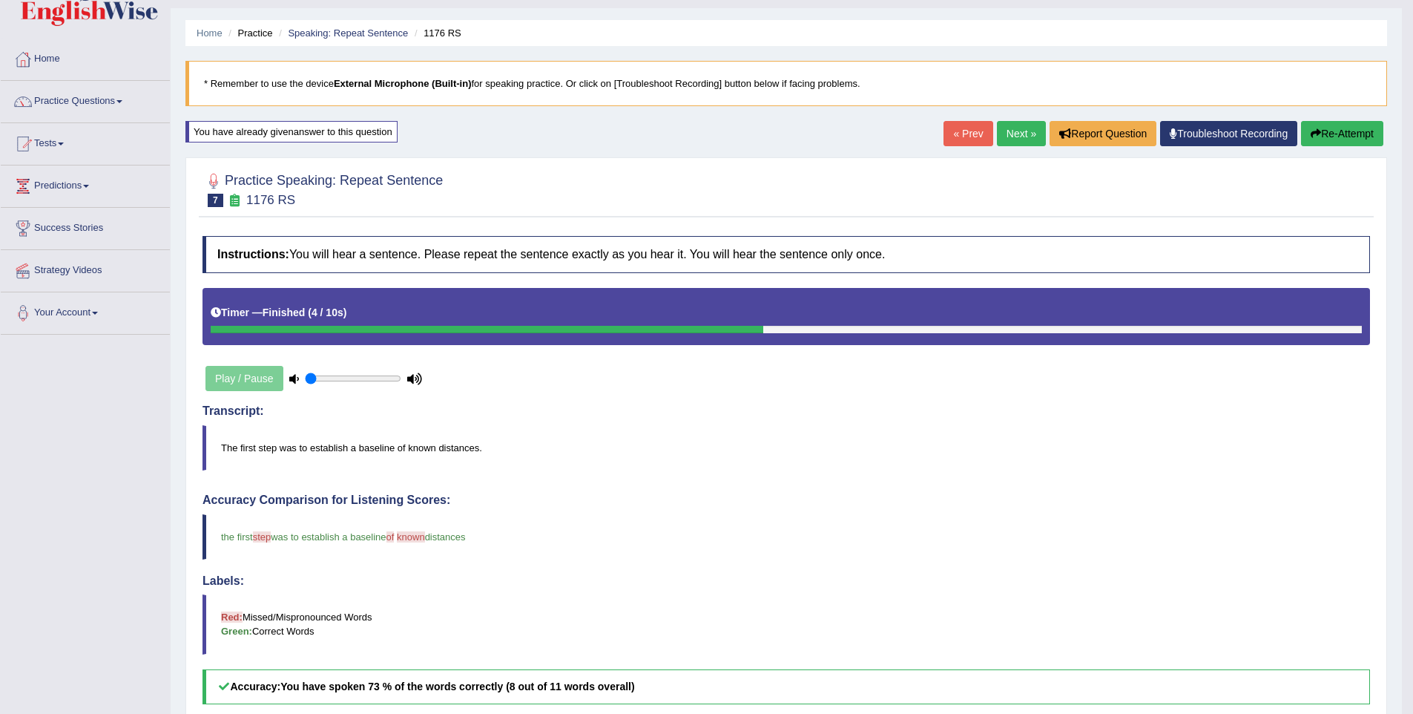
click at [1342, 135] on button "Re-Attempt" at bounding box center [1342, 133] width 82 height 25
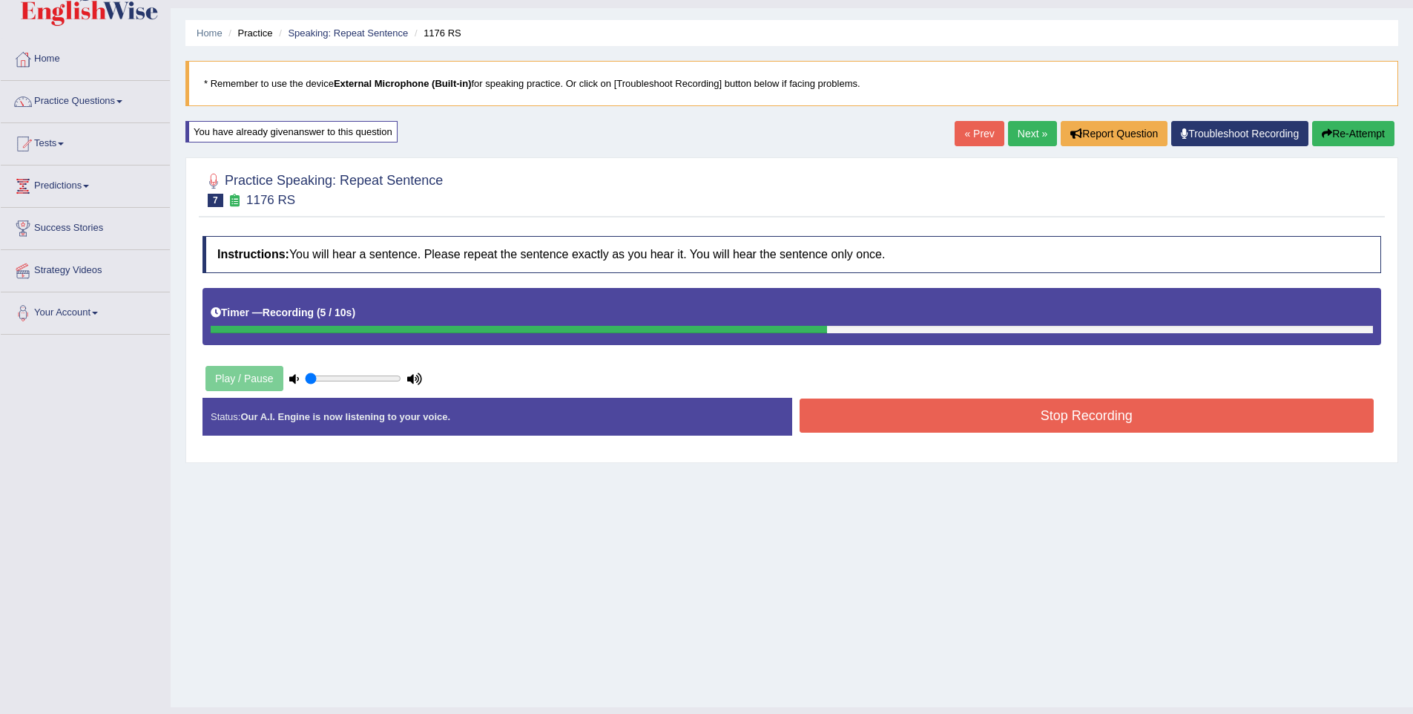
click at [1218, 420] on button "Stop Recording" at bounding box center [1087, 415] width 575 height 34
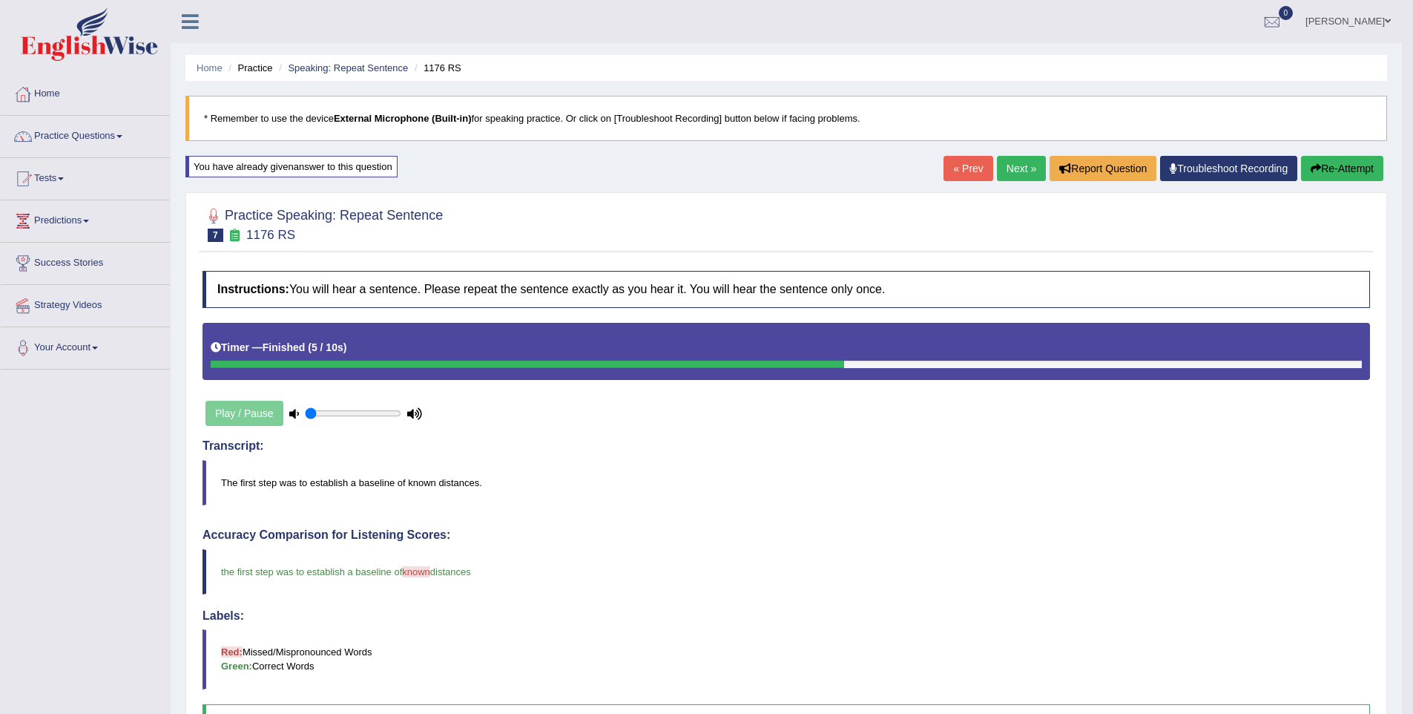
click at [1022, 168] on link "Next »" at bounding box center [1021, 168] width 49 height 25
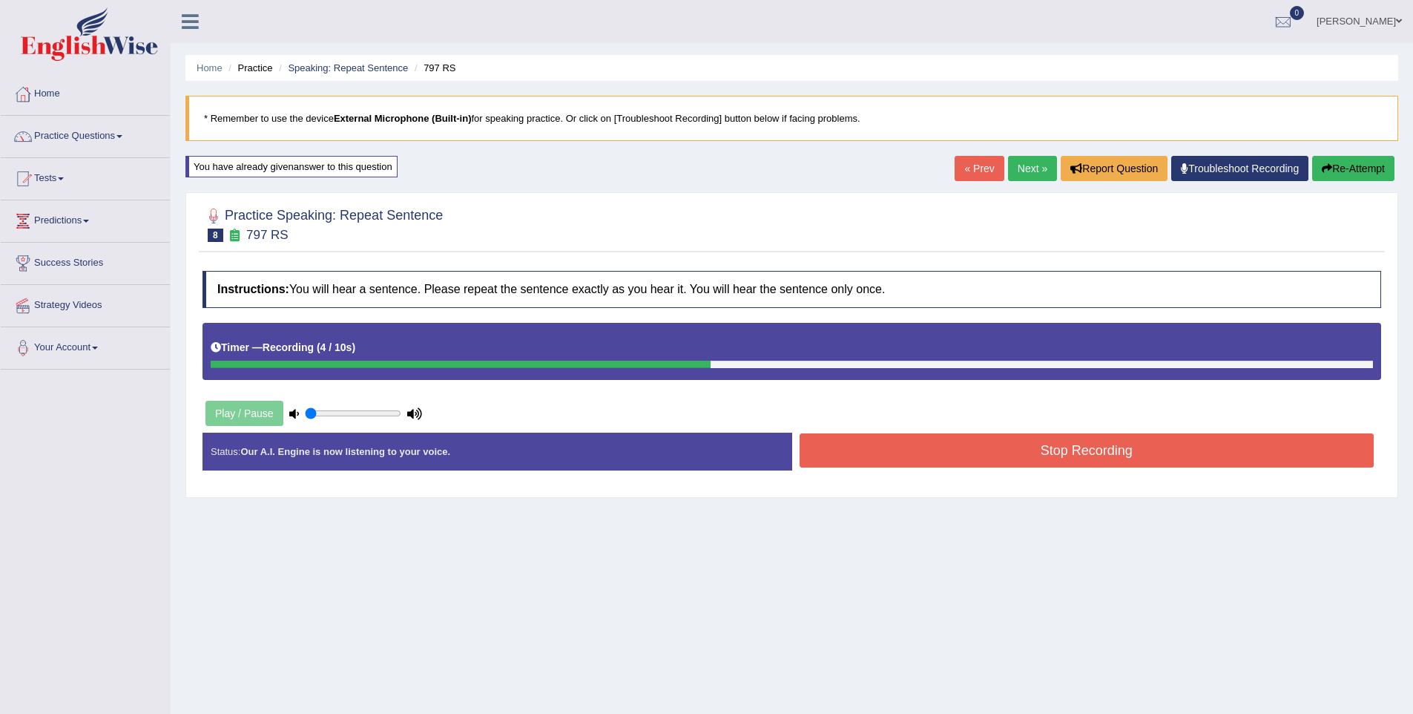
click at [1146, 461] on button "Stop Recording" at bounding box center [1087, 450] width 575 height 34
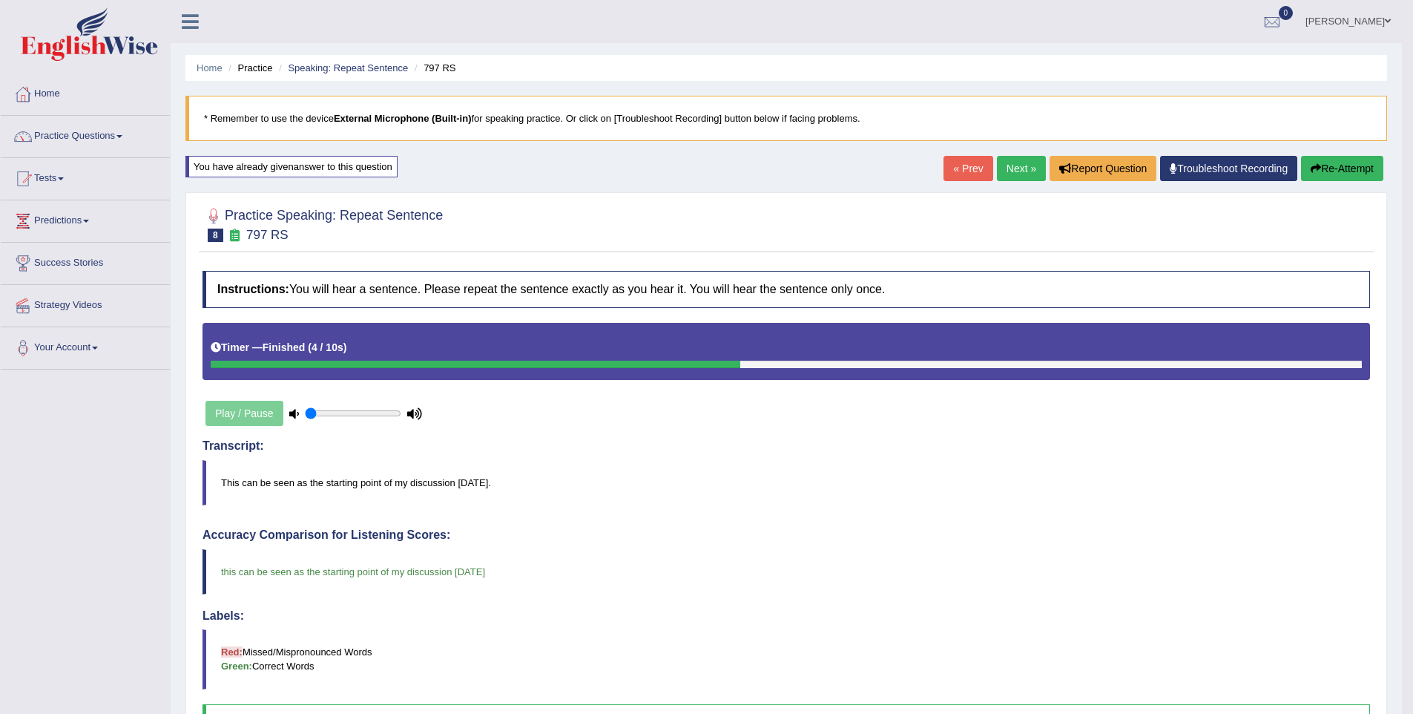
click at [330, 165] on div "You have already given answer to this question" at bounding box center [291, 167] width 212 height 22
click at [1010, 166] on link "Next »" at bounding box center [1021, 168] width 49 height 25
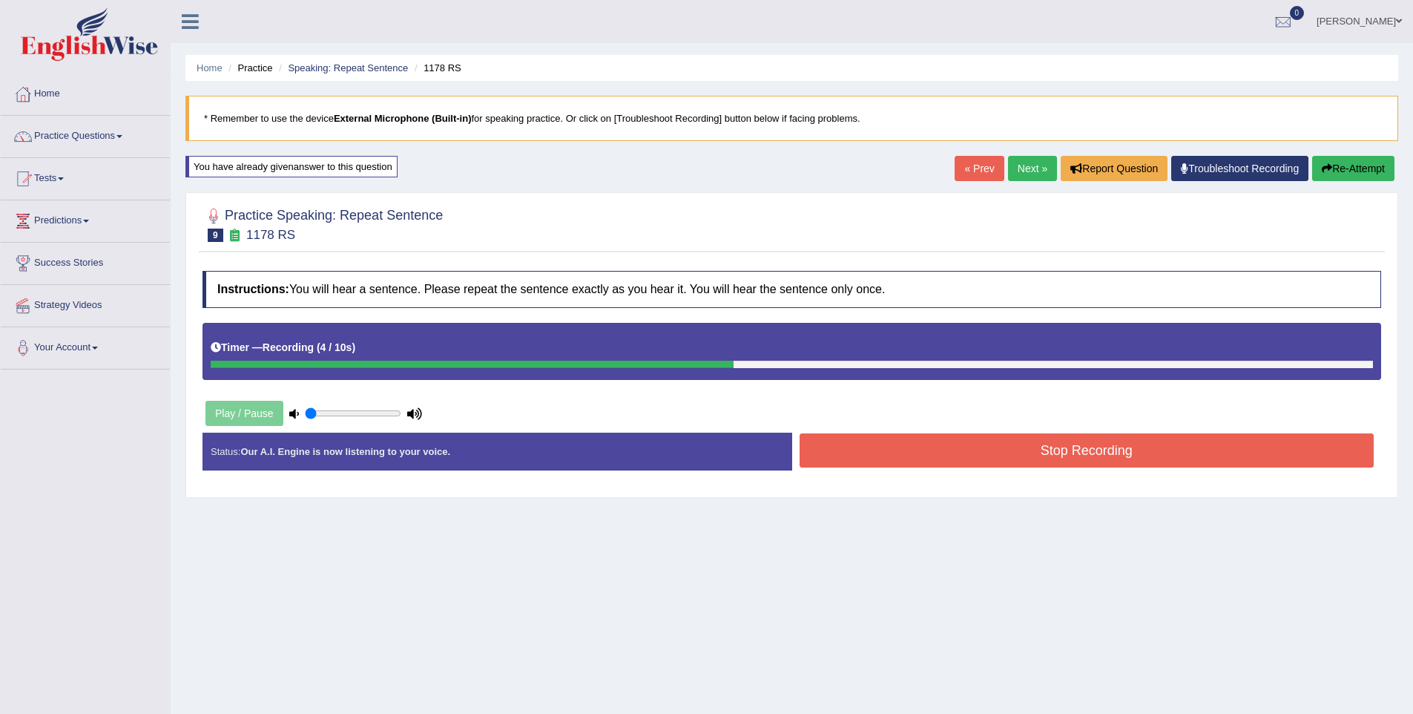
click at [1110, 433] on button "Stop Recording" at bounding box center [1087, 450] width 575 height 34
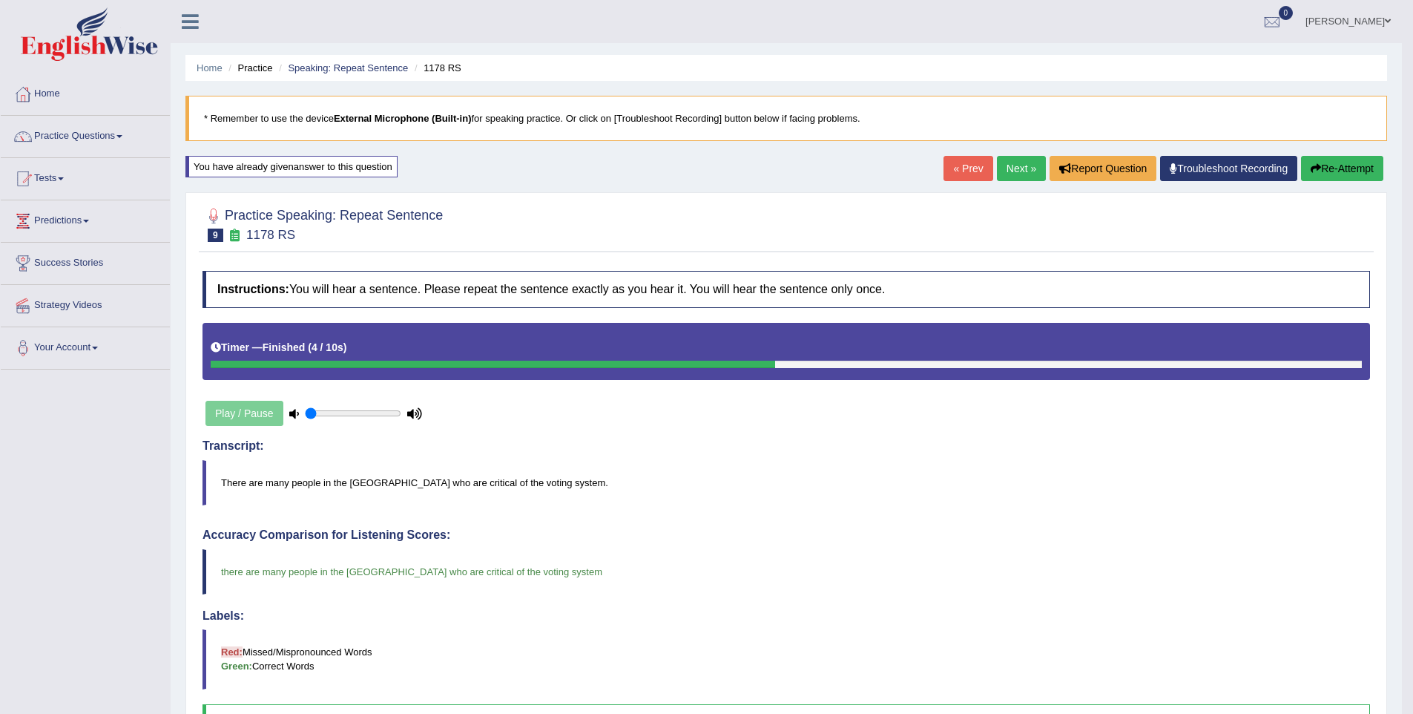
click at [1000, 164] on link "Next »" at bounding box center [1021, 168] width 49 height 25
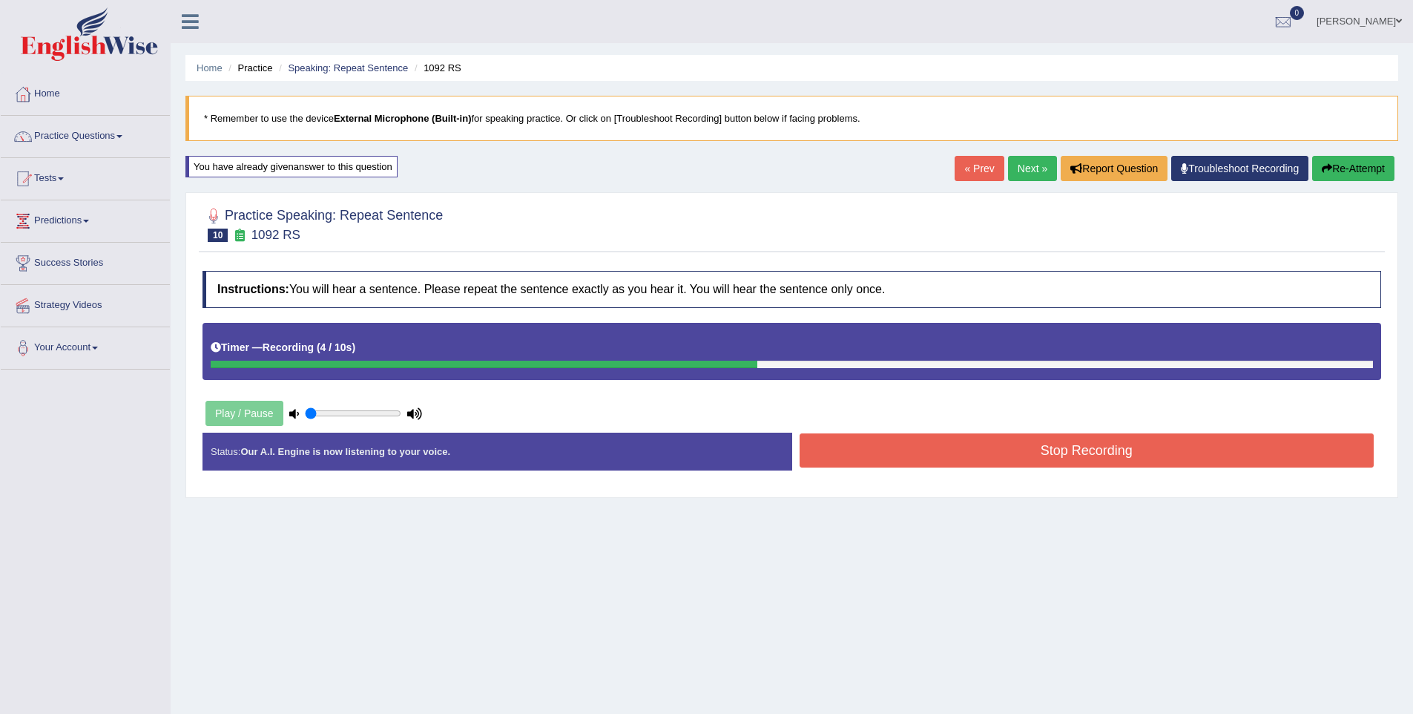
click at [1031, 457] on button "Stop Recording" at bounding box center [1087, 450] width 575 height 34
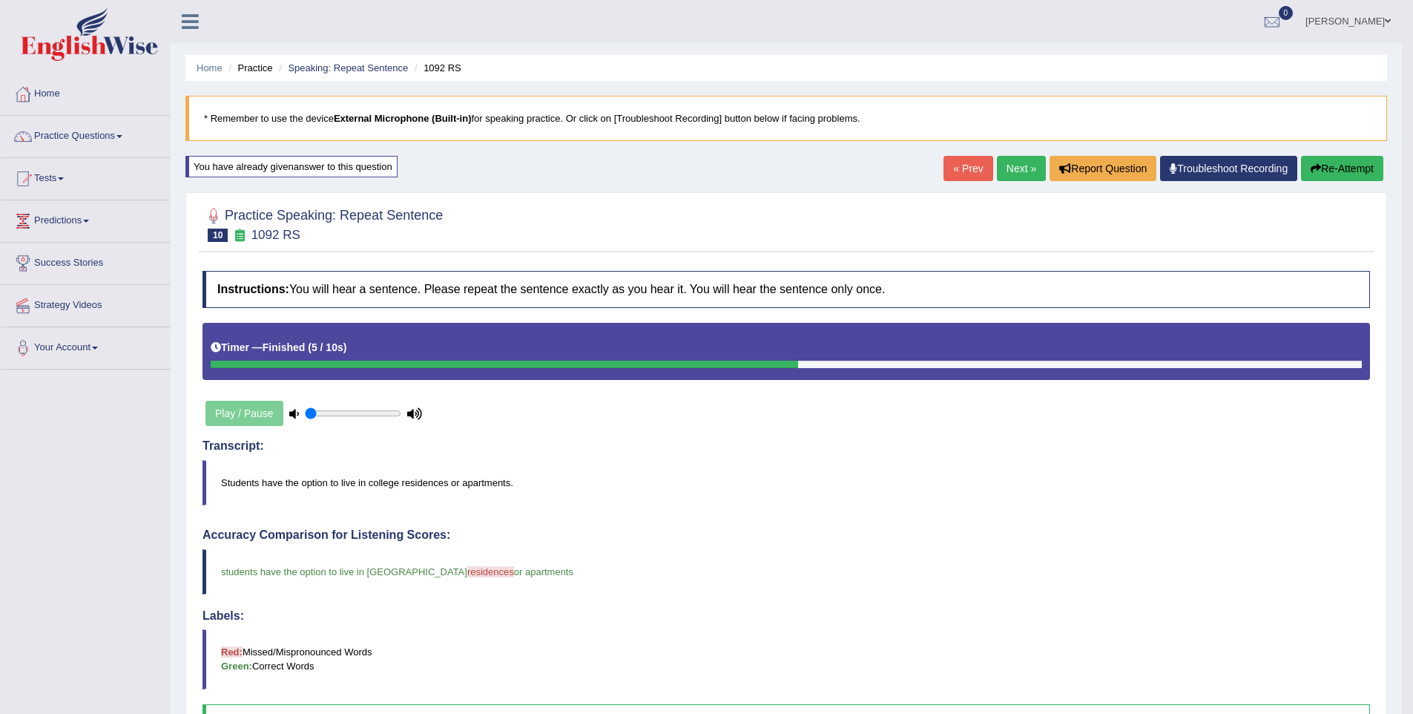
click at [1014, 181] on div "« Prev Next » Report Question Troubleshoot Recording Re-Attempt" at bounding box center [1165, 170] width 444 height 29
click at [1016, 172] on link "Next »" at bounding box center [1021, 168] width 49 height 25
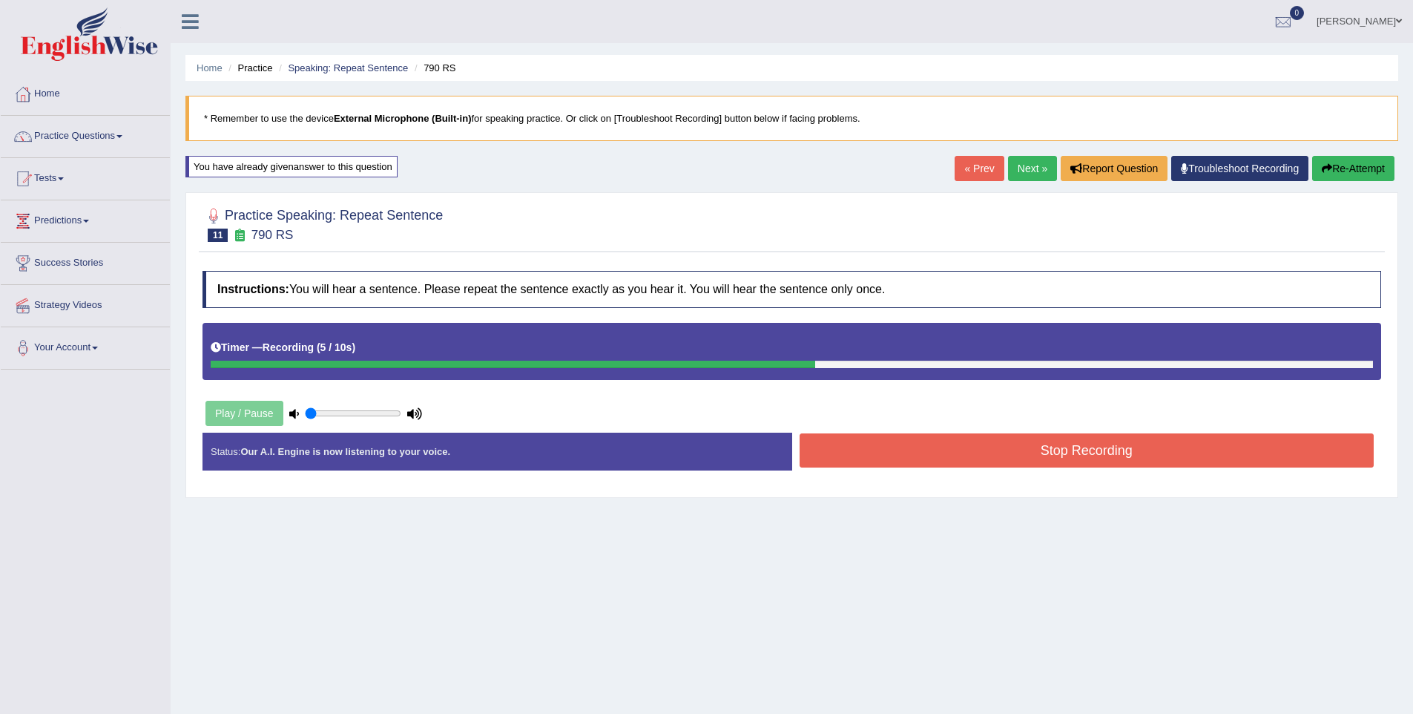
click at [1059, 452] on button "Stop Recording" at bounding box center [1087, 450] width 575 height 34
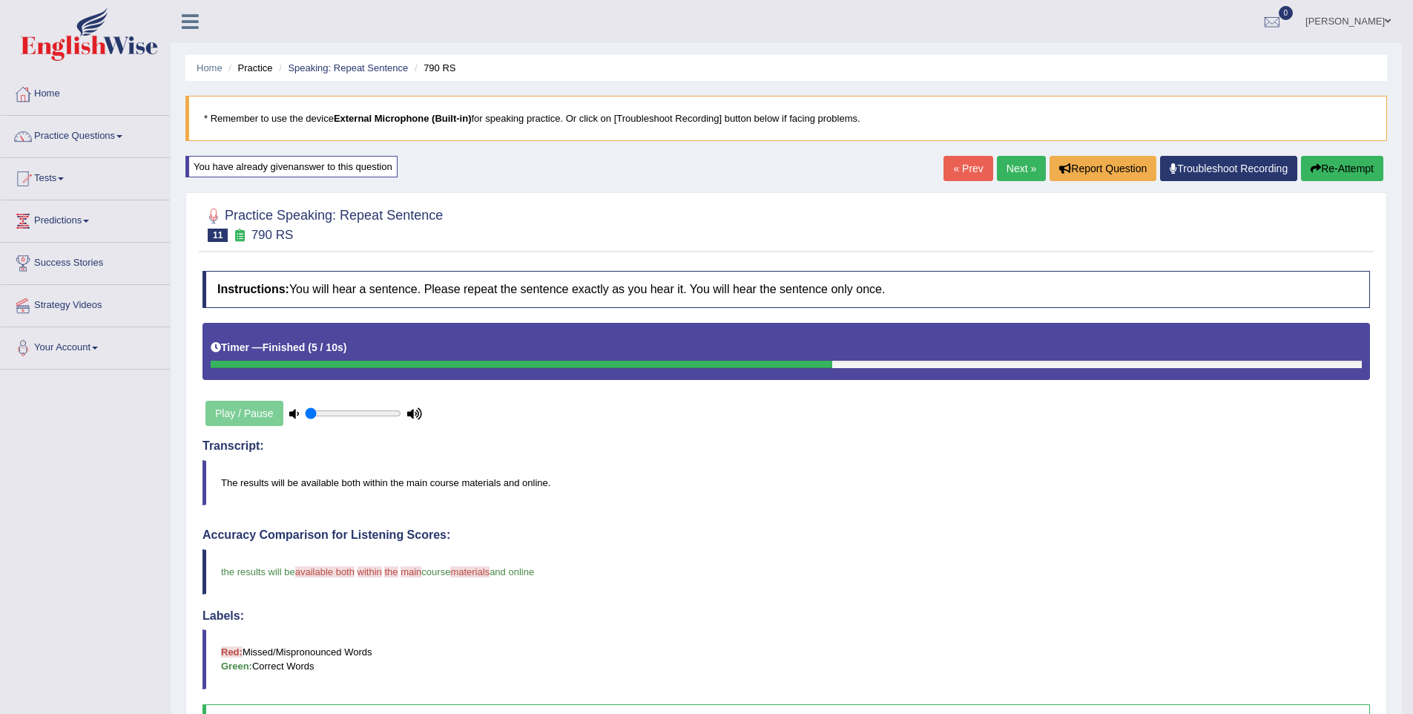
click at [234, 416] on div "Play / Pause" at bounding box center [313, 413] width 223 height 37
drag, startPoint x: 336, startPoint y: 410, endPoint x: 347, endPoint y: 417, distance: 13.0
type input "0.45"
click at [347, 417] on input "range" at bounding box center [353, 413] width 96 height 12
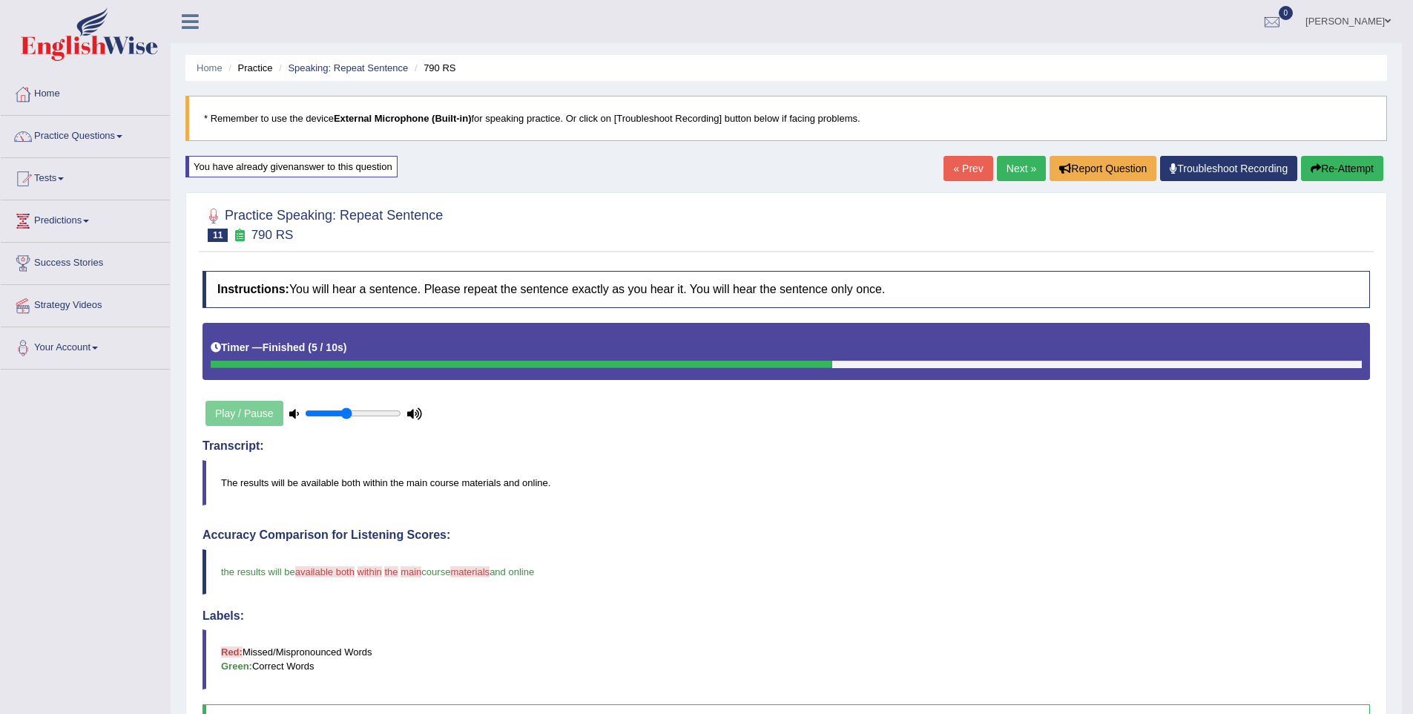
click at [225, 416] on div "Play / Pause" at bounding box center [313, 413] width 223 height 37
click at [1316, 166] on button "Re-Attempt" at bounding box center [1342, 168] width 82 height 25
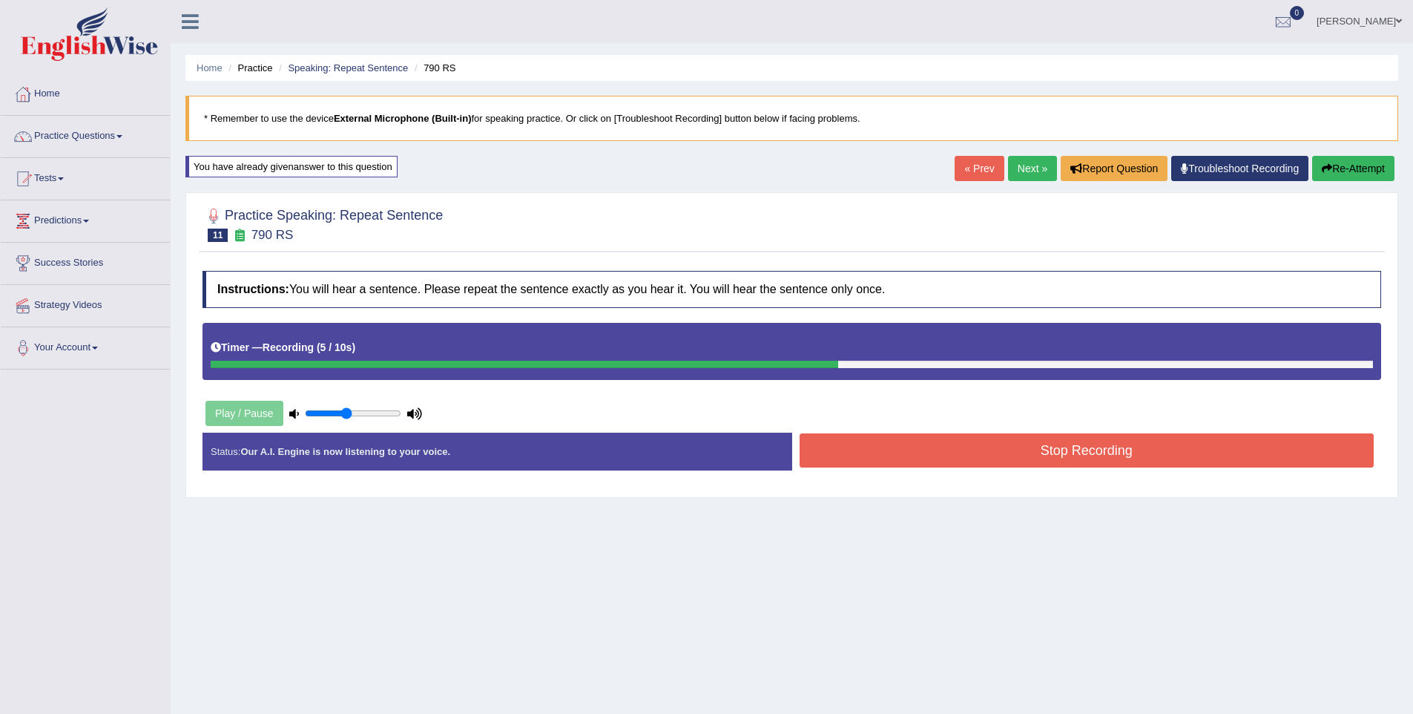
click at [1108, 457] on button "Stop Recording" at bounding box center [1087, 450] width 575 height 34
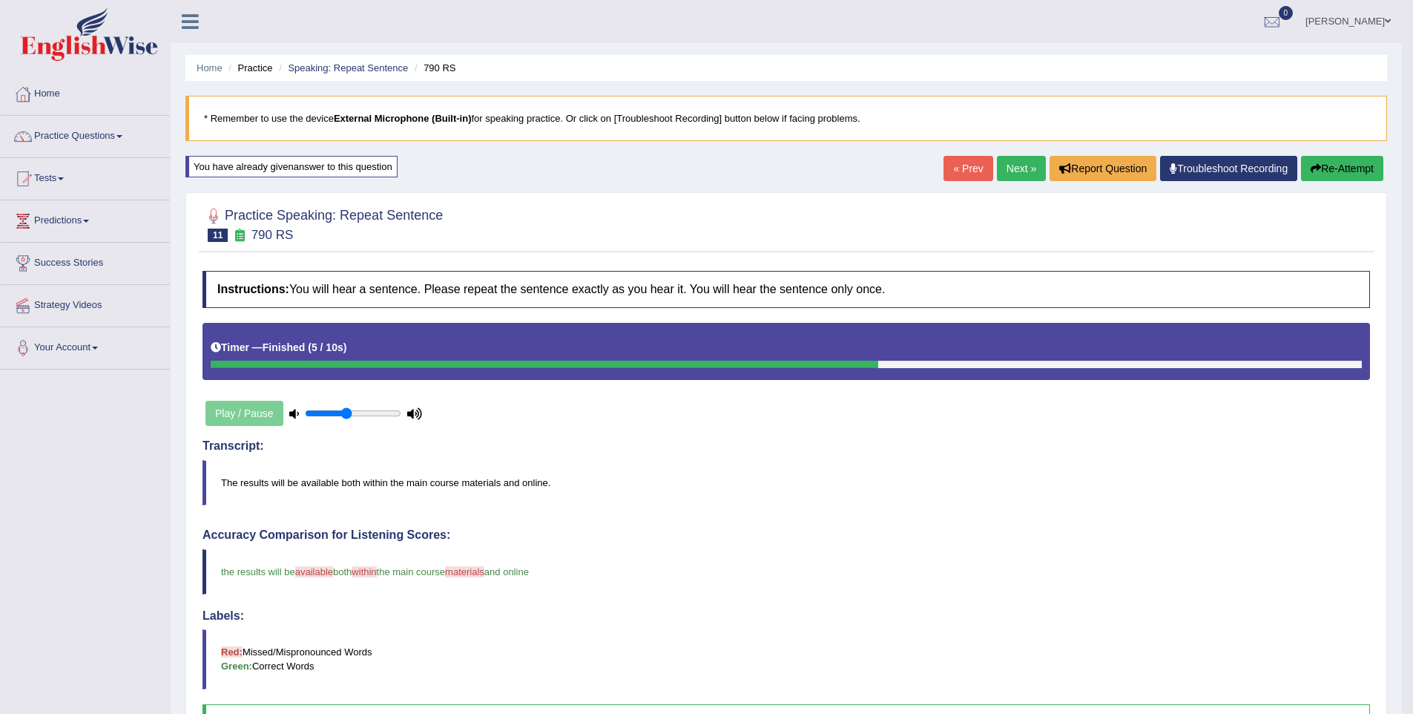
click at [1007, 174] on link "Next »" at bounding box center [1021, 168] width 49 height 25
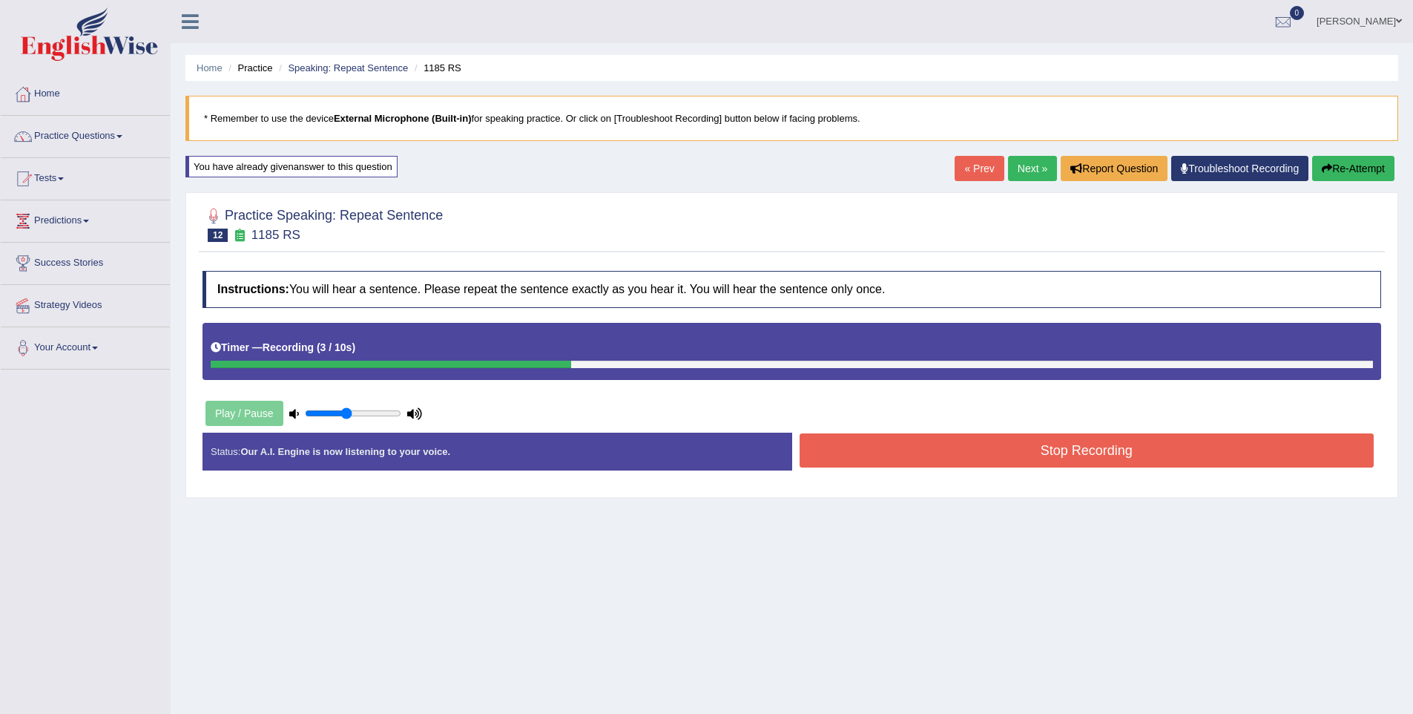
click at [1096, 454] on button "Stop Recording" at bounding box center [1087, 450] width 575 height 34
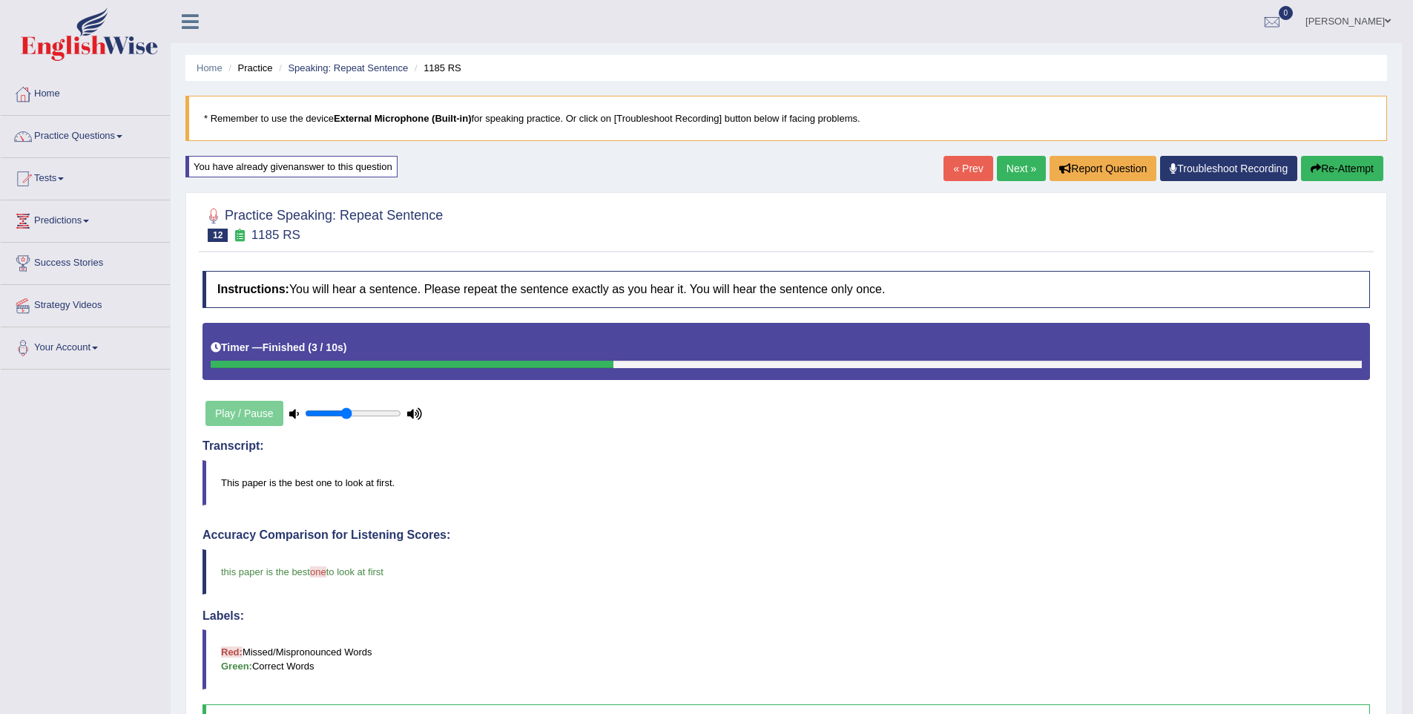
click at [1006, 172] on link "Next »" at bounding box center [1021, 168] width 49 height 25
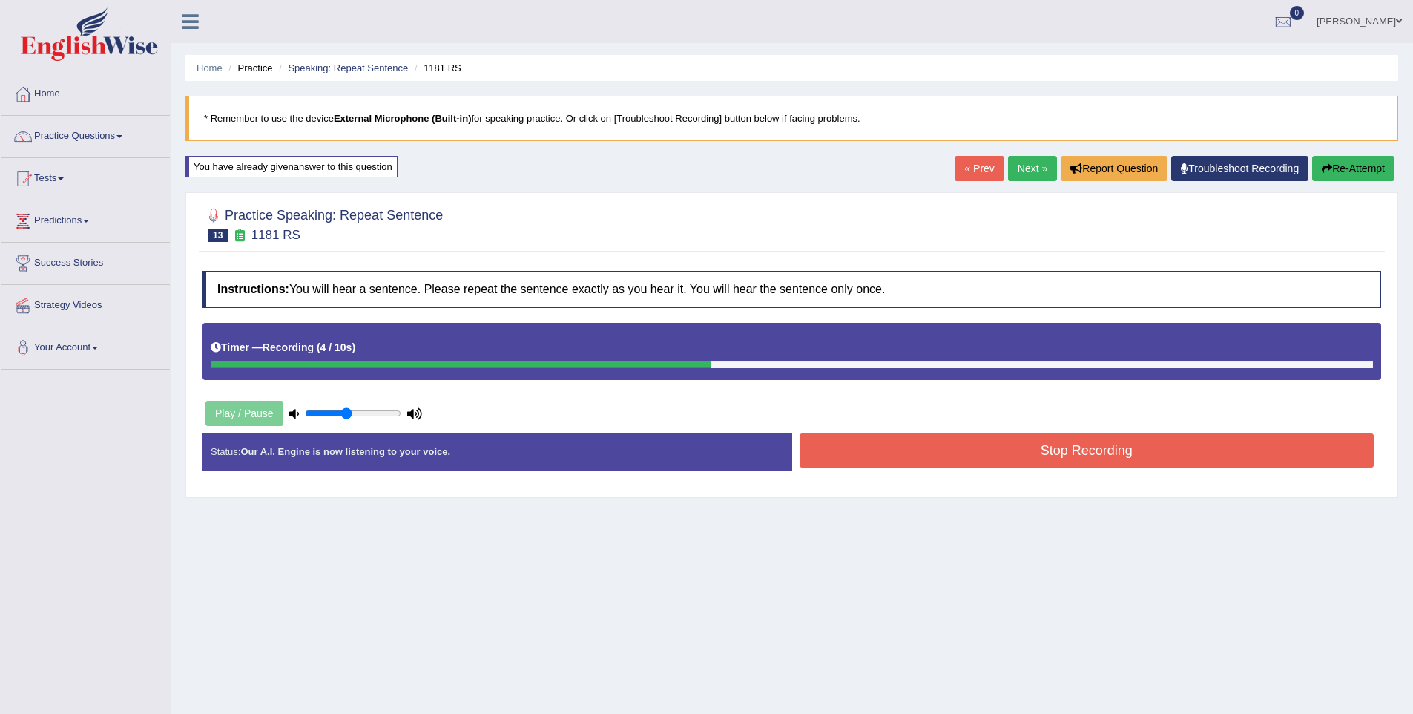
click at [1098, 439] on button "Stop Recording" at bounding box center [1087, 450] width 575 height 34
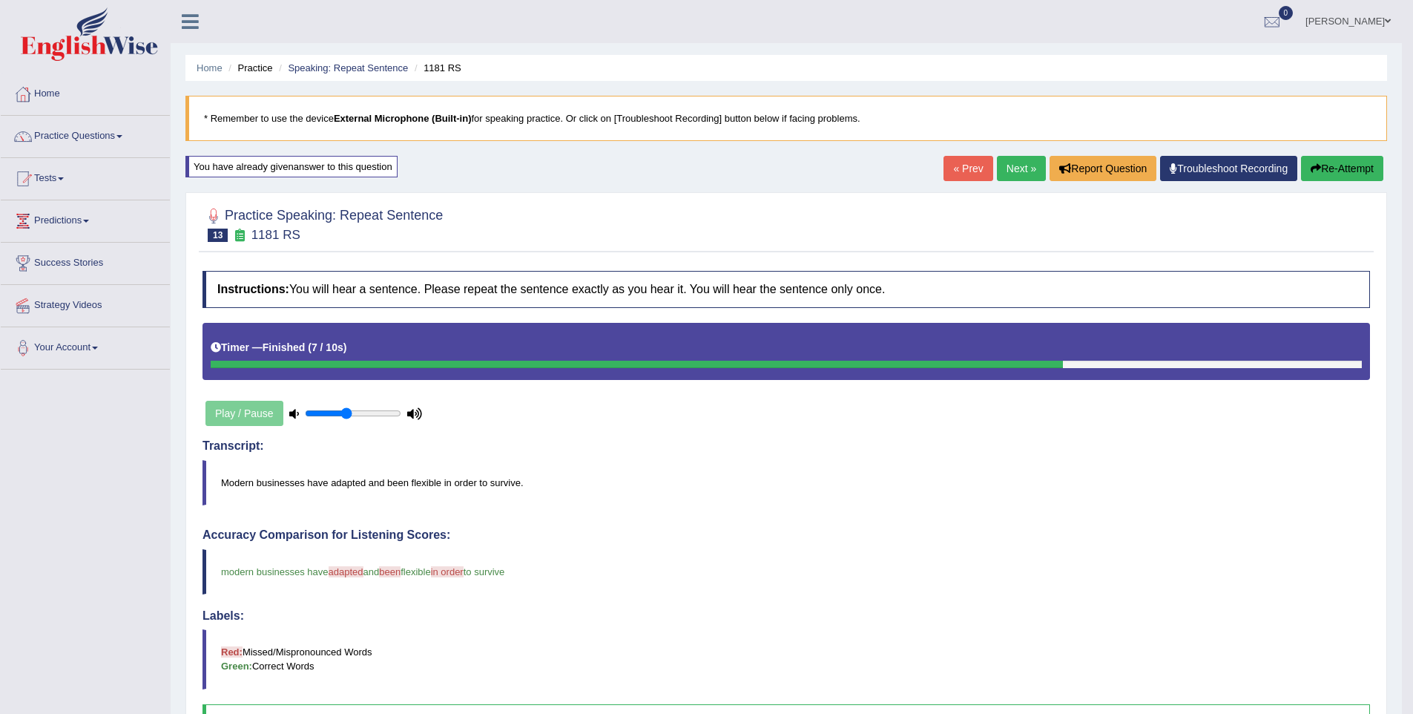
click at [997, 164] on link "Next »" at bounding box center [1021, 168] width 49 height 25
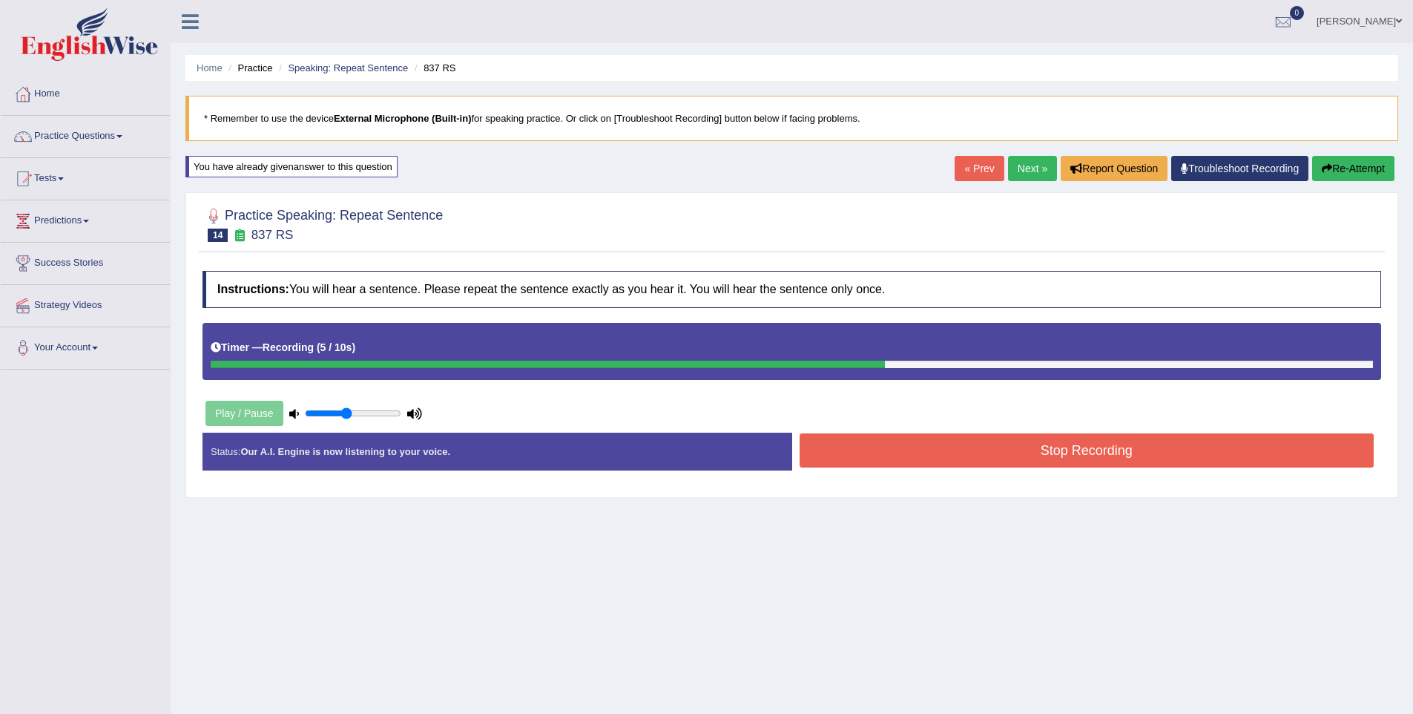
click at [1074, 465] on button "Stop Recording" at bounding box center [1087, 450] width 575 height 34
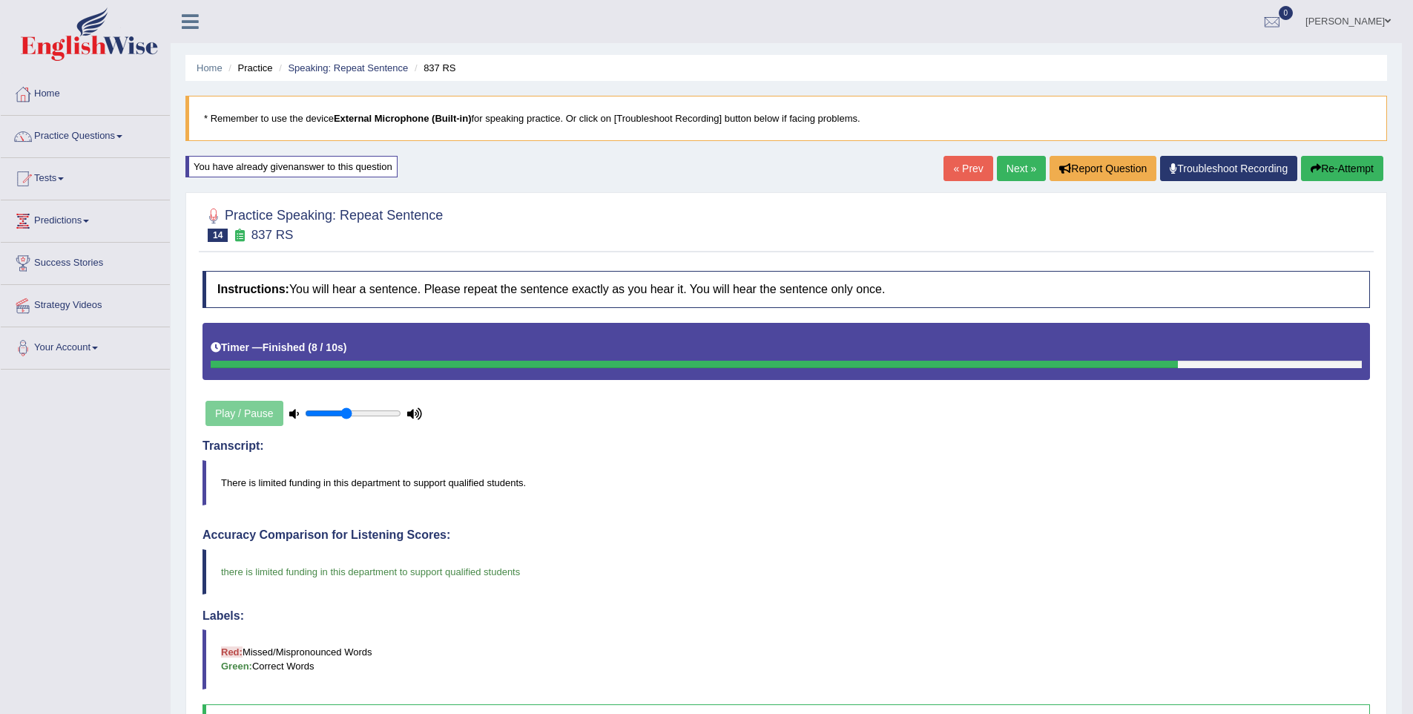
click at [1014, 178] on link "Next »" at bounding box center [1021, 168] width 49 height 25
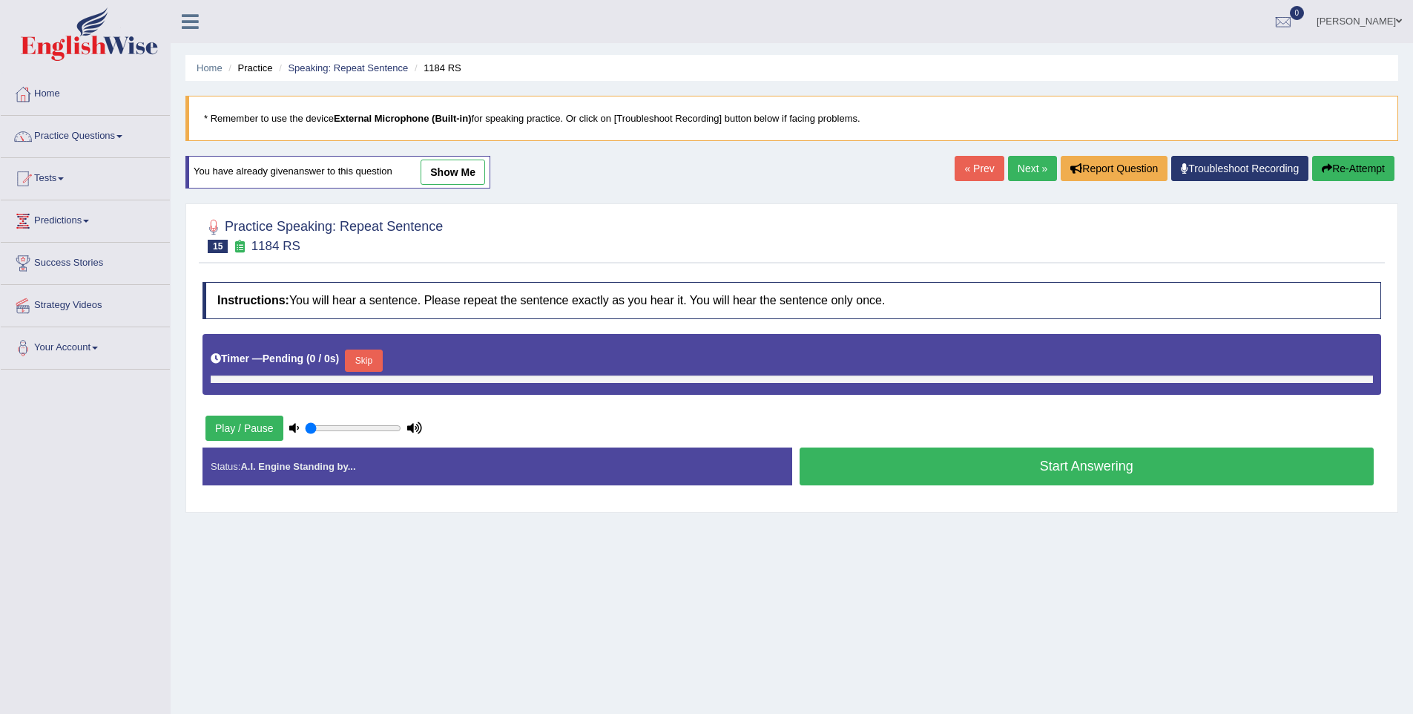
type input "0.45"
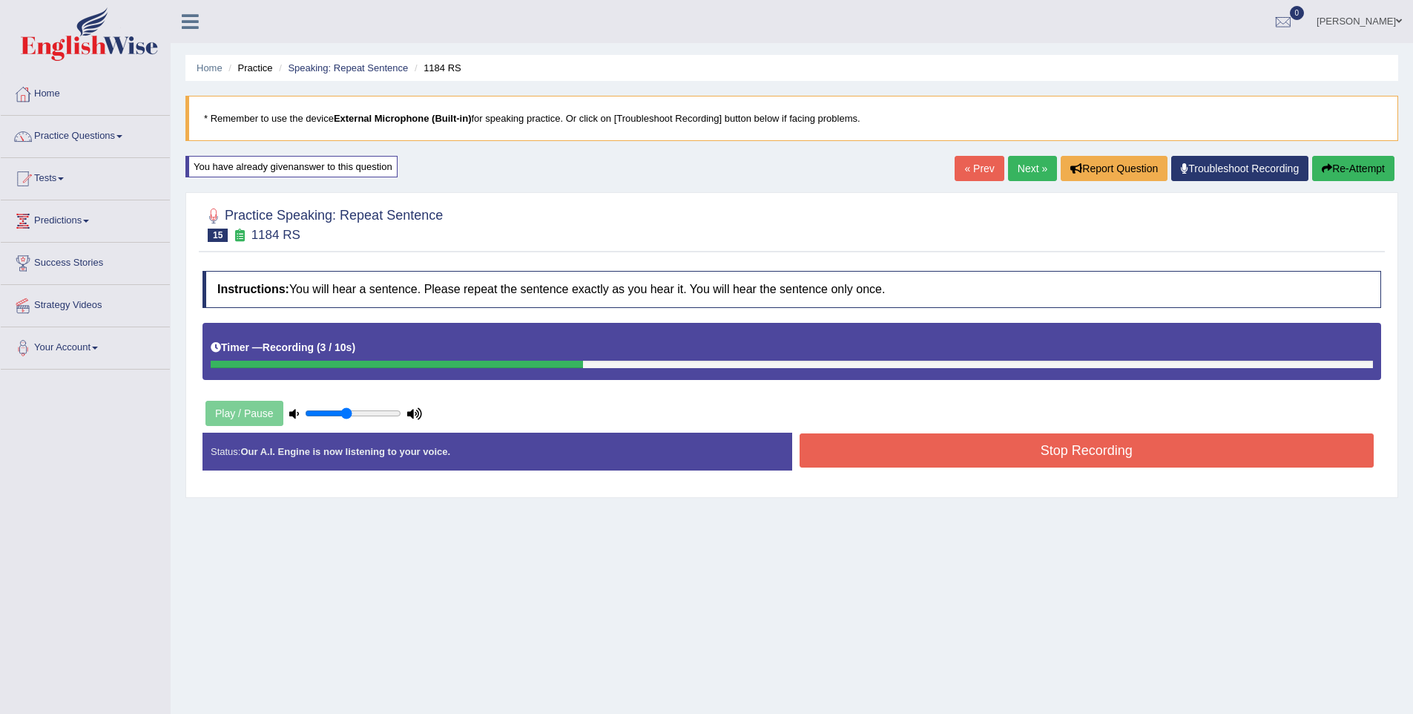
click at [967, 444] on button "Stop Recording" at bounding box center [1087, 450] width 575 height 34
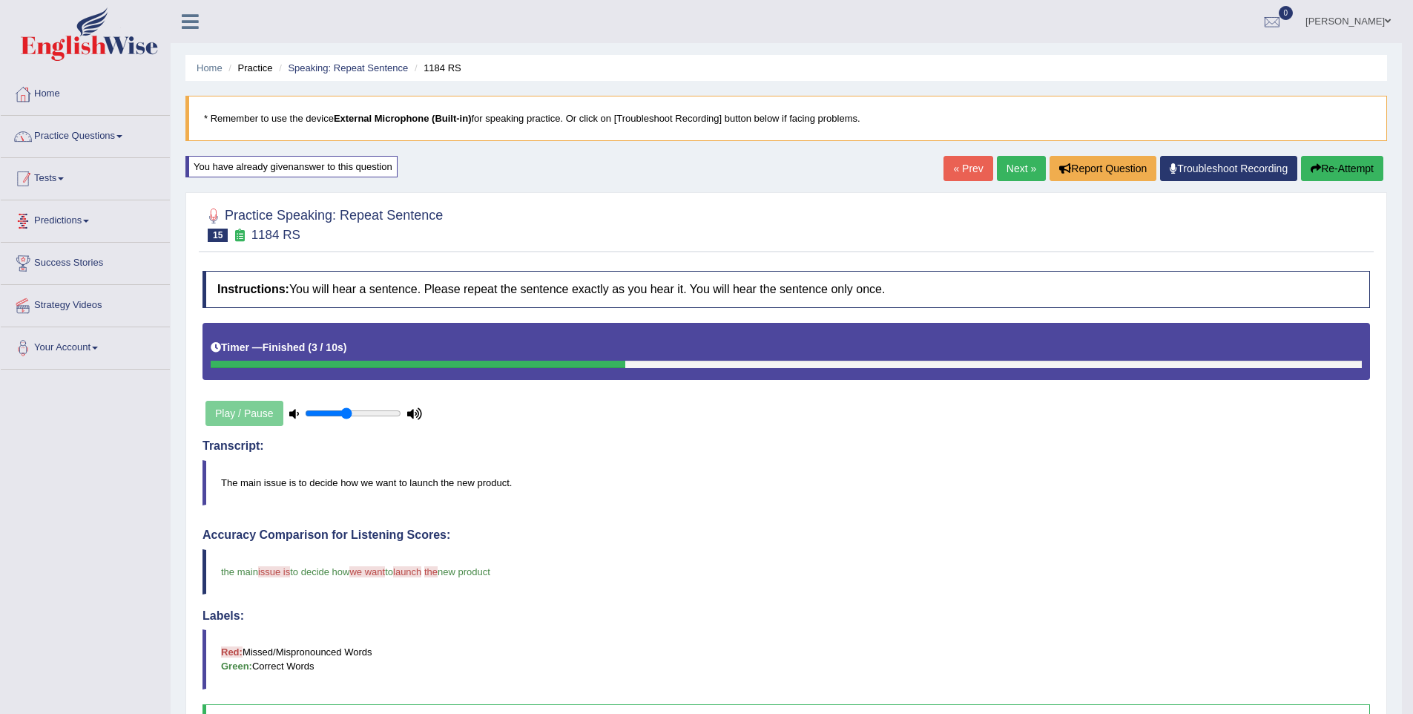
click at [73, 133] on link "Practice Questions" at bounding box center [85, 134] width 169 height 37
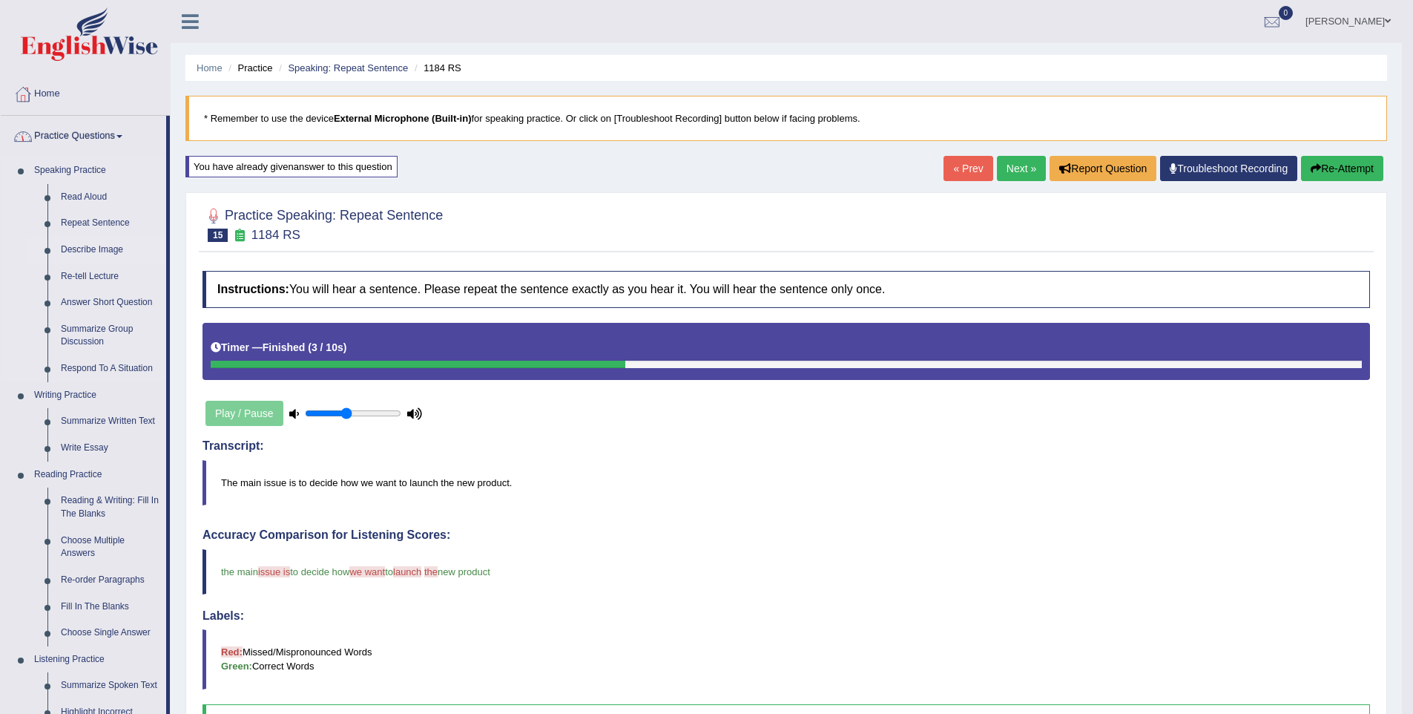
click at [96, 245] on link "Describe Image" at bounding box center [110, 250] width 112 height 27
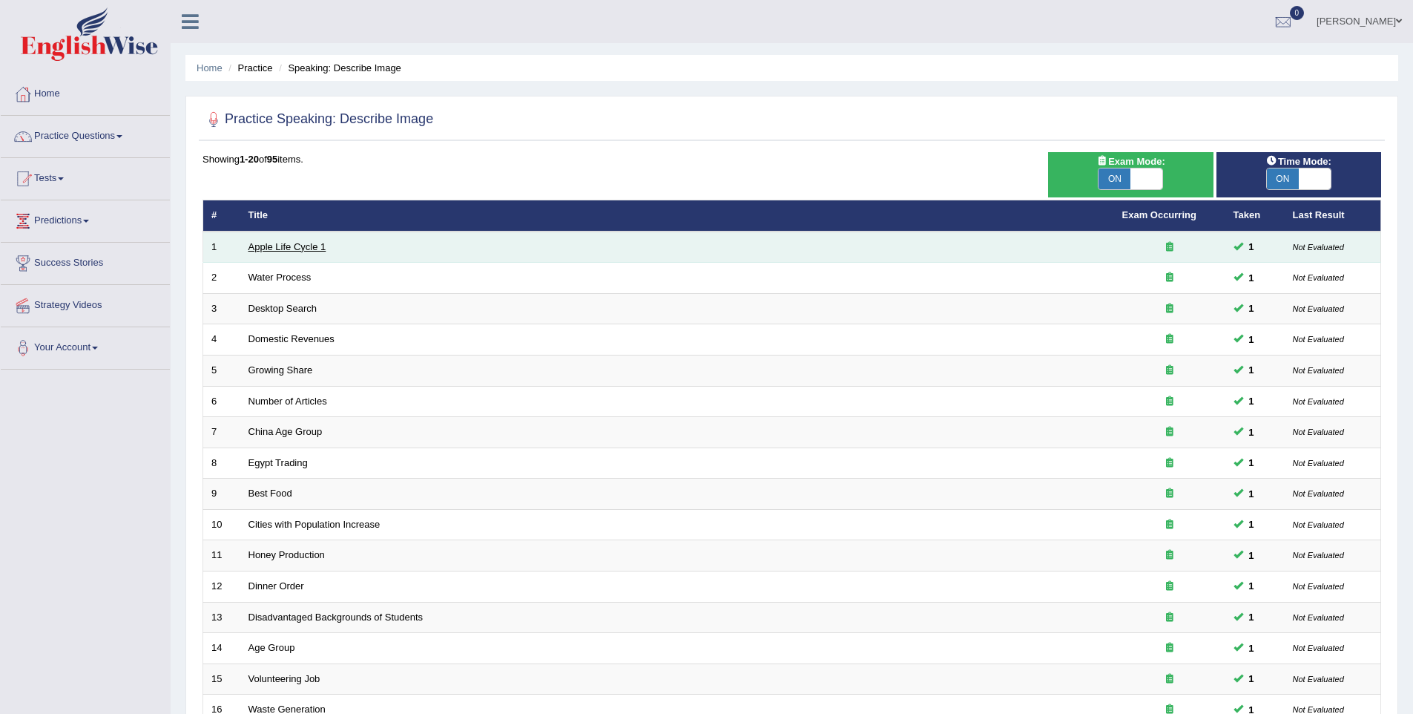
click at [314, 243] on link "Apple Life Cycle 1" at bounding box center [287, 246] width 78 height 11
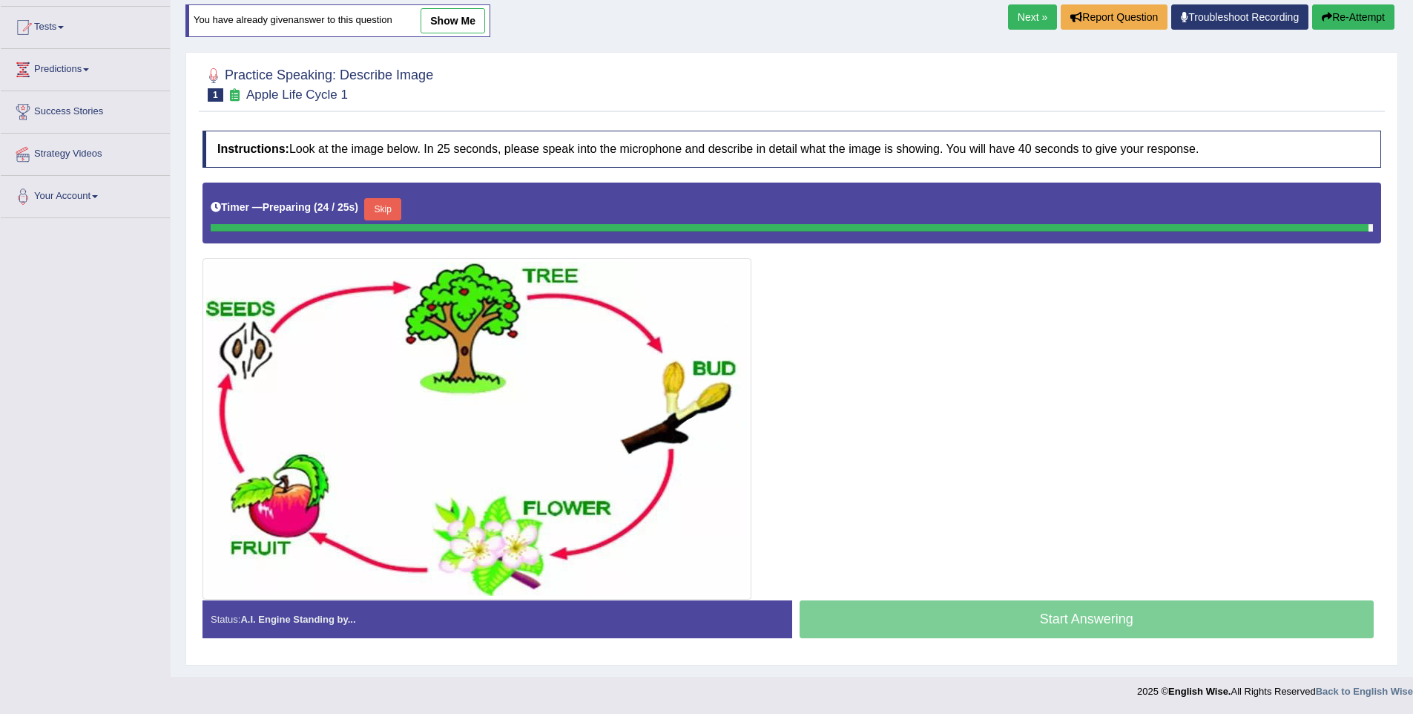
scroll to position [138, 0]
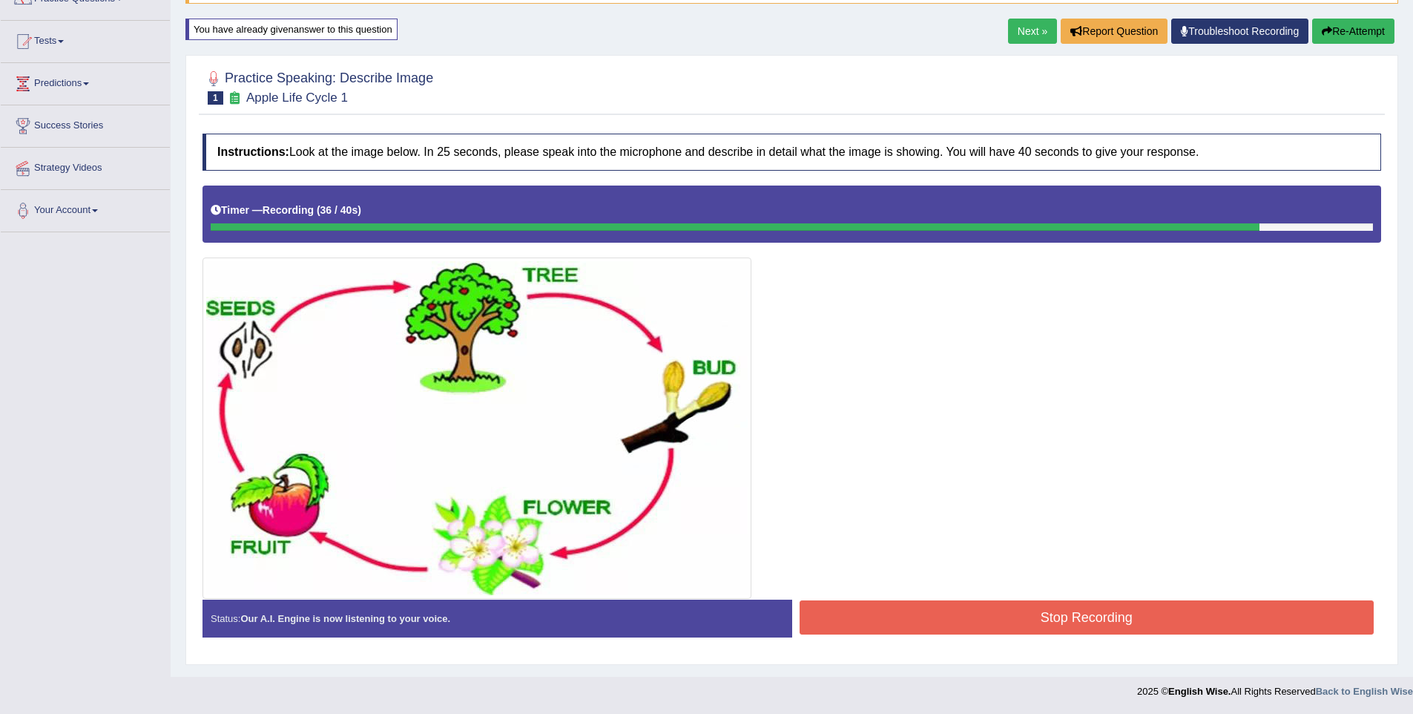
click at [1016, 619] on button "Stop Recording" at bounding box center [1087, 617] width 575 height 34
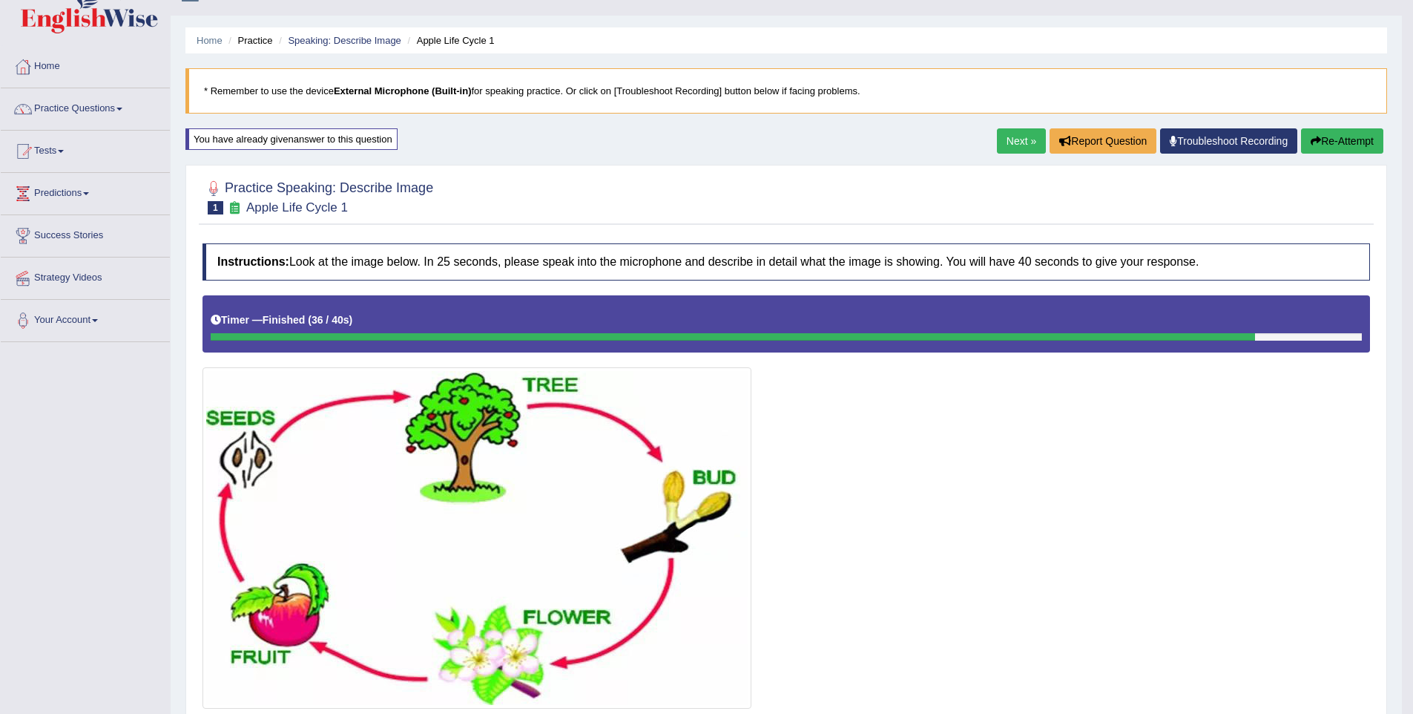
scroll to position [28, 0]
click at [1015, 139] on link "Next »" at bounding box center [1021, 140] width 49 height 25
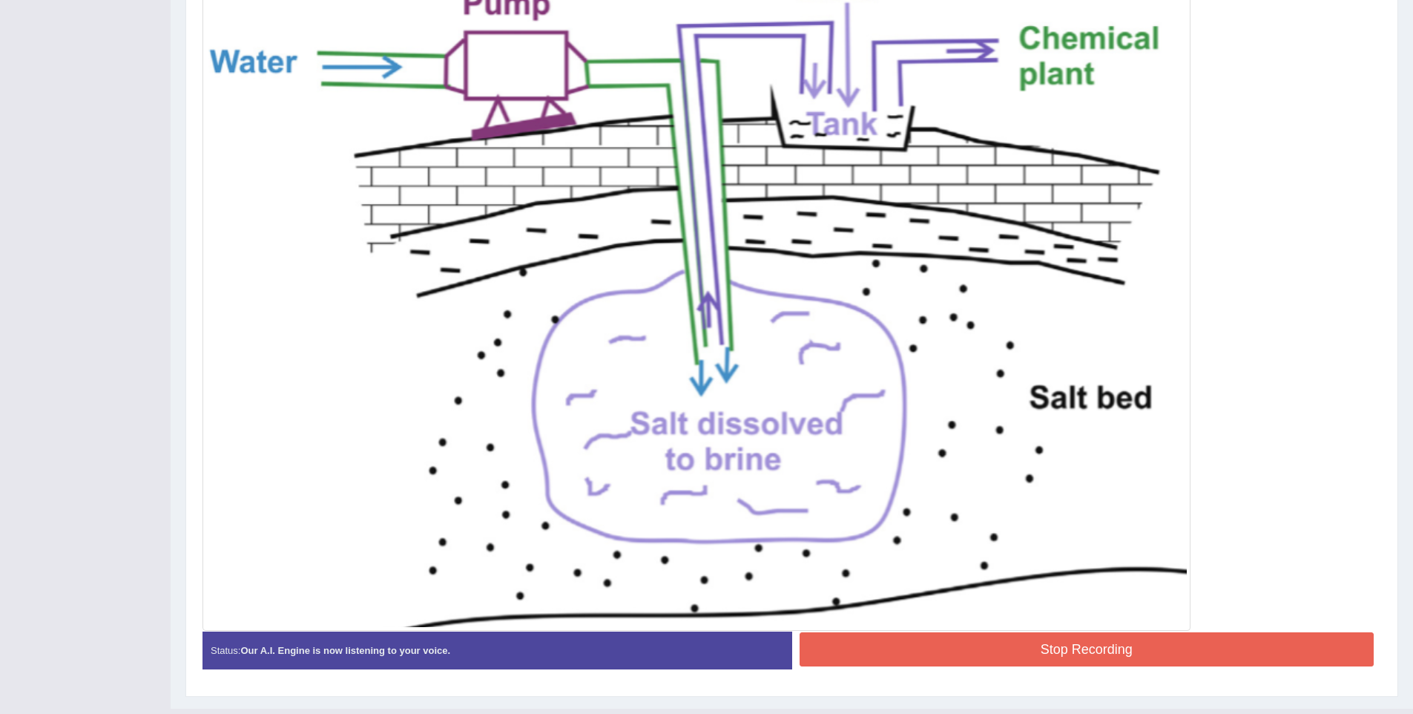
scroll to position [466, 0]
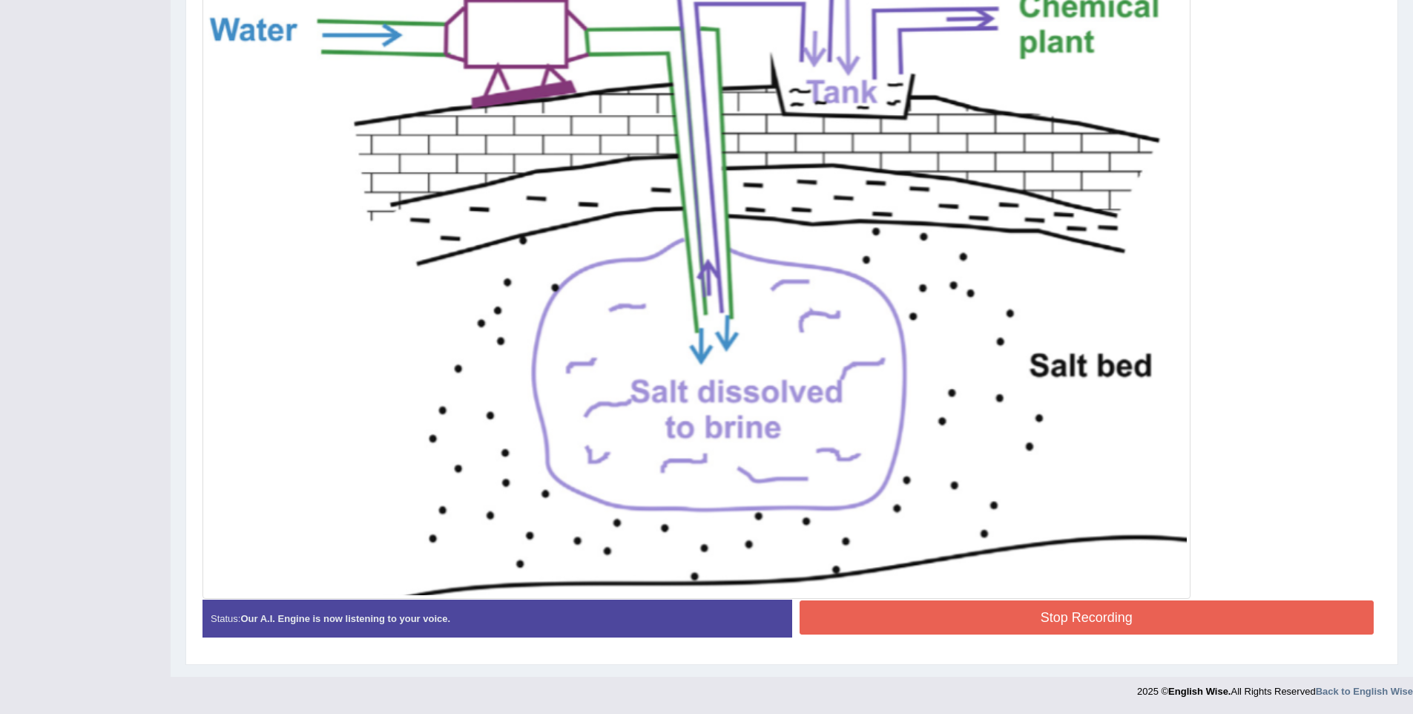
click at [1018, 610] on button "Stop Recording" at bounding box center [1087, 617] width 575 height 34
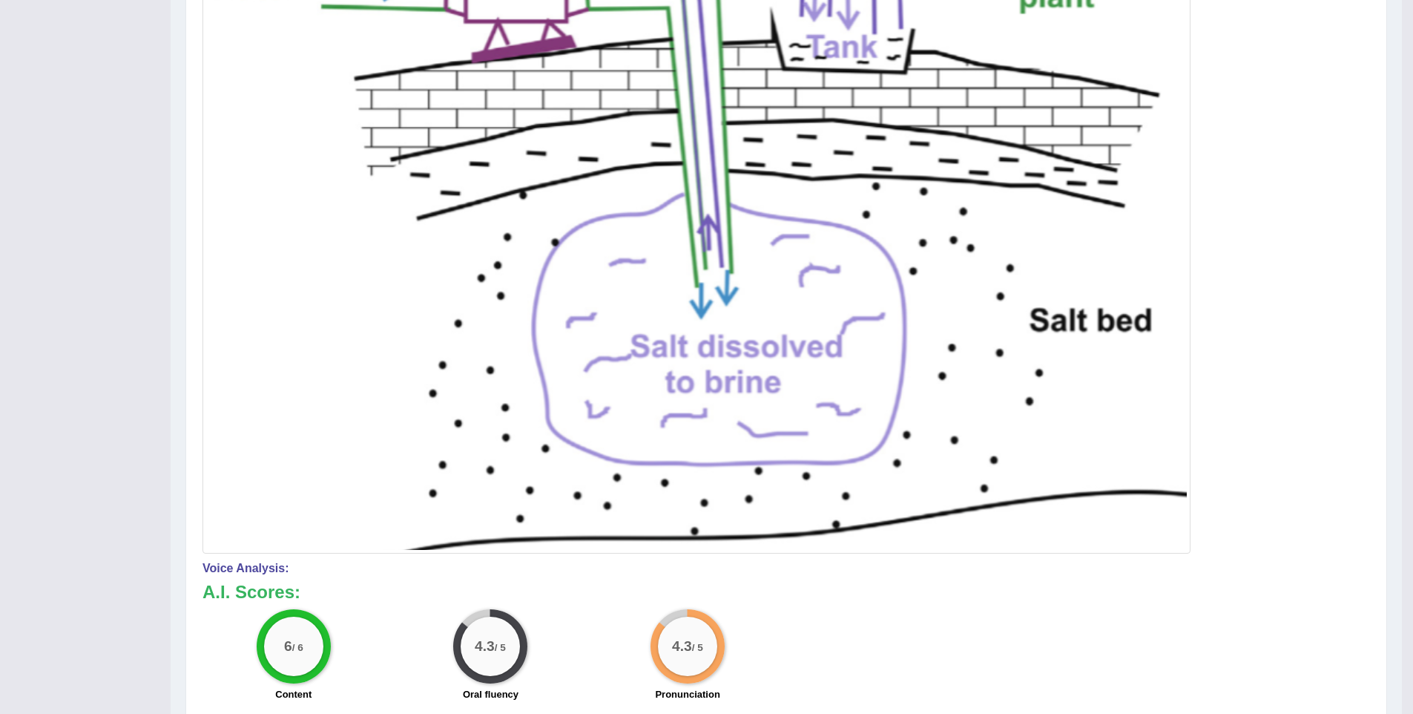
scroll to position [0, 0]
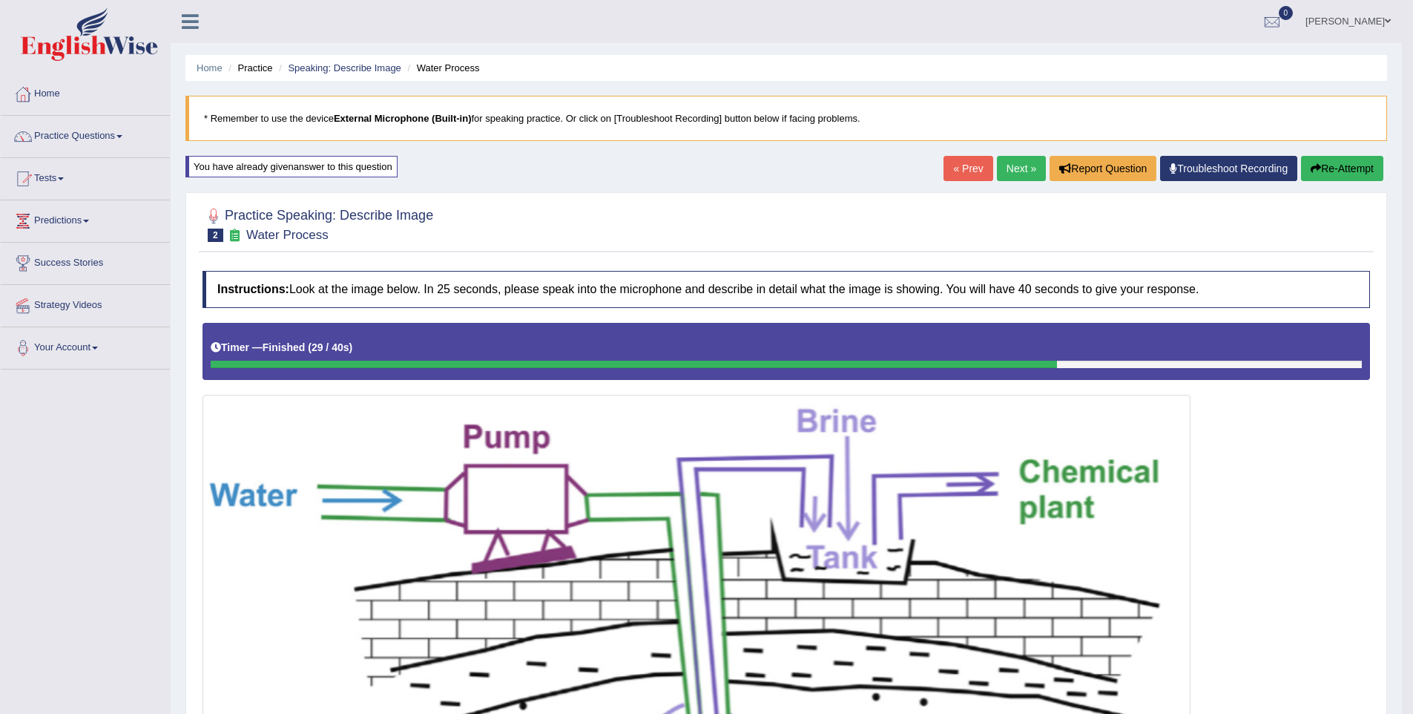
click at [997, 168] on link "Next »" at bounding box center [1021, 168] width 49 height 25
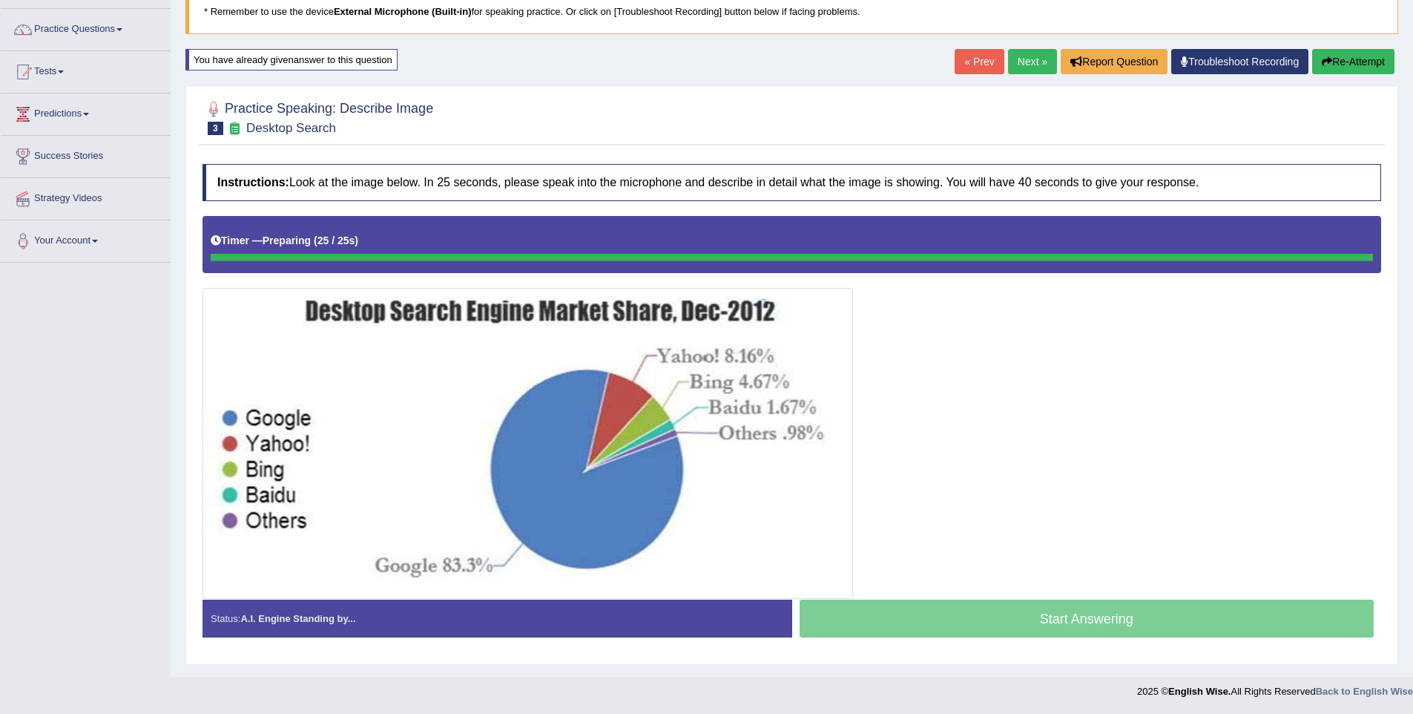
scroll to position [108, 0]
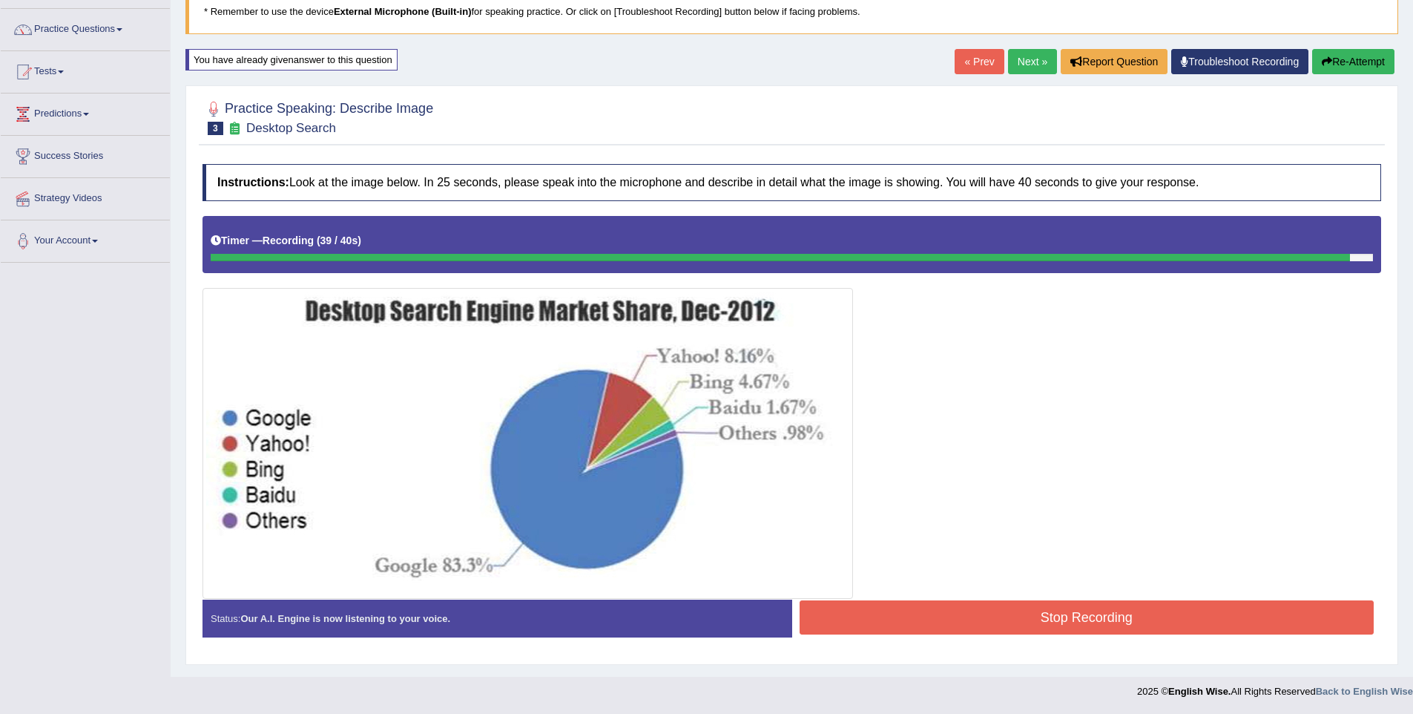
click at [1058, 619] on button "Stop Recording" at bounding box center [1087, 617] width 575 height 34
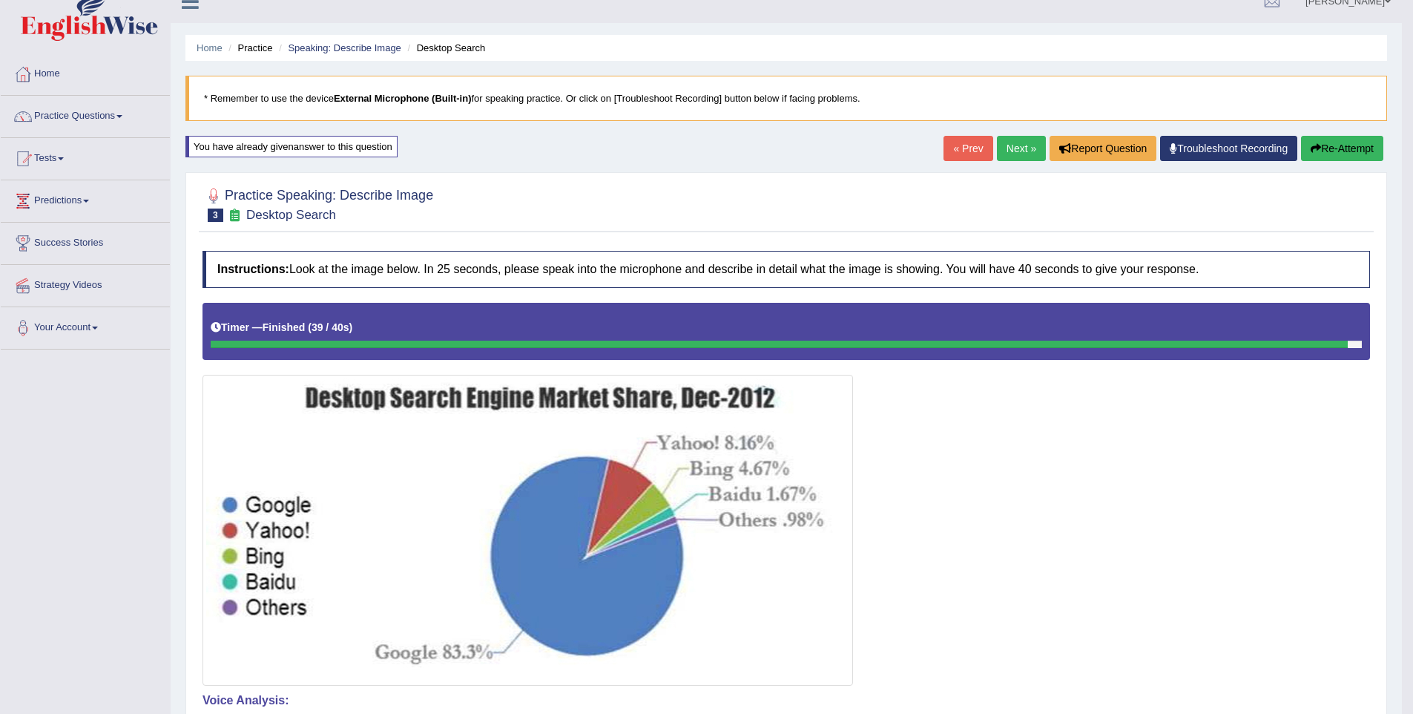
scroll to position [0, 0]
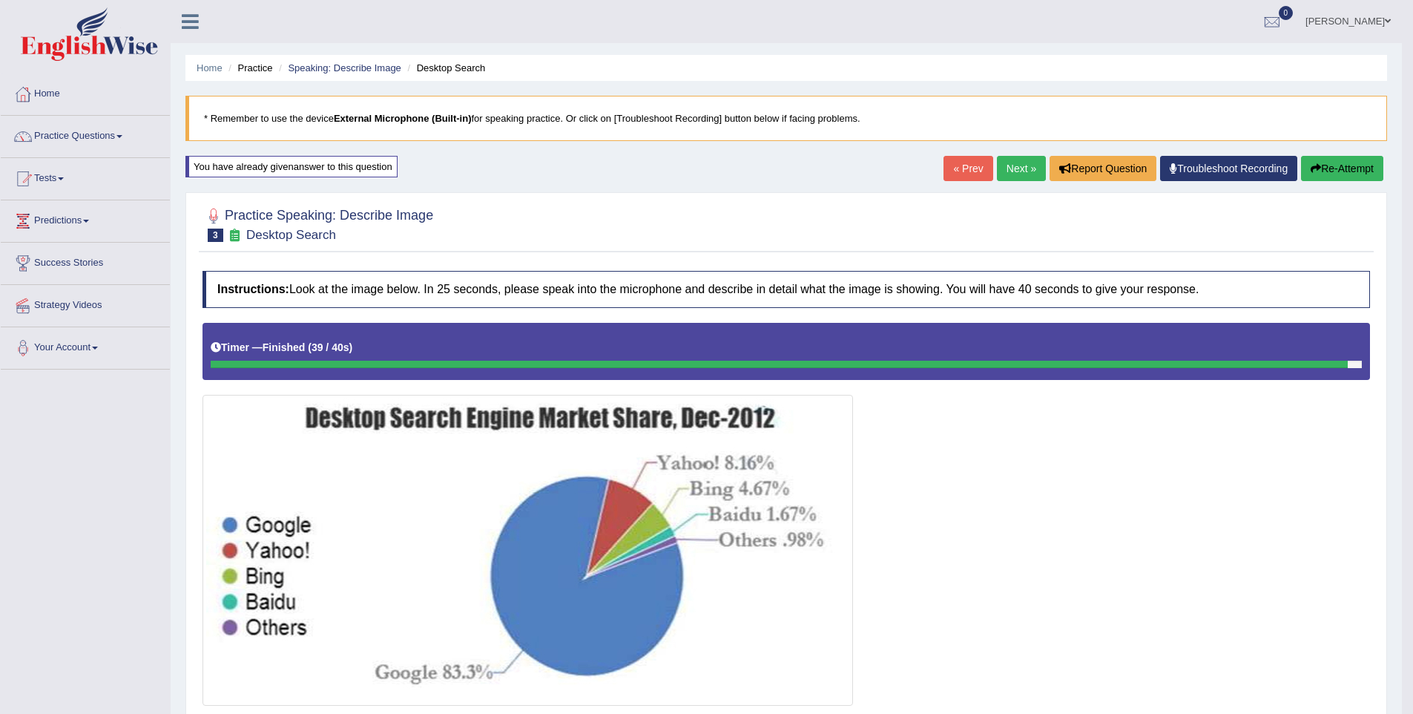
click at [997, 179] on link "Next »" at bounding box center [1021, 168] width 49 height 25
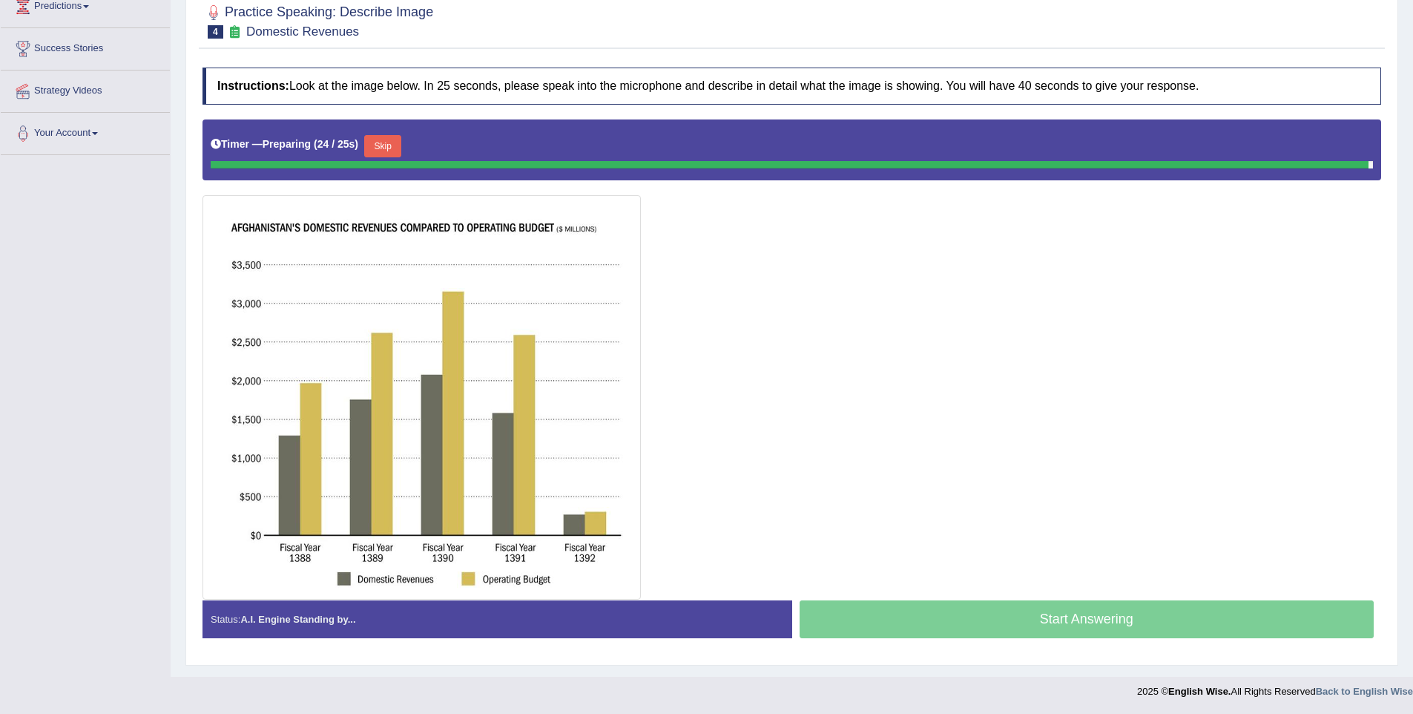
scroll to position [201, 0]
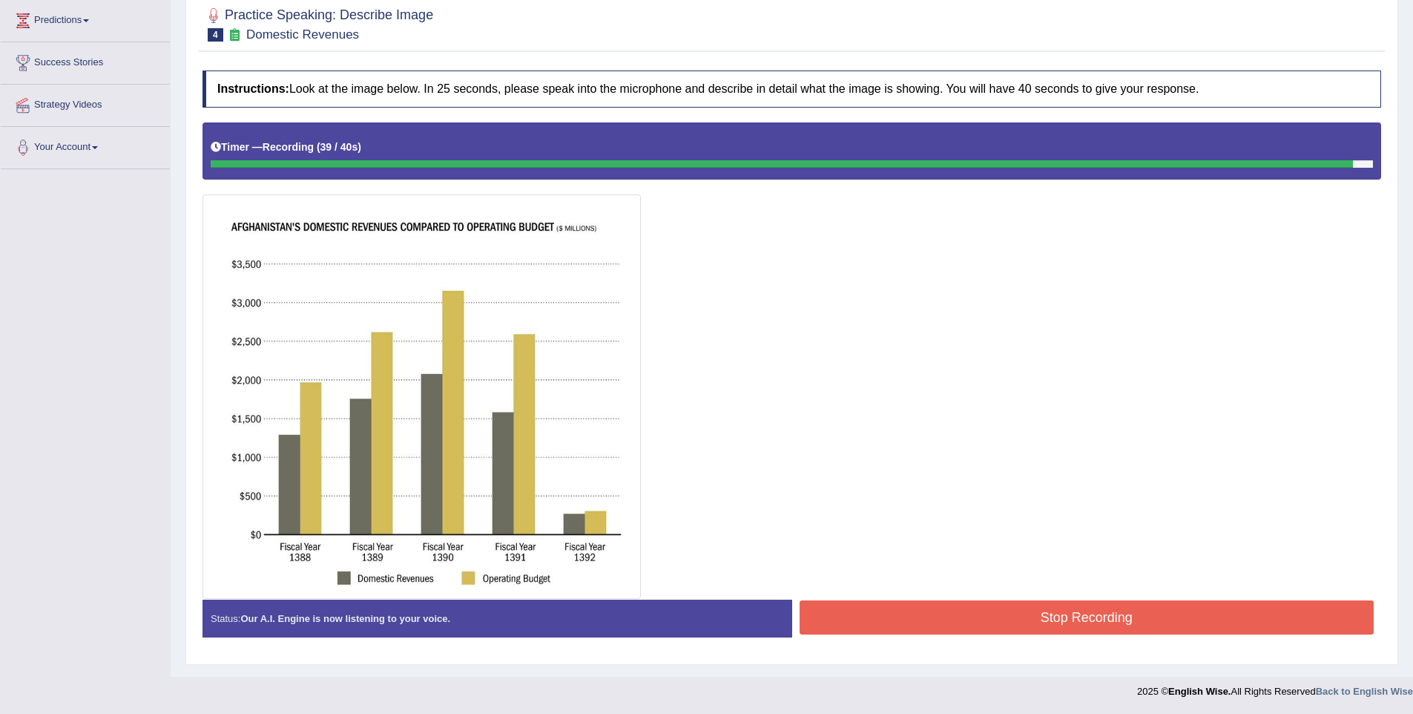
click at [998, 607] on button "Stop Recording" at bounding box center [1087, 617] width 575 height 34
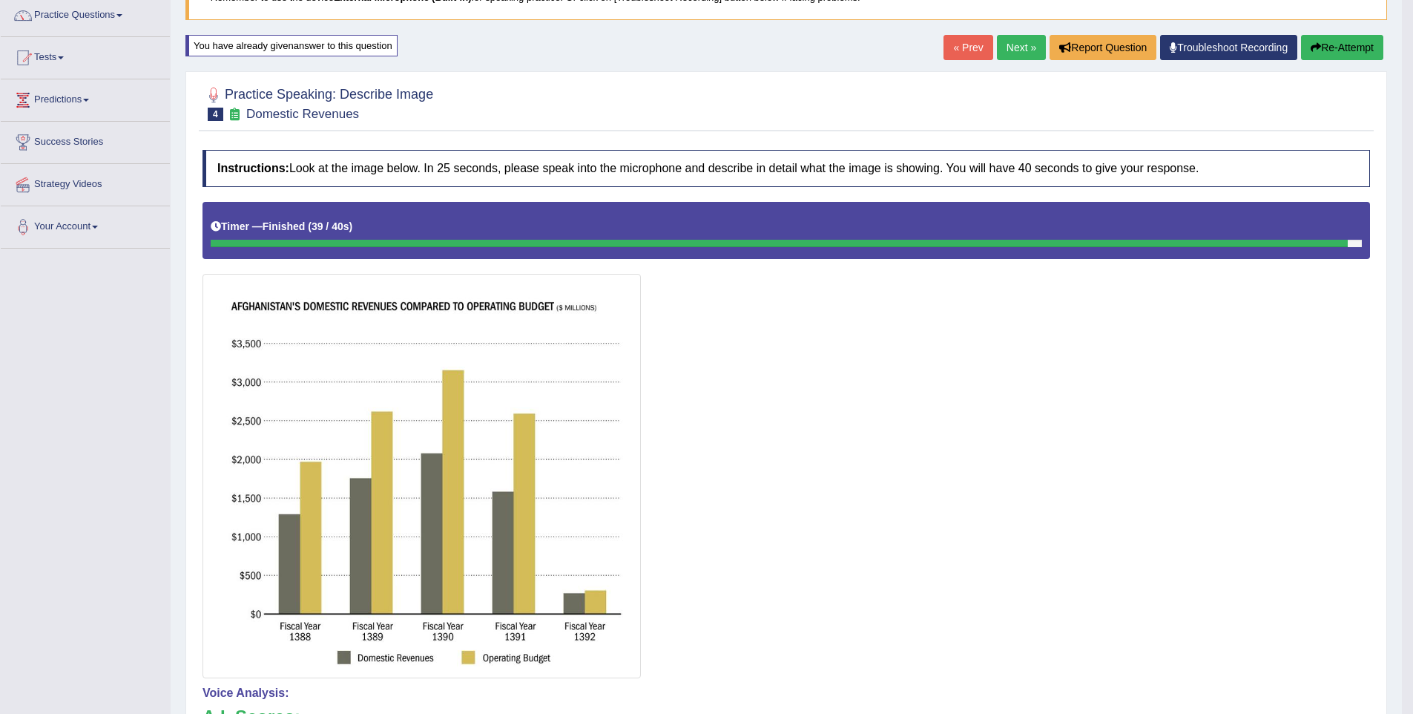
scroll to position [0, 0]
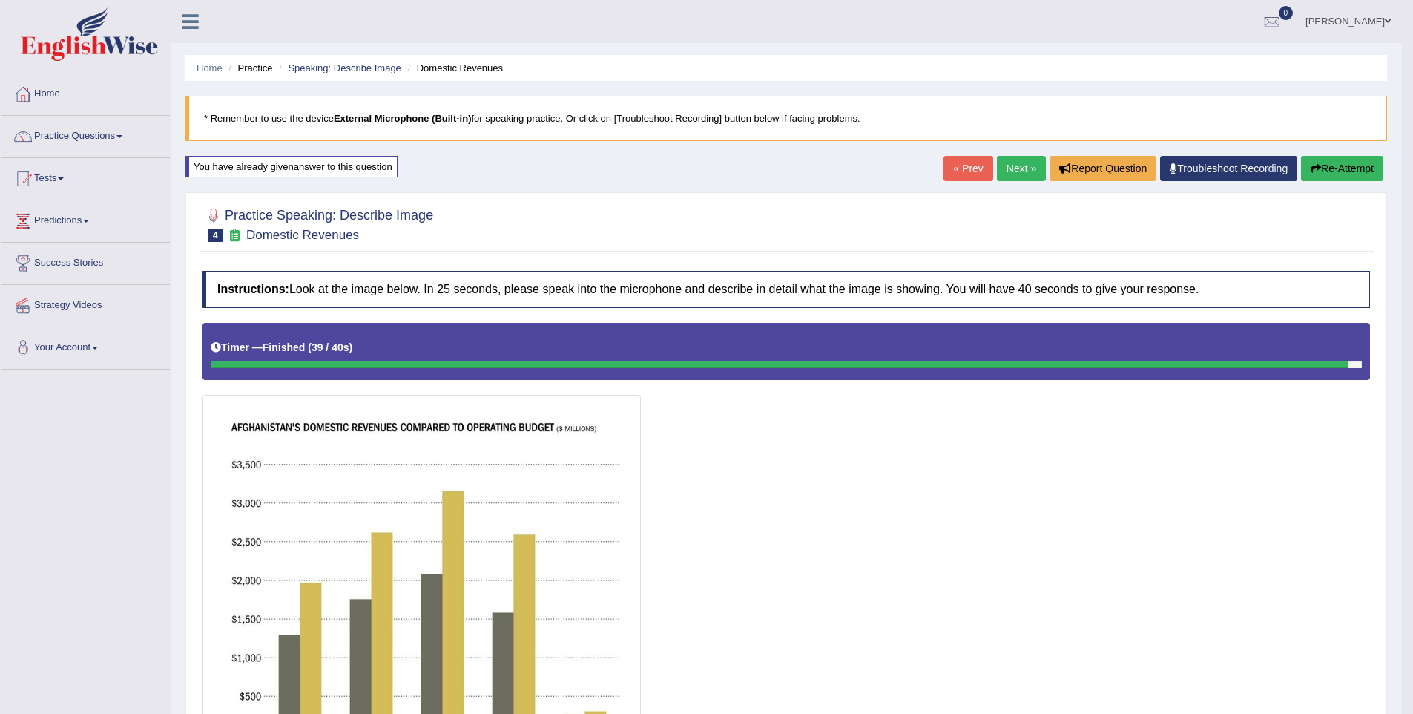
click at [1363, 164] on button "Re-Attempt" at bounding box center [1342, 168] width 82 height 25
click at [1024, 177] on link "Next »" at bounding box center [1021, 168] width 49 height 25
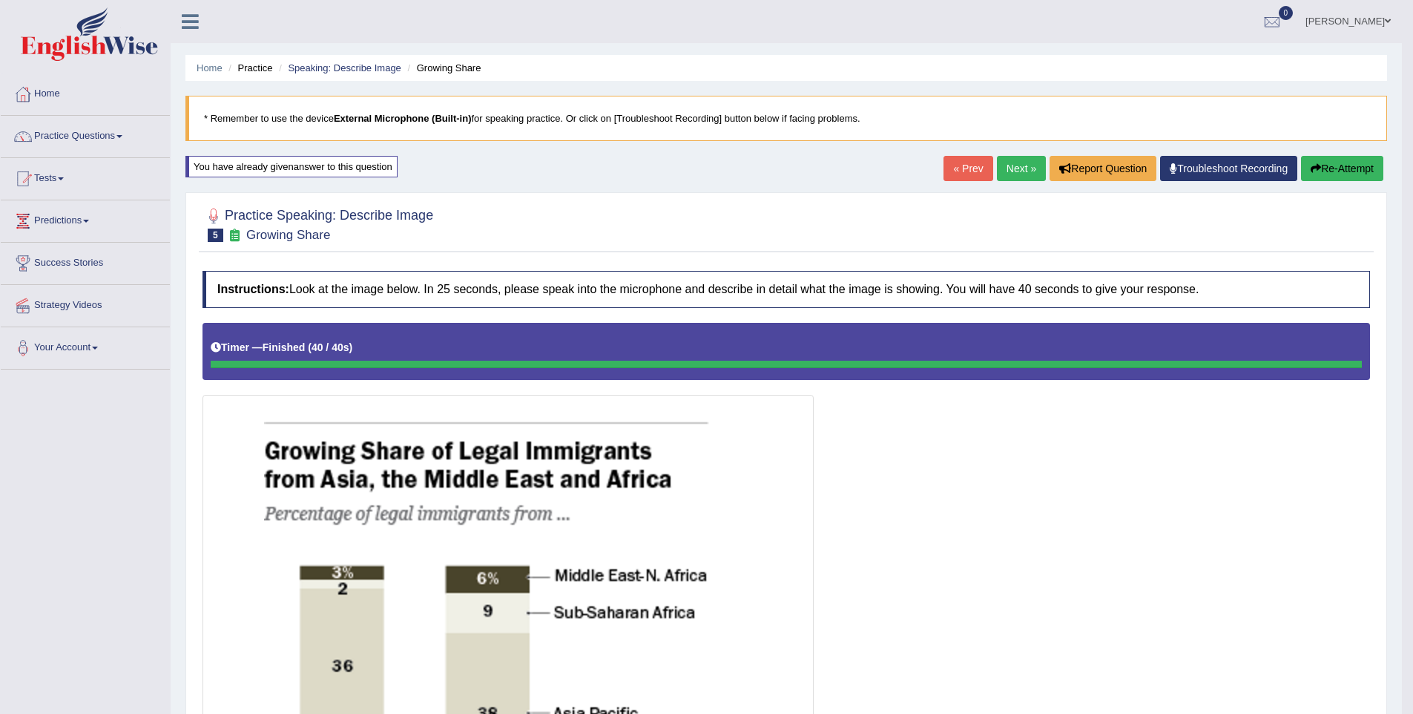
click at [1014, 167] on link "Next »" at bounding box center [1021, 168] width 49 height 25
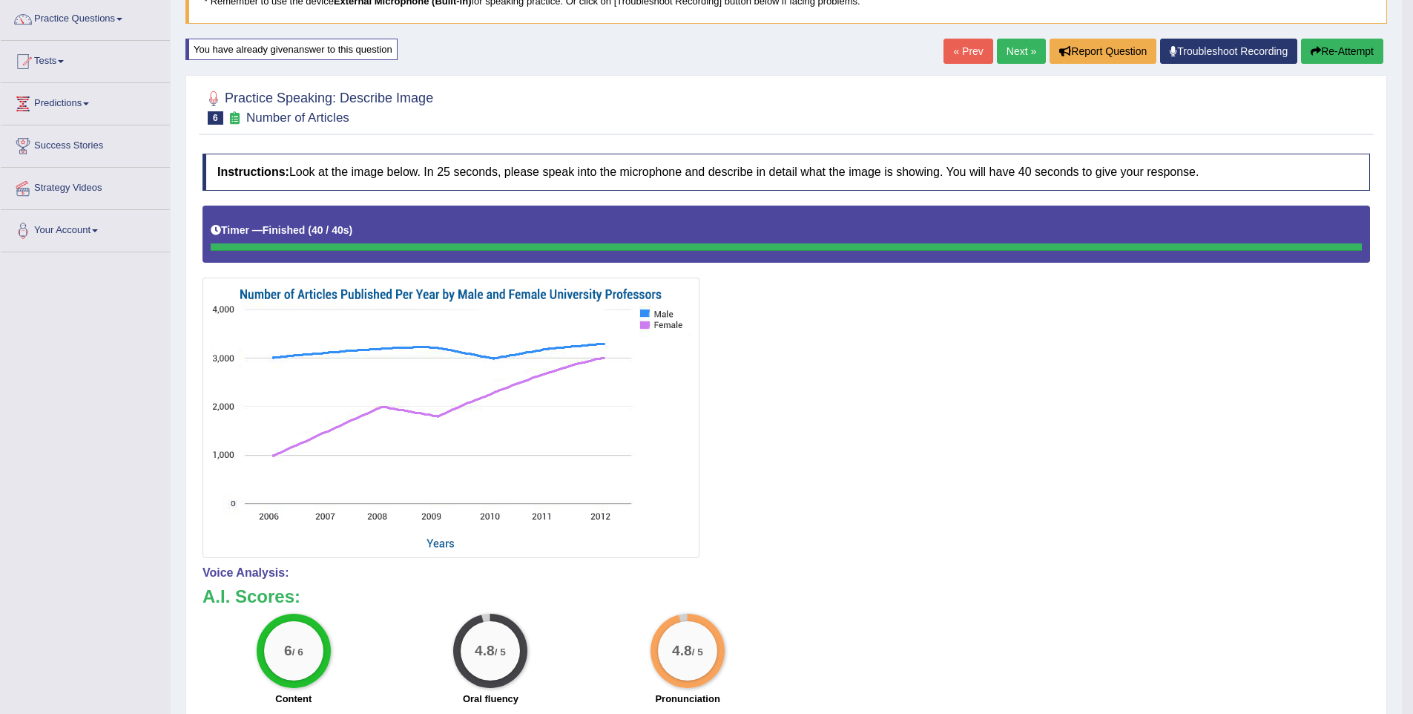
scroll to position [157, 0]
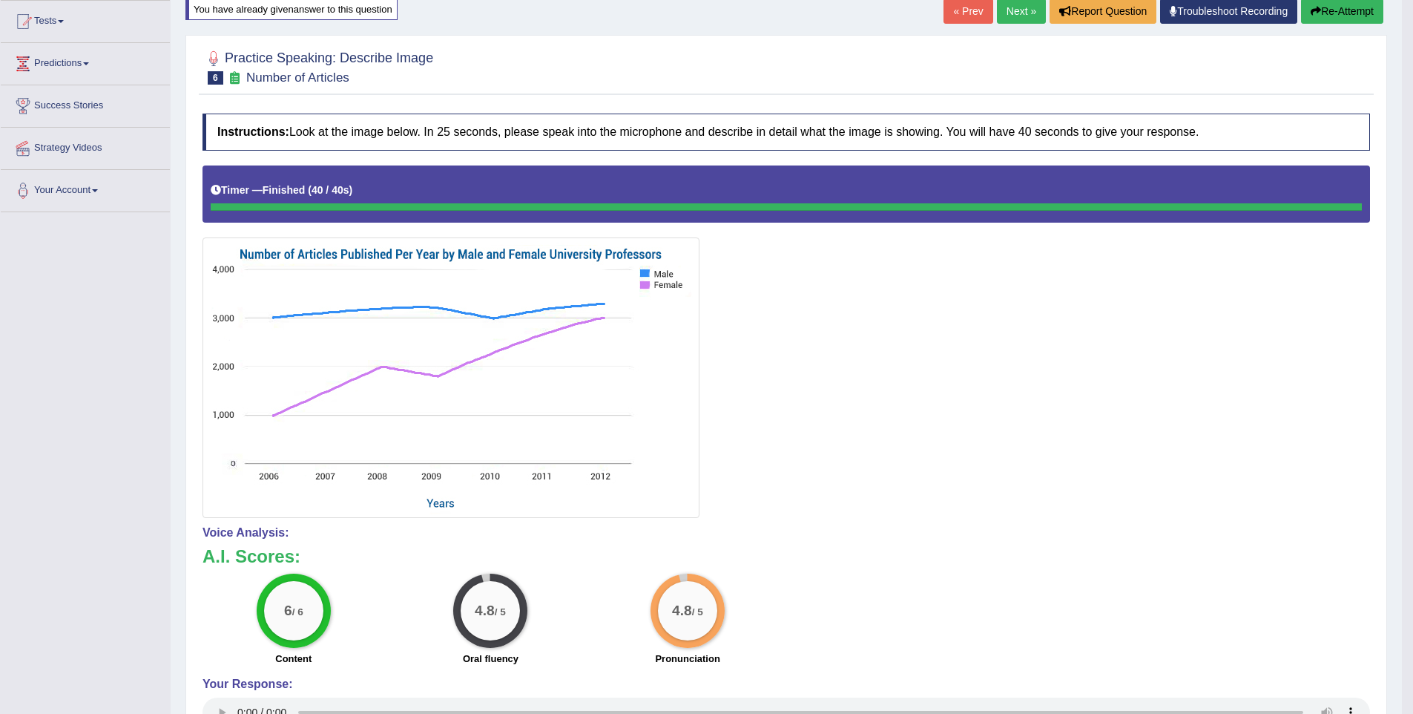
click at [1020, 18] on link "Next »" at bounding box center [1021, 11] width 49 height 25
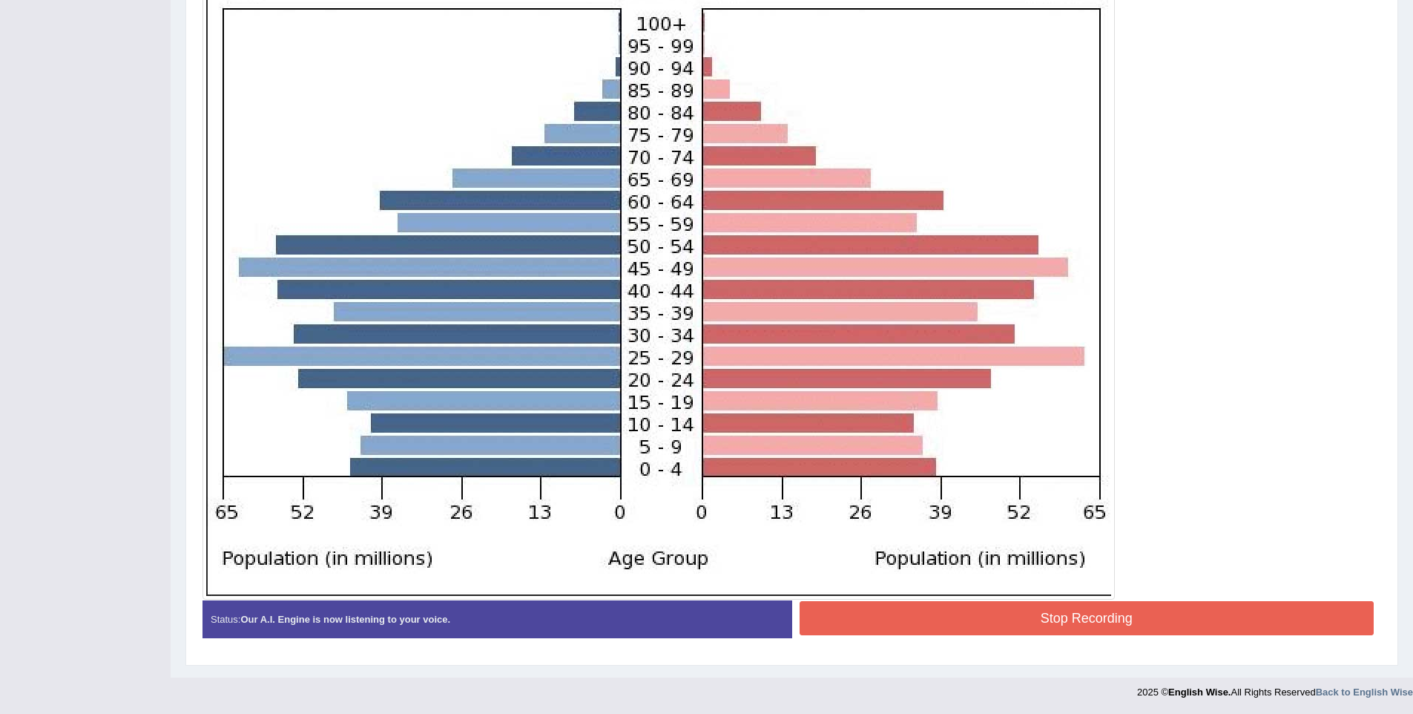
scroll to position [438, 0]
click at [1193, 610] on button "Stop Recording" at bounding box center [1087, 617] width 575 height 34
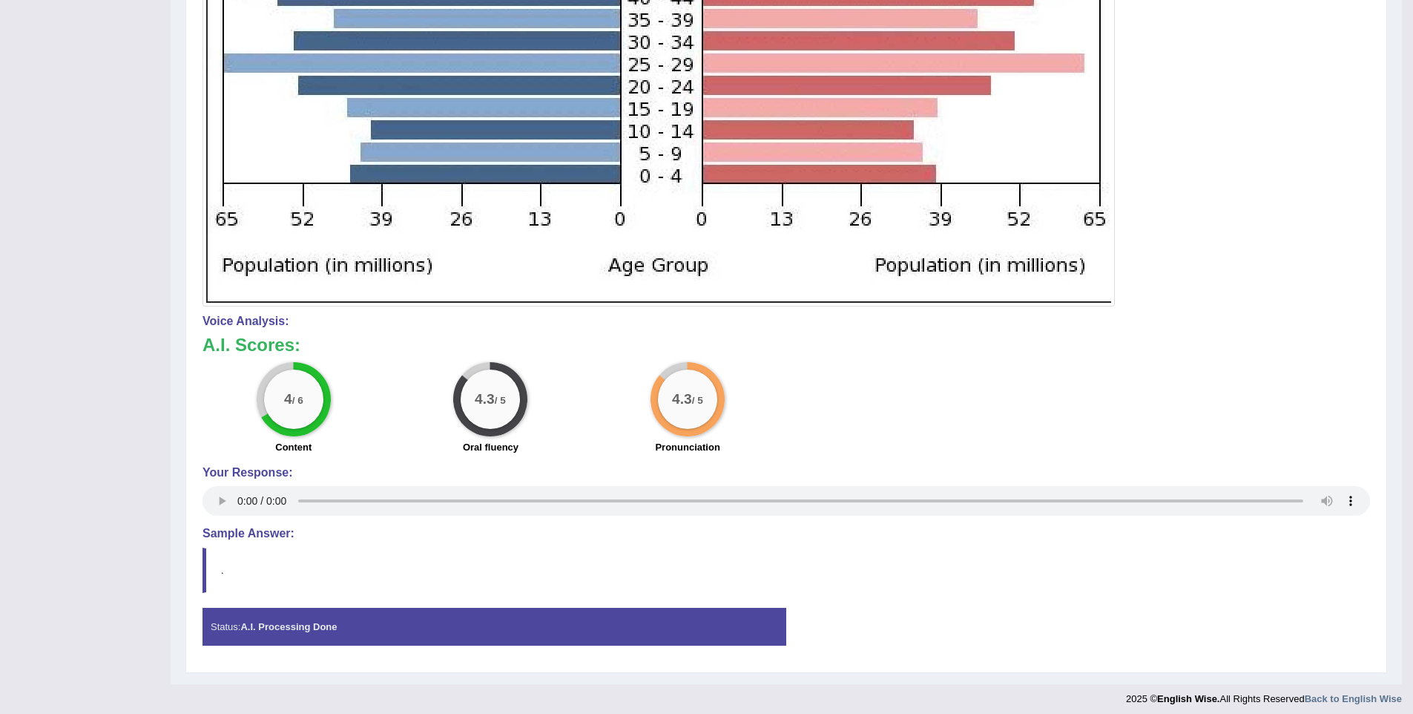
scroll to position [737, 0]
